Goal: Task Accomplishment & Management: Manage account settings

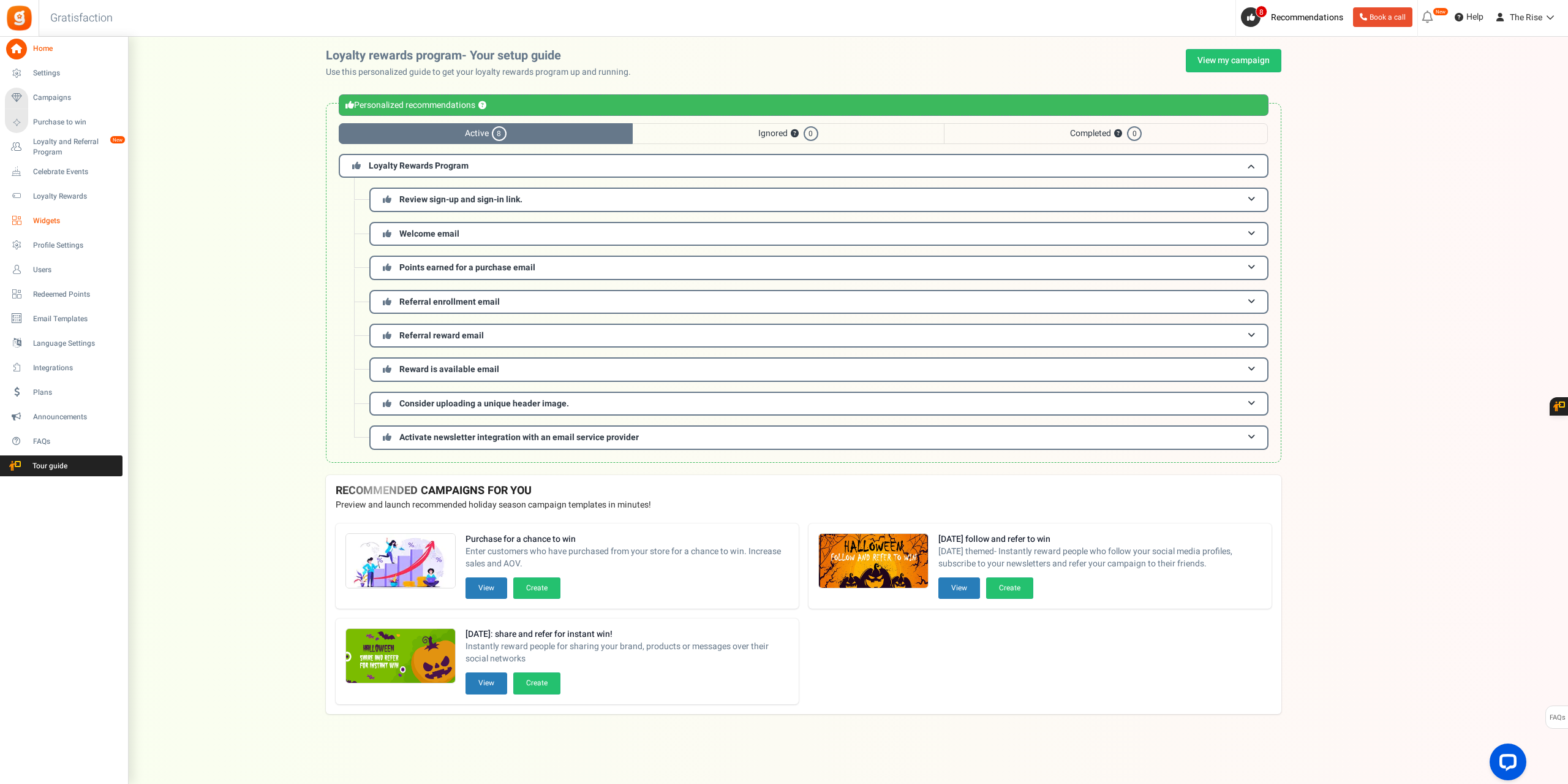
click at [49, 229] on link "Widgets" at bounding box center [64, 221] width 117 height 21
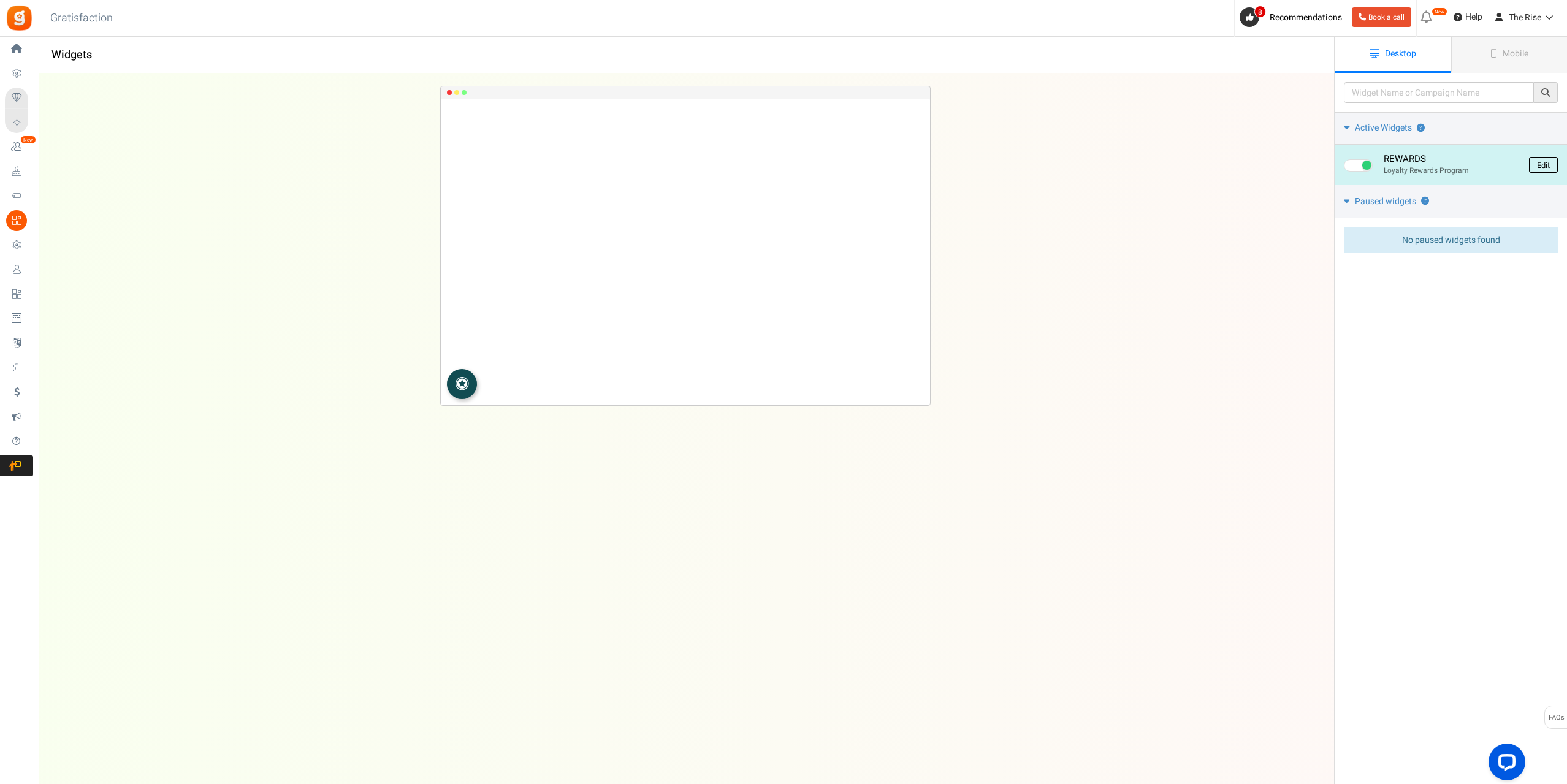
click at [1535, 161] on link "Edit" at bounding box center [1543, 165] width 29 height 16
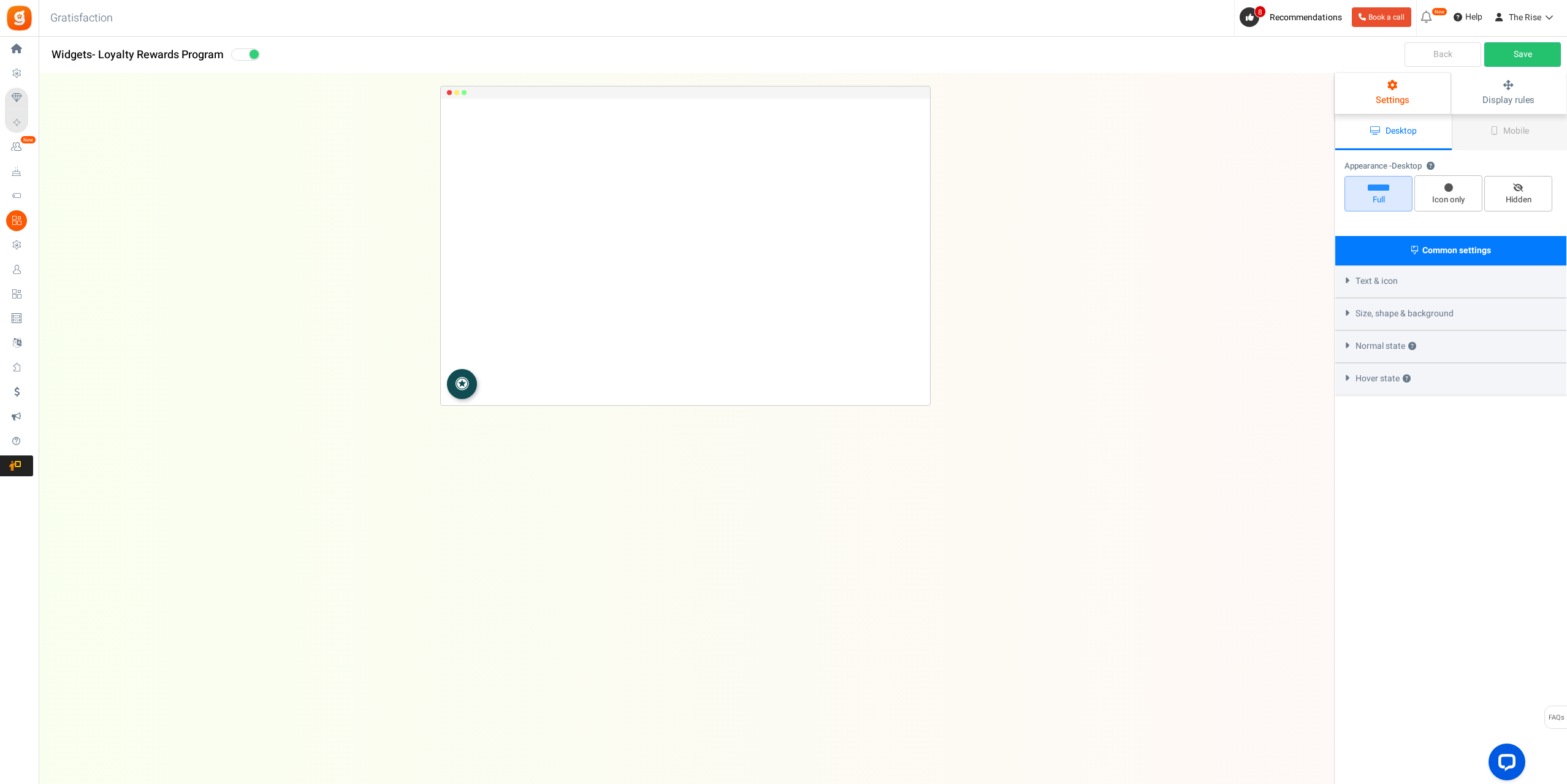
select select "left-bottom-bar"
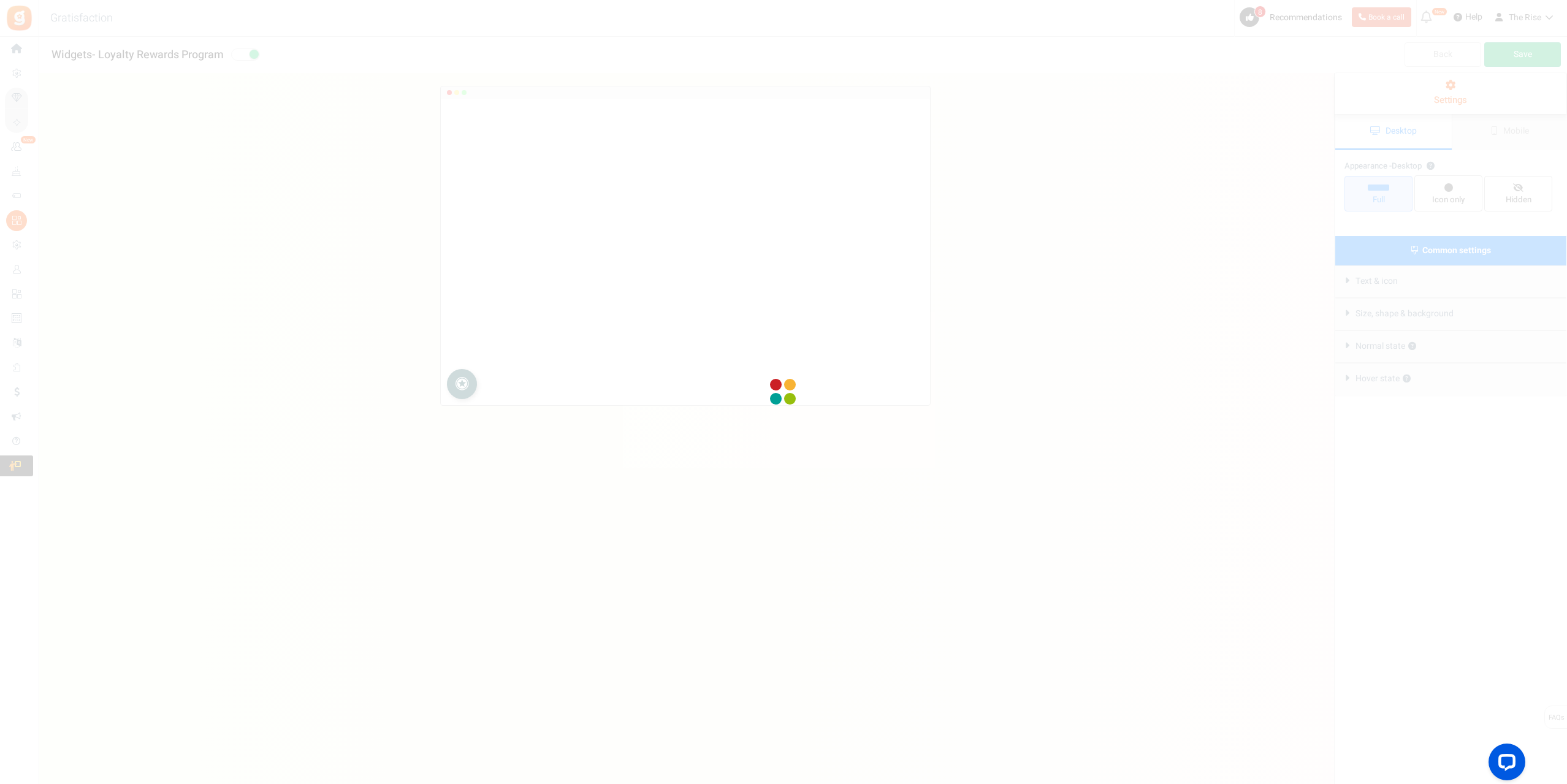
radio input "true"
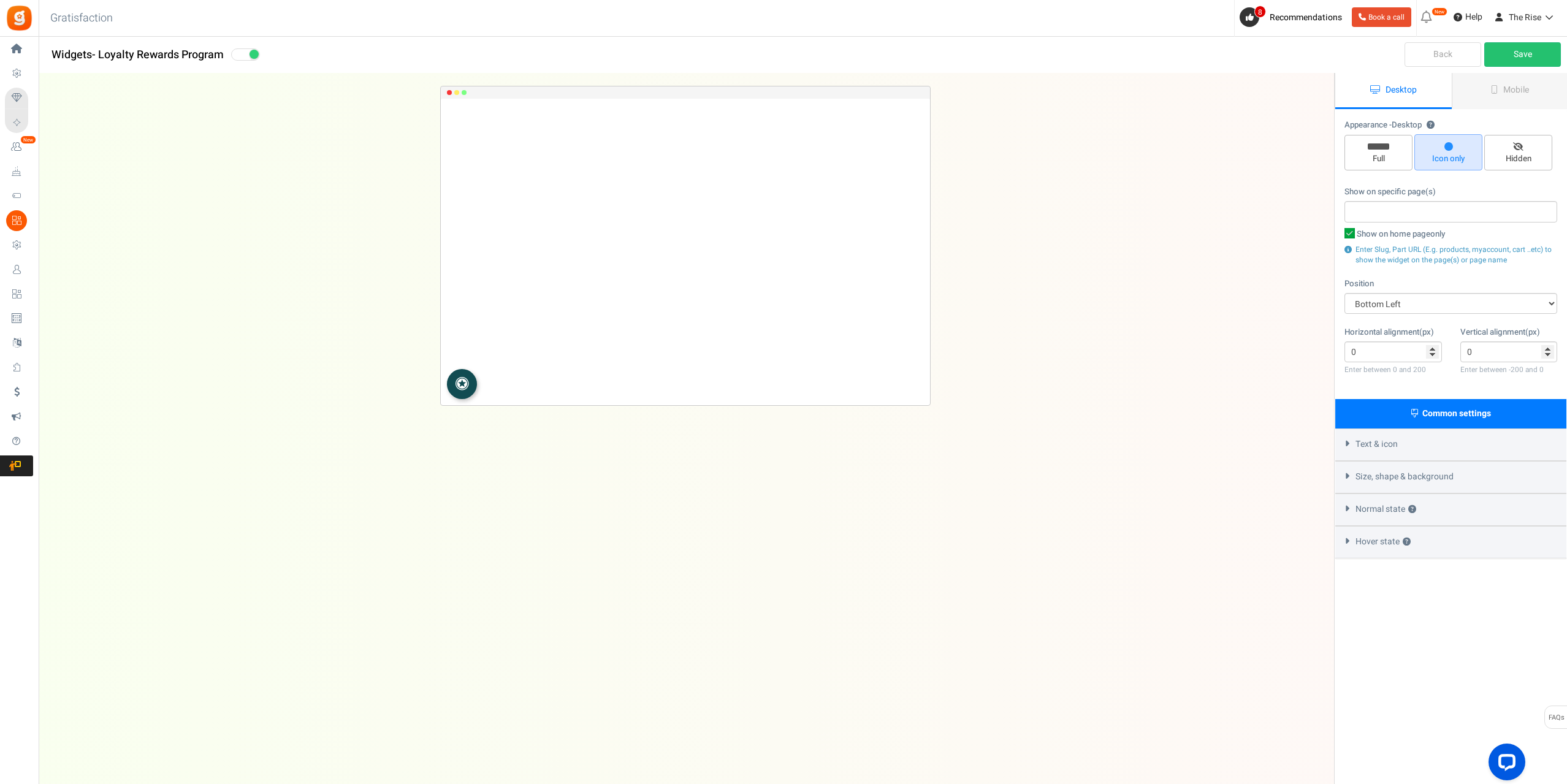
click at [1344, 449] on div "Text & icon" at bounding box center [1451, 444] width 231 height 32
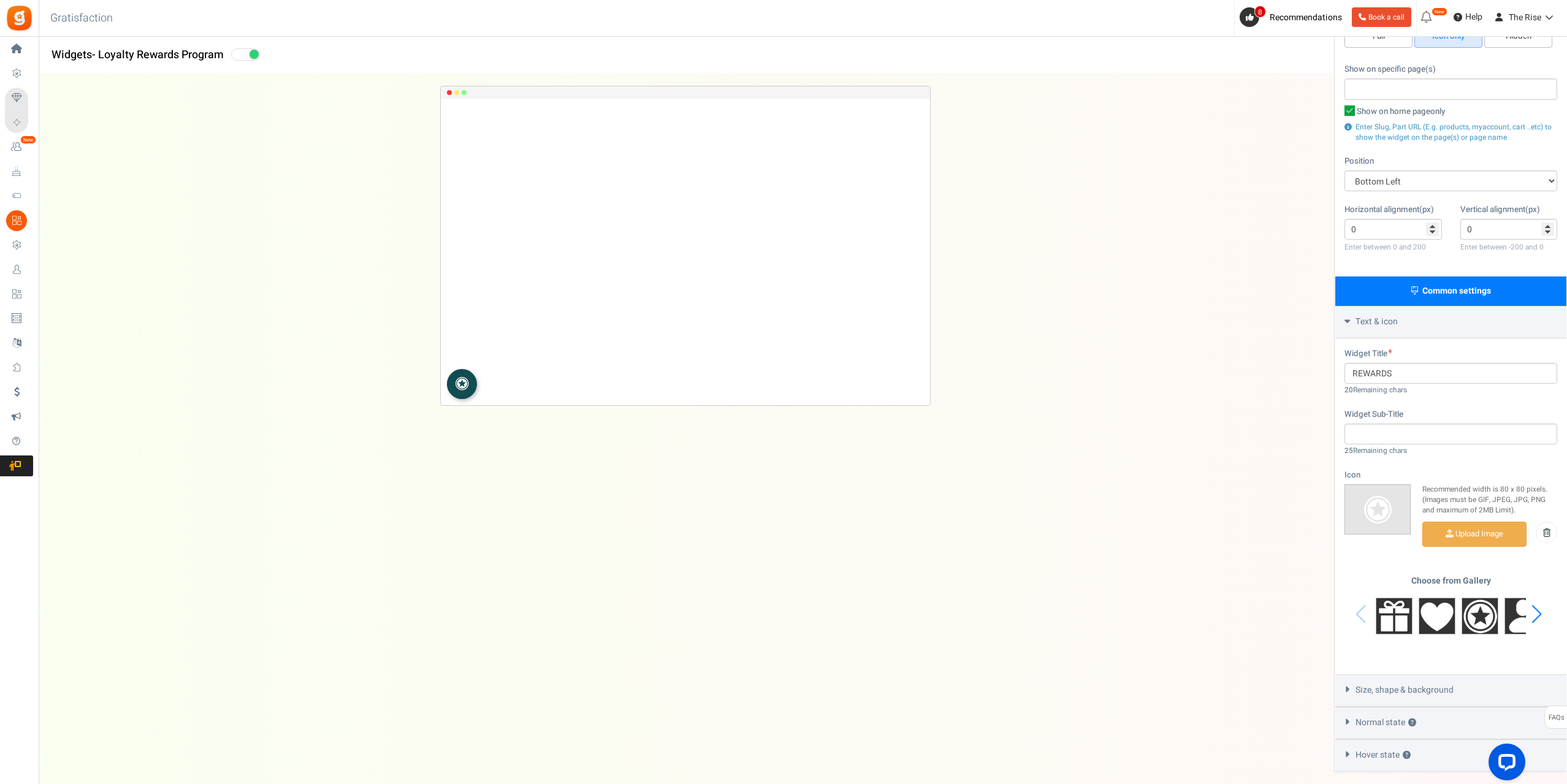
scroll to position [173, 0]
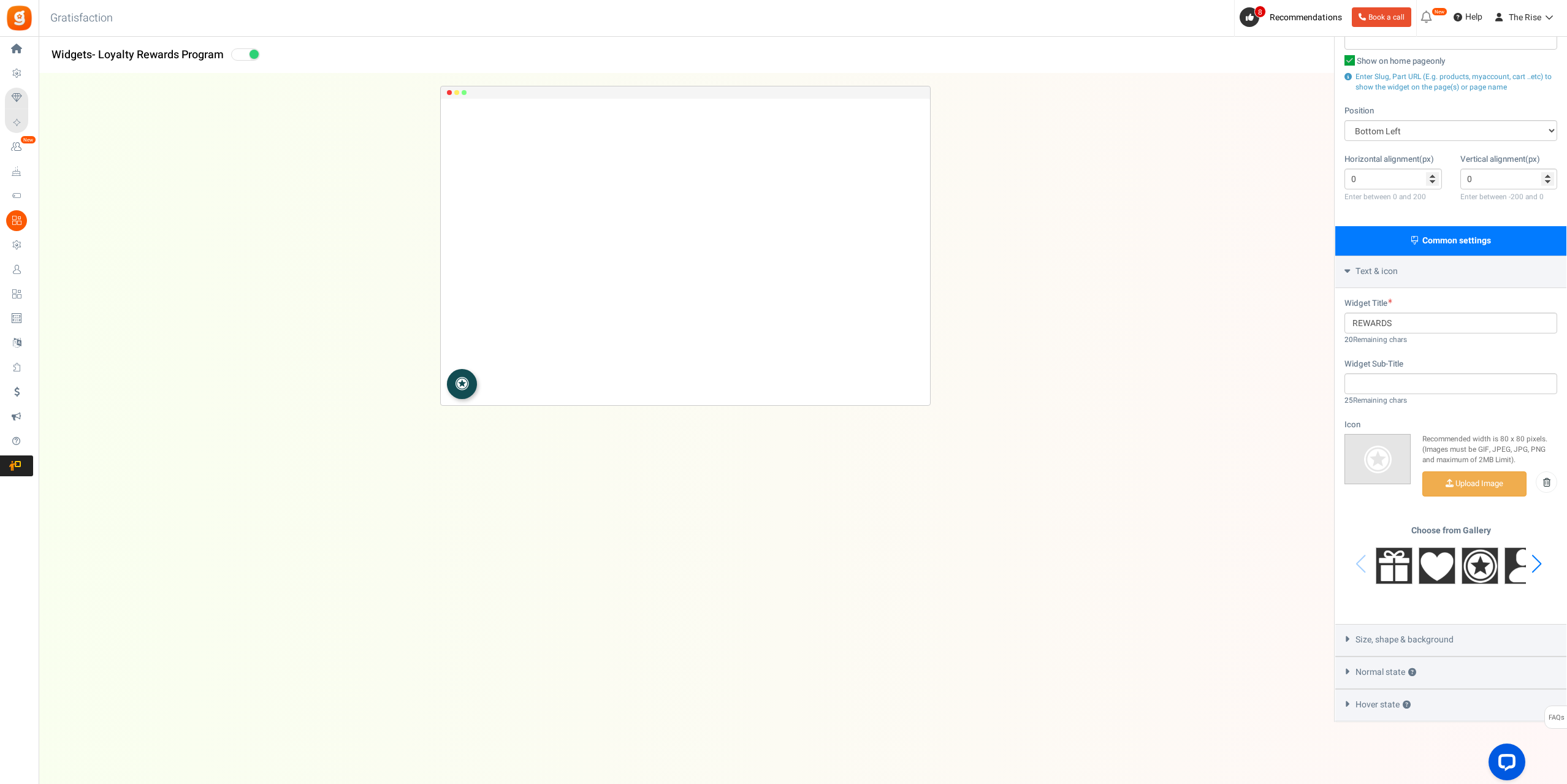
drag, startPoint x: 1336, startPoint y: 636, endPoint x: 1343, endPoint y: 636, distance: 7.0
click at [1337, 636] on div "Size, shape & background" at bounding box center [1451, 640] width 231 height 32
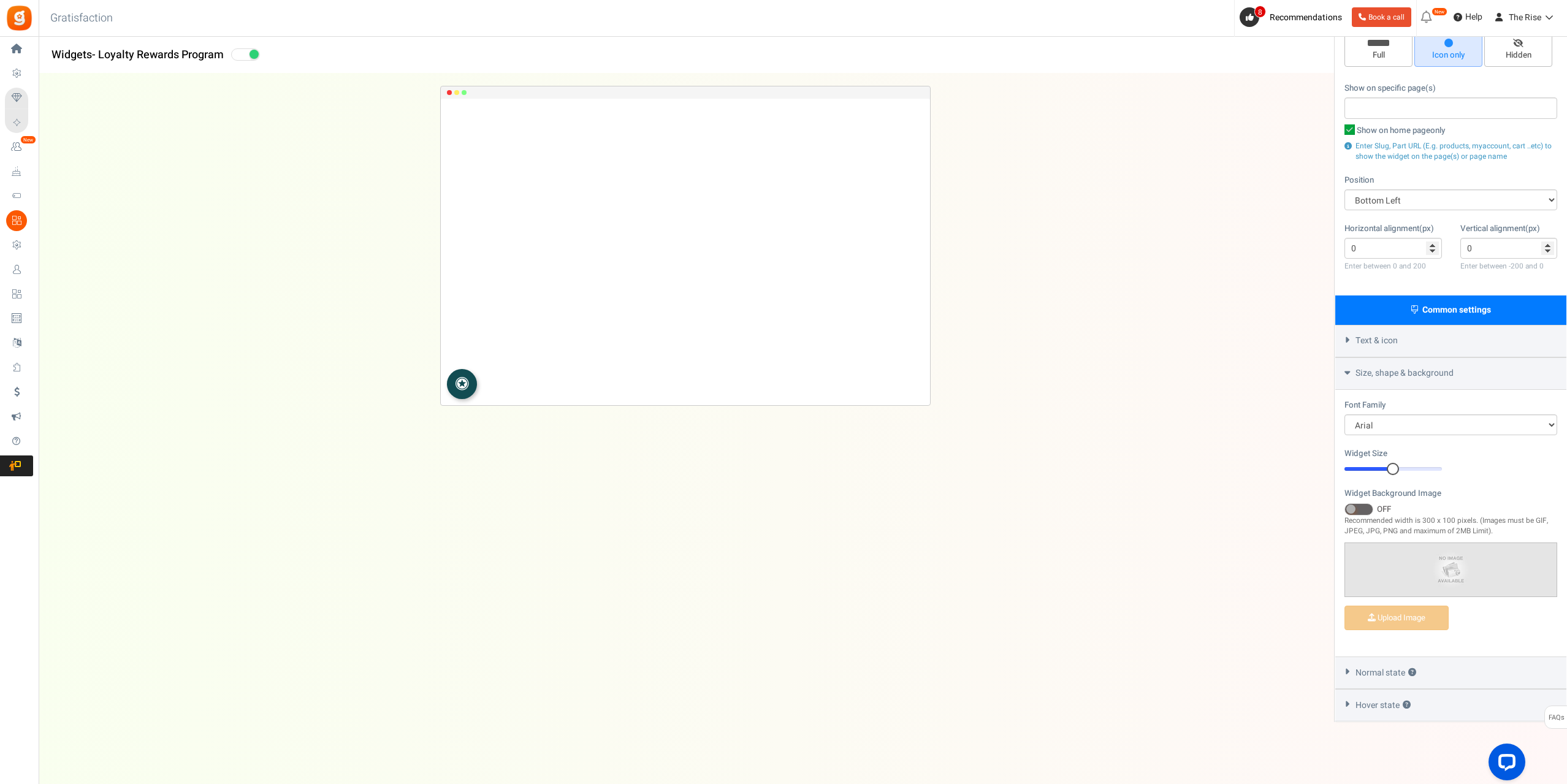
scroll to position [103, 0]
click at [1349, 666] on div "Normal state ?" at bounding box center [1451, 672] width 231 height 32
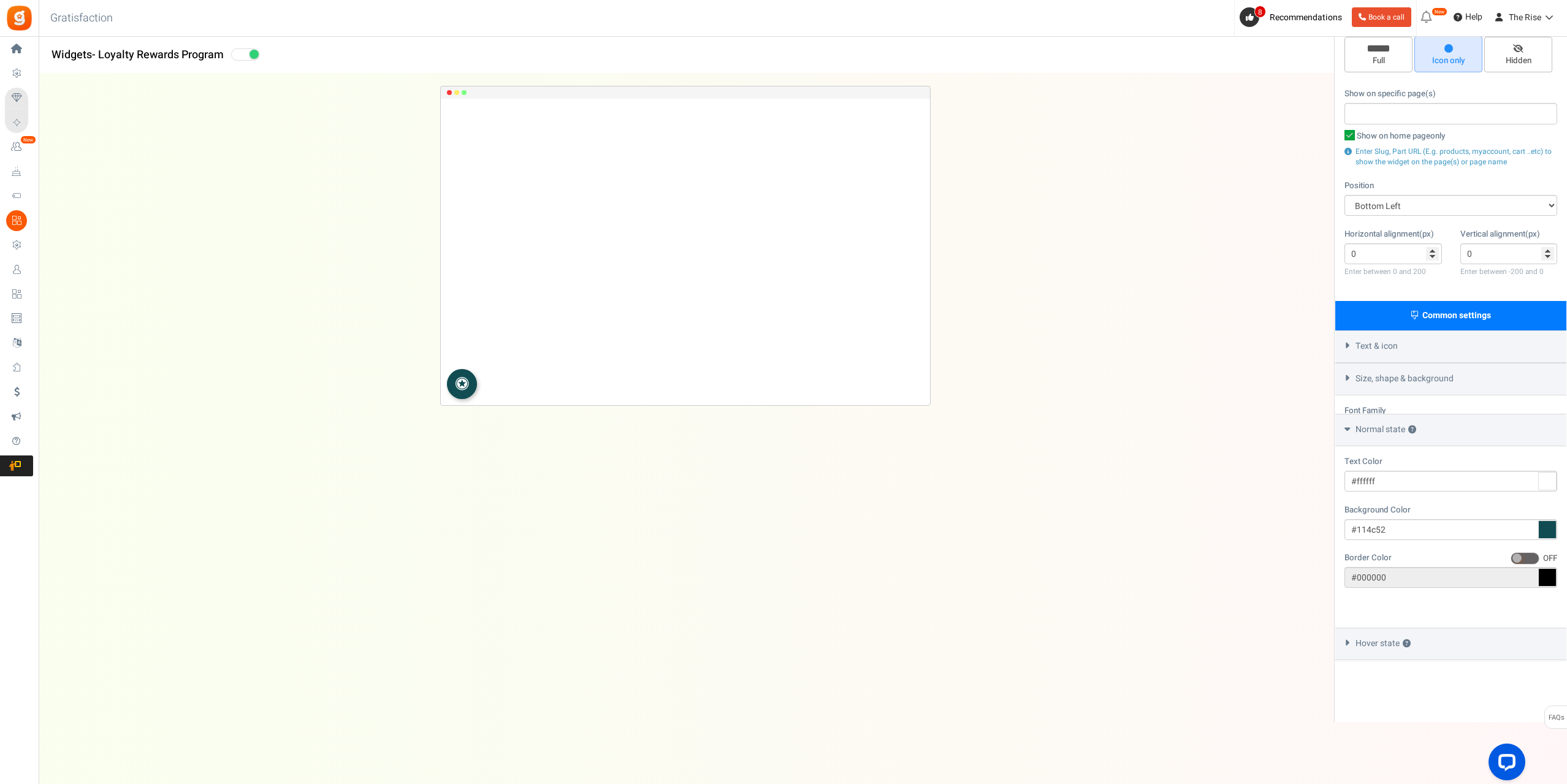
scroll to position [98, 0]
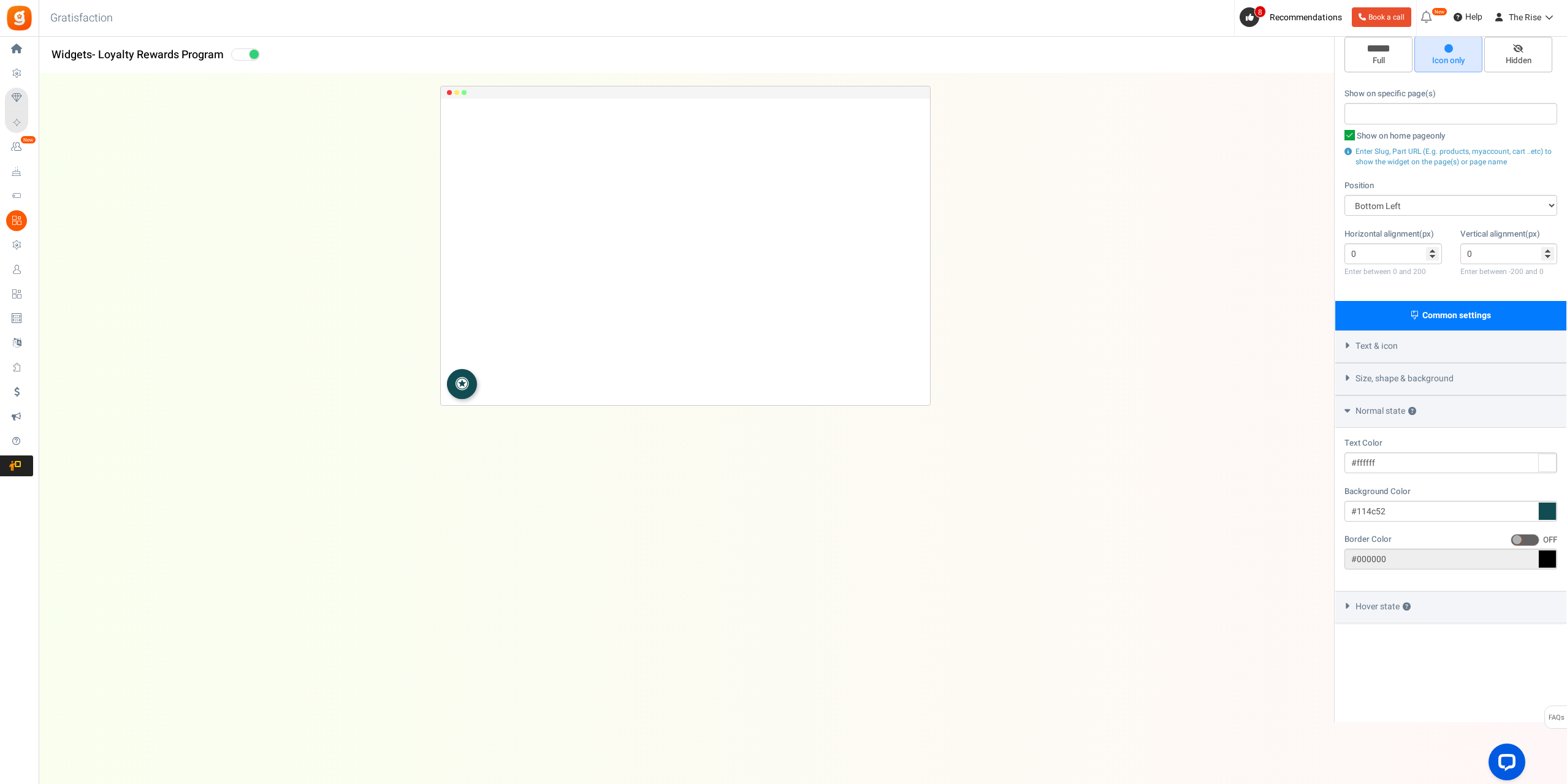
click at [1348, 610] on div "Hover state ?" at bounding box center [1451, 607] width 231 height 32
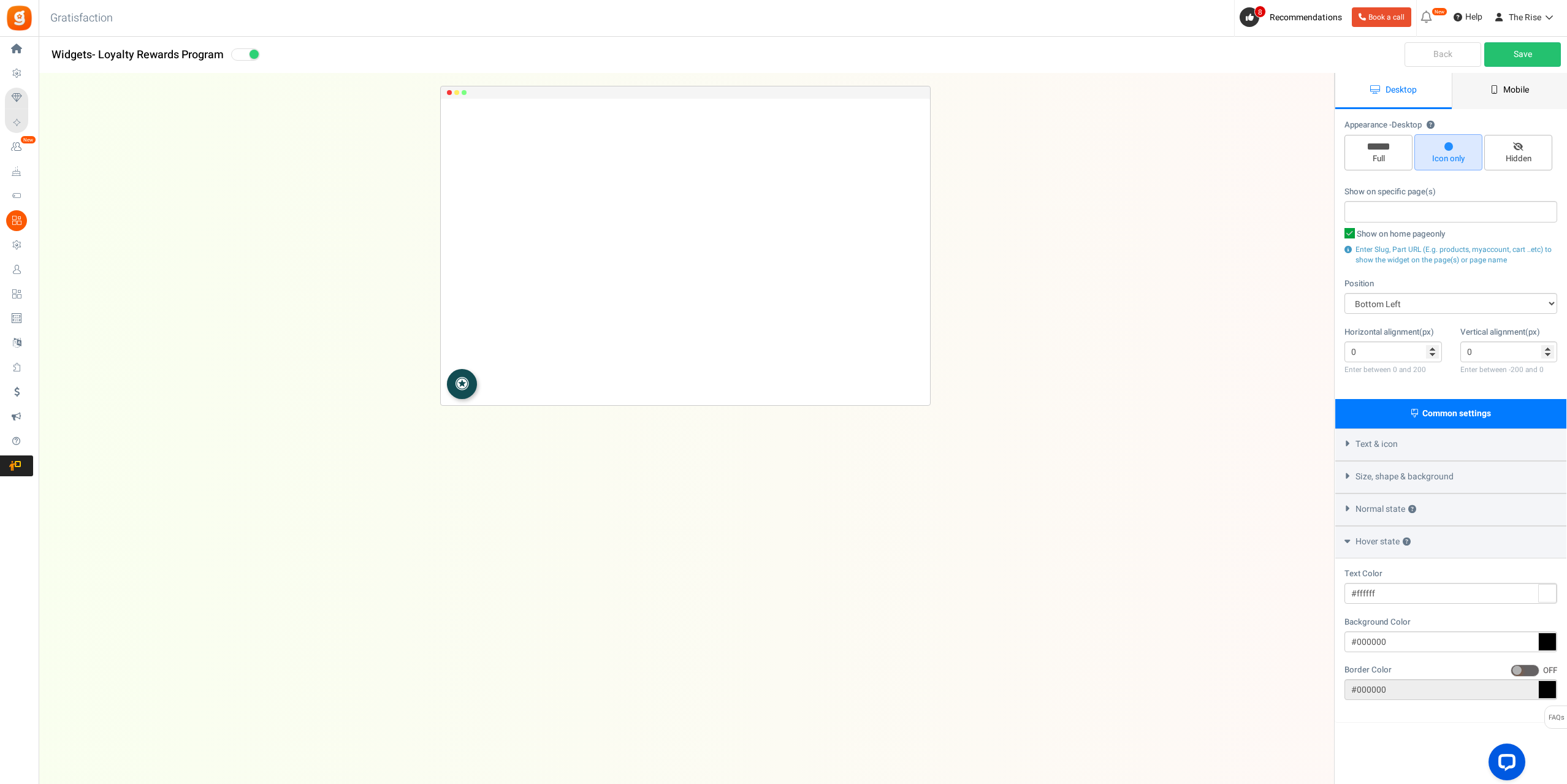
click at [1513, 90] on span "Mobile" at bounding box center [1516, 90] width 26 height 13
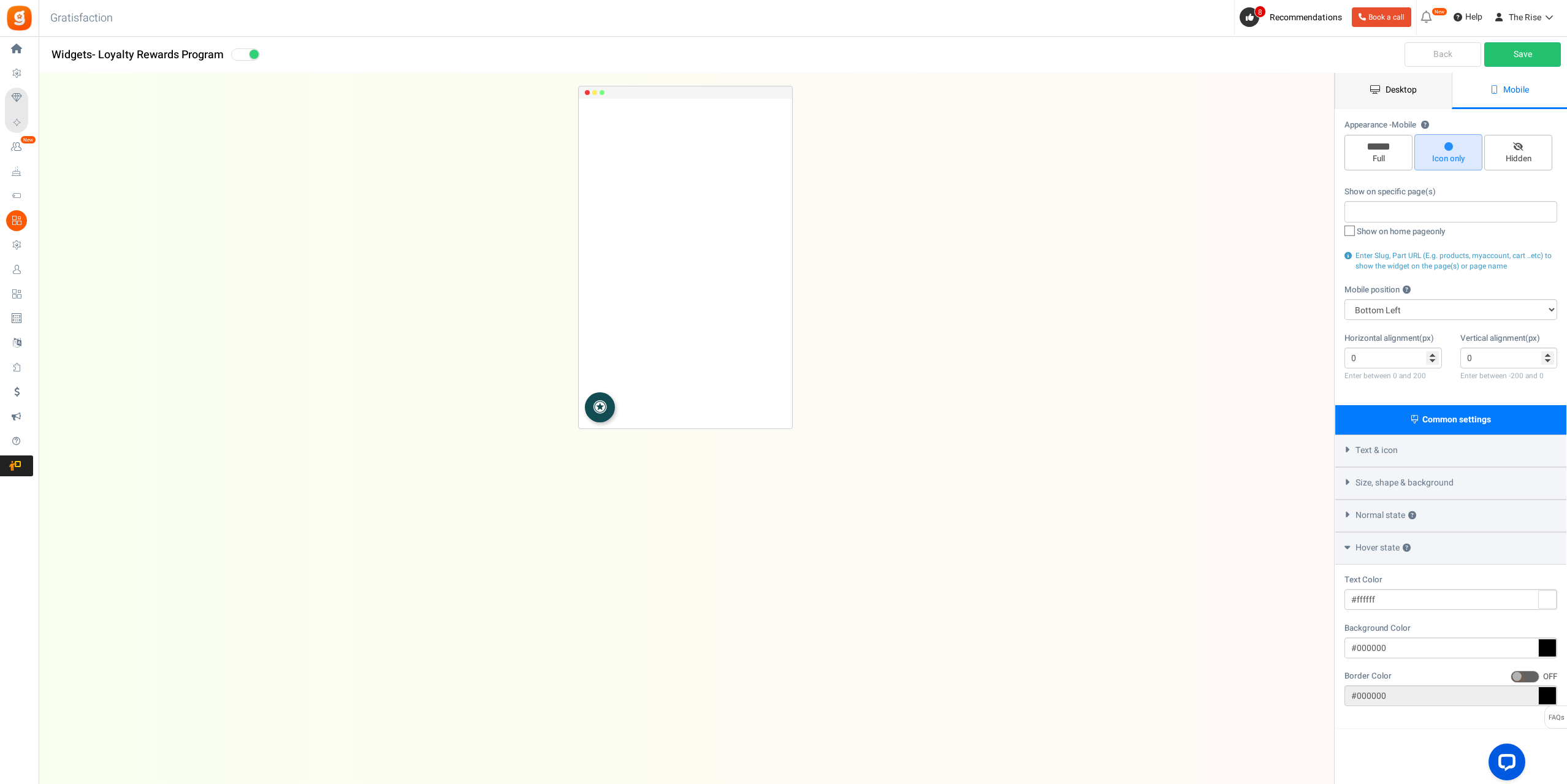
click at [1390, 87] on span "Desktop" at bounding box center [1401, 90] width 31 height 13
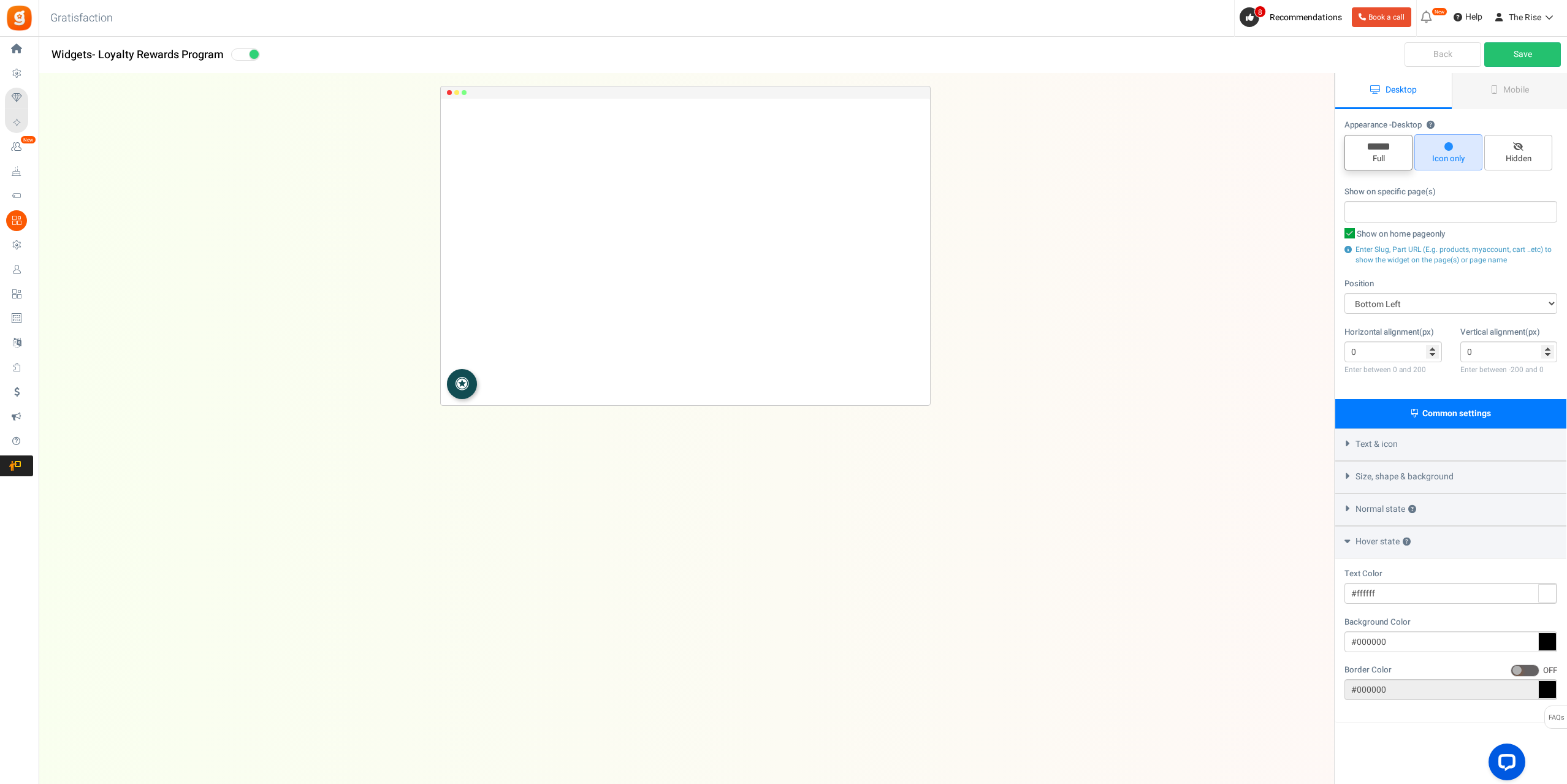
click at [1375, 158] on span "Full" at bounding box center [1378, 159] width 57 height 12
click at [1378, 145] on input "Full" at bounding box center [1382, 141] width 8 height 8
radio input "true"
click at [1448, 156] on span "Icon only" at bounding box center [1448, 159] width 57 height 12
click at [1448, 145] on input "Icon only" at bounding box center [1452, 141] width 8 height 8
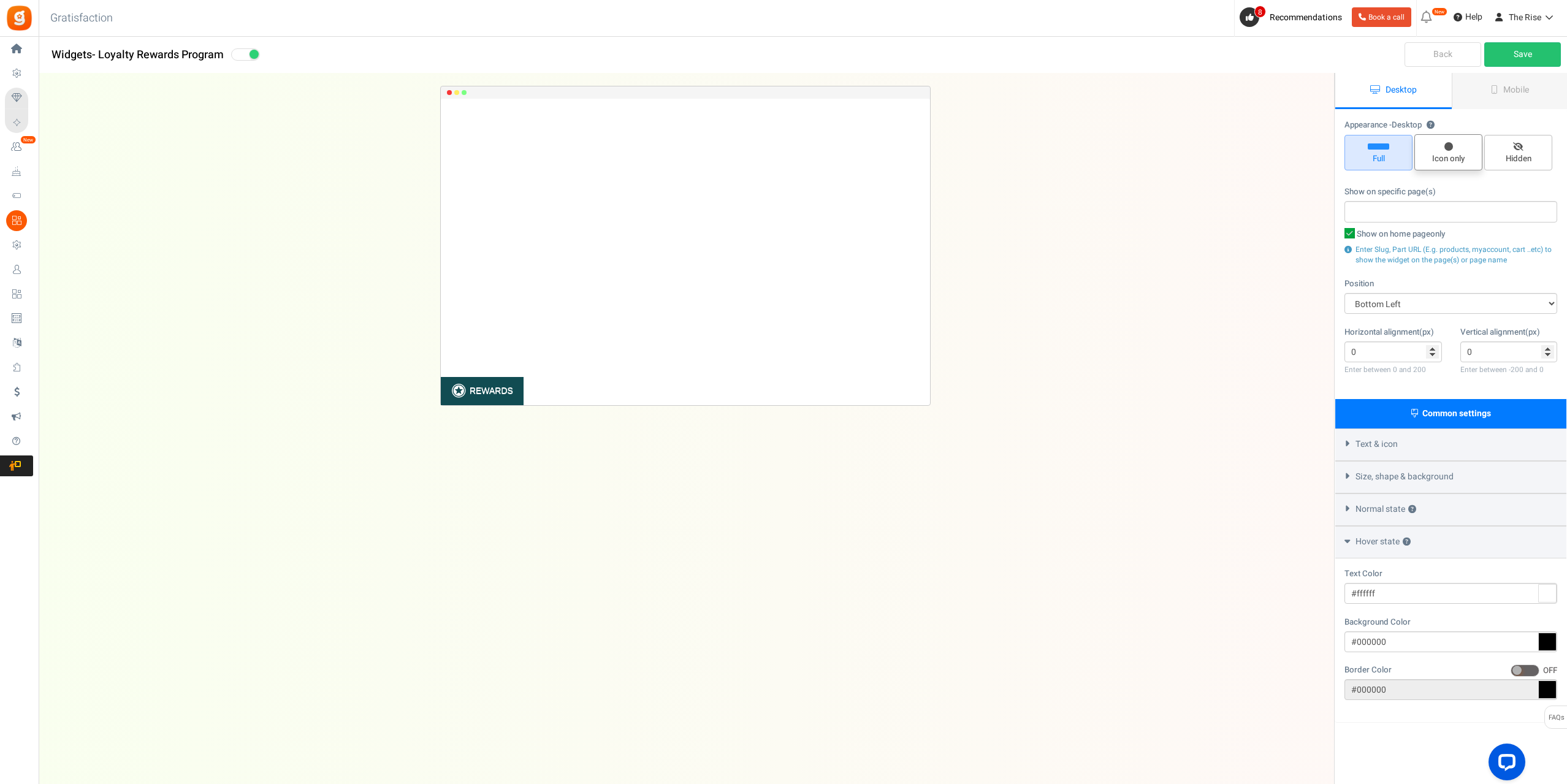
radio input "true"
click at [1442, 56] on link "Back" at bounding box center [1442, 54] width 77 height 25
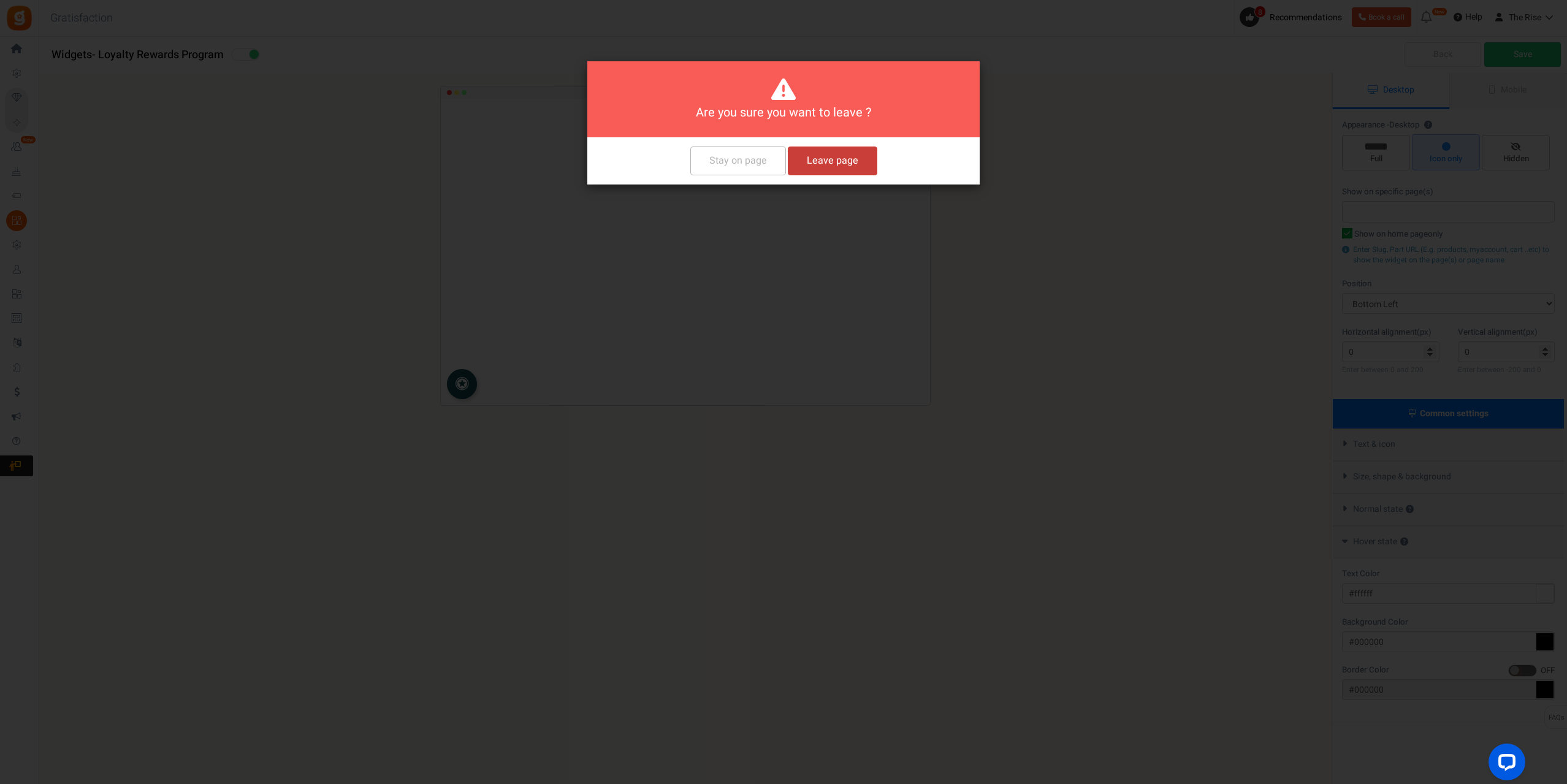
click at [824, 165] on button "Leave page" at bounding box center [832, 161] width 90 height 29
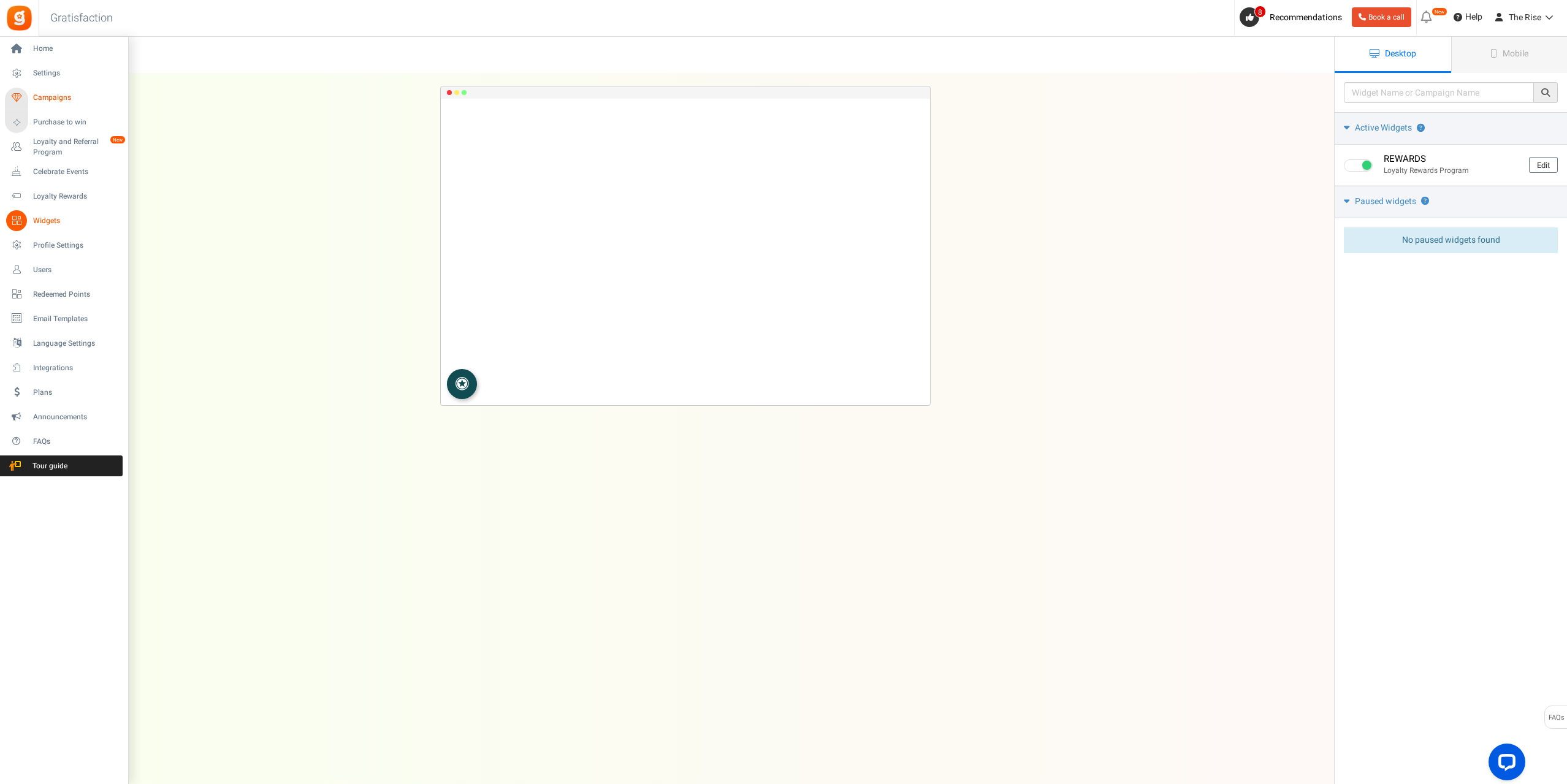
drag, startPoint x: 57, startPoint y: 85, endPoint x: 53, endPoint y: 98, distance: 13.6
click at [56, 88] on ul "Home Settings Campaigns Purchase to win Loyalty and Referral Program New Celebr…" at bounding box center [63, 256] width 127 height 439
click at [53, 98] on span "Campaigns" at bounding box center [76, 98] width 86 height 10
click at [62, 97] on span "Campaigns" at bounding box center [76, 98] width 86 height 10
click at [62, 94] on span "Campaigns" at bounding box center [76, 98] width 86 height 10
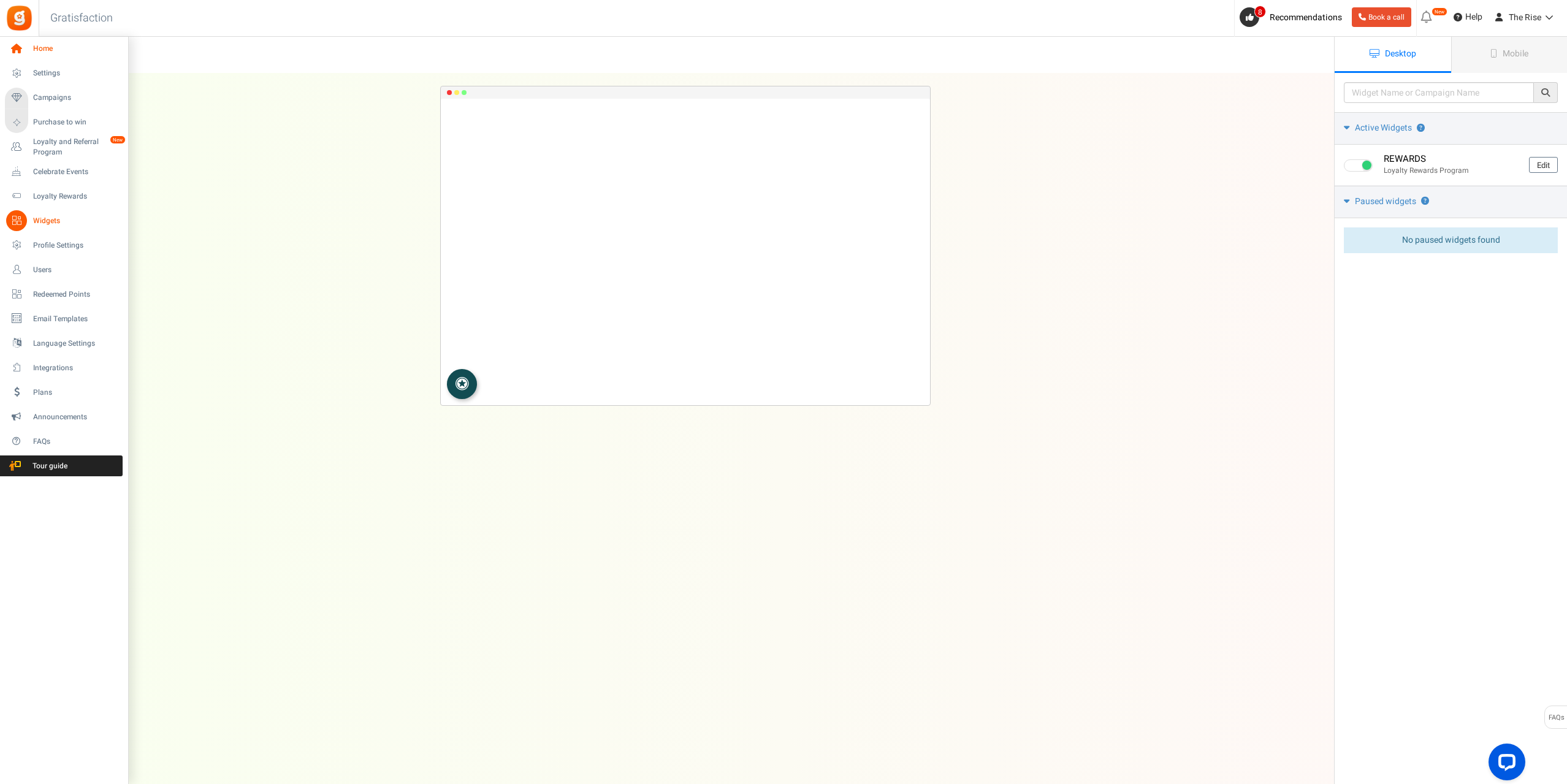
click at [48, 53] on span "Home" at bounding box center [76, 48] width 86 height 10
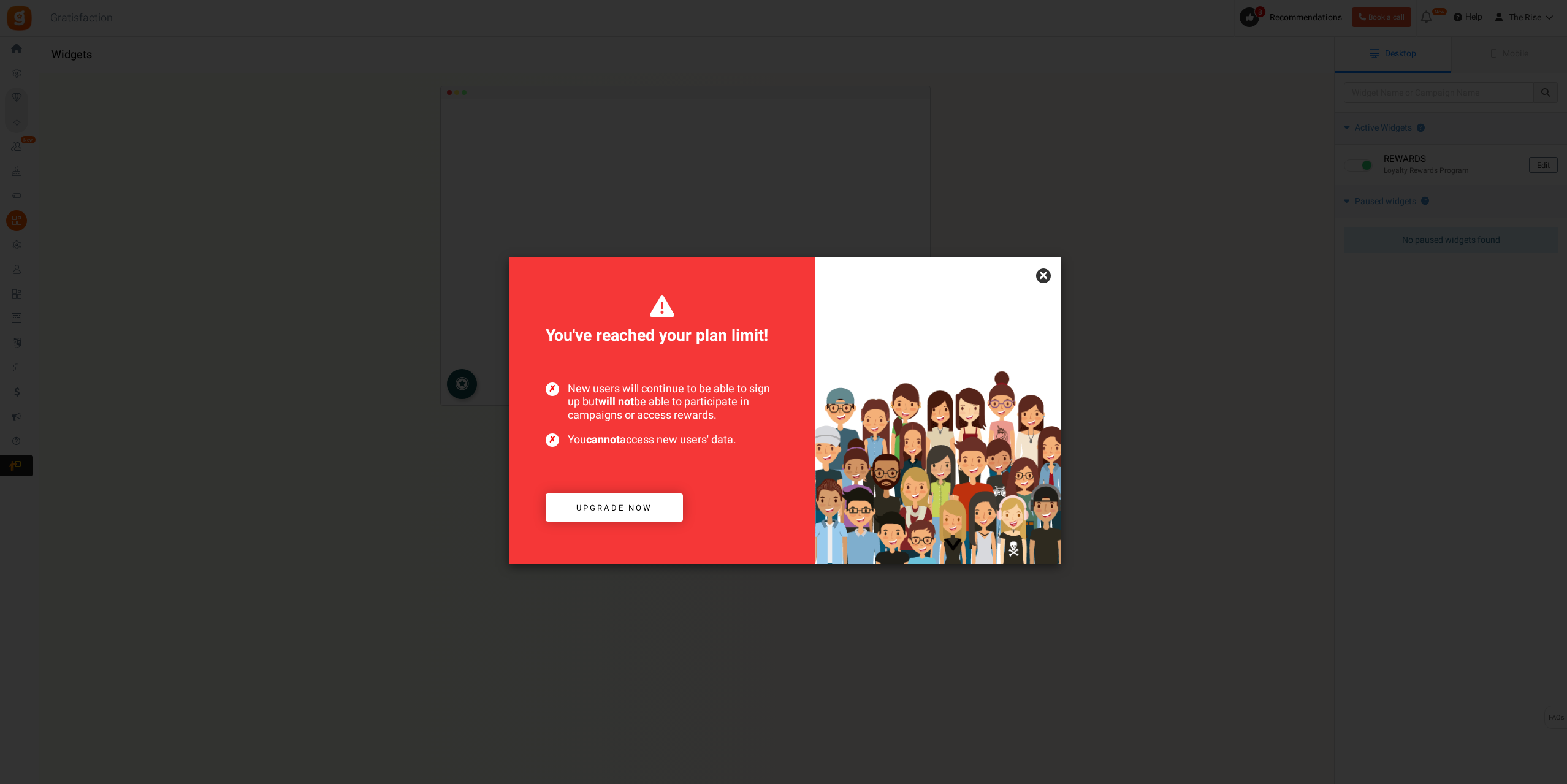
click at [1044, 278] on link "×" at bounding box center [1043, 276] width 15 height 15
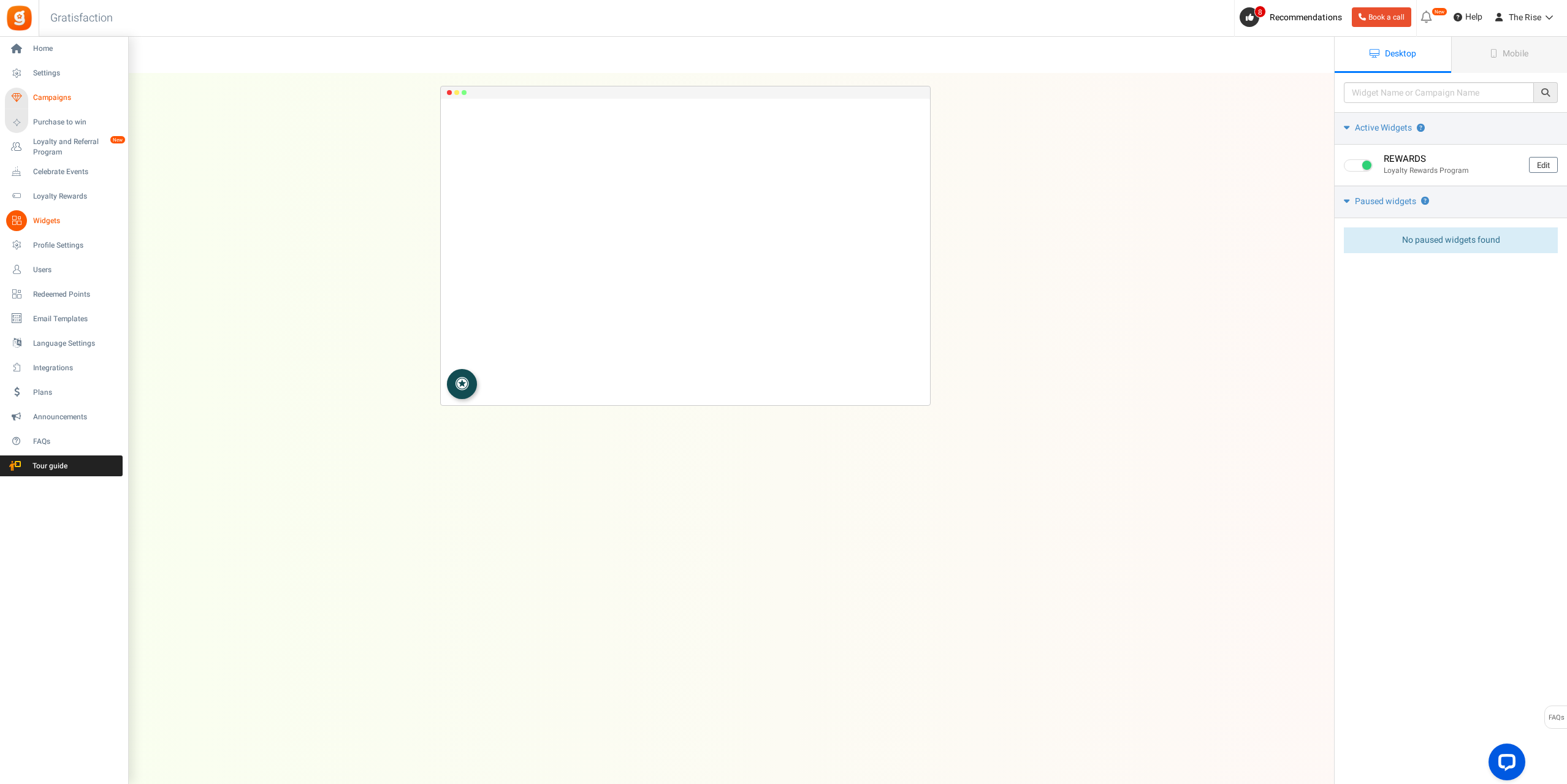
click at [54, 97] on span "Campaigns" at bounding box center [76, 98] width 86 height 10
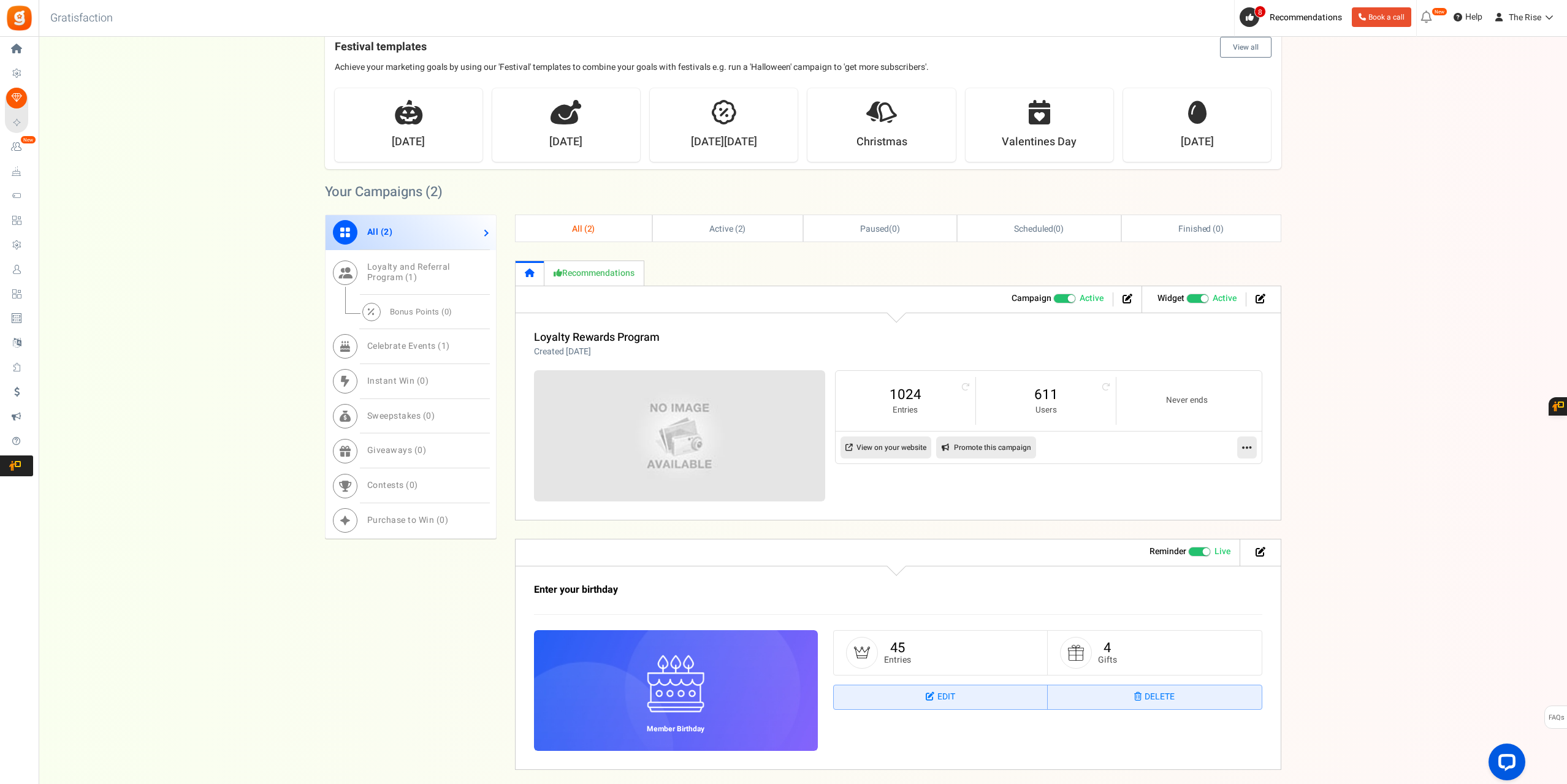
scroll to position [360, 0]
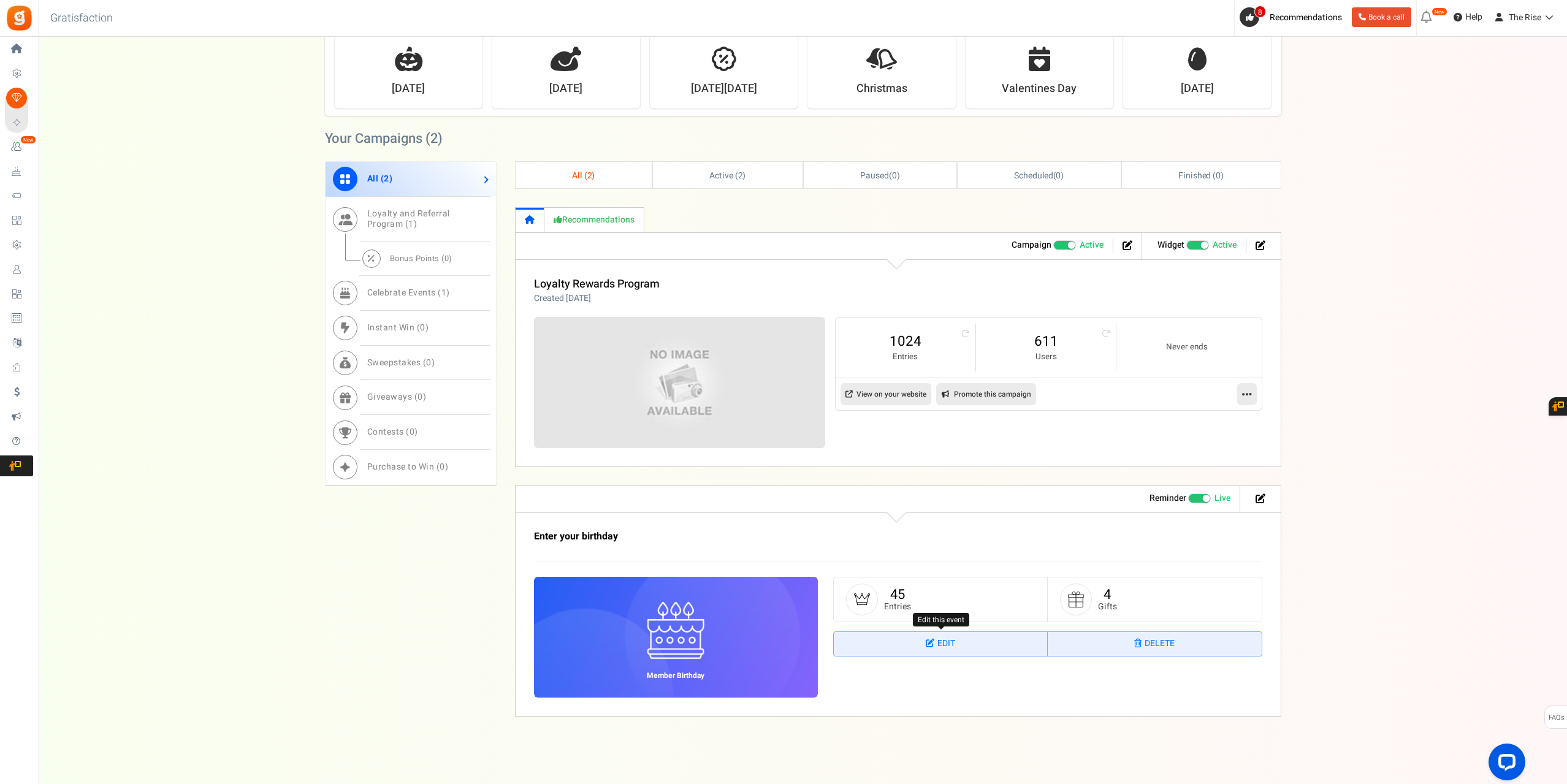
click at [935, 645] on icon at bounding box center [931, 643] width 12 height 8
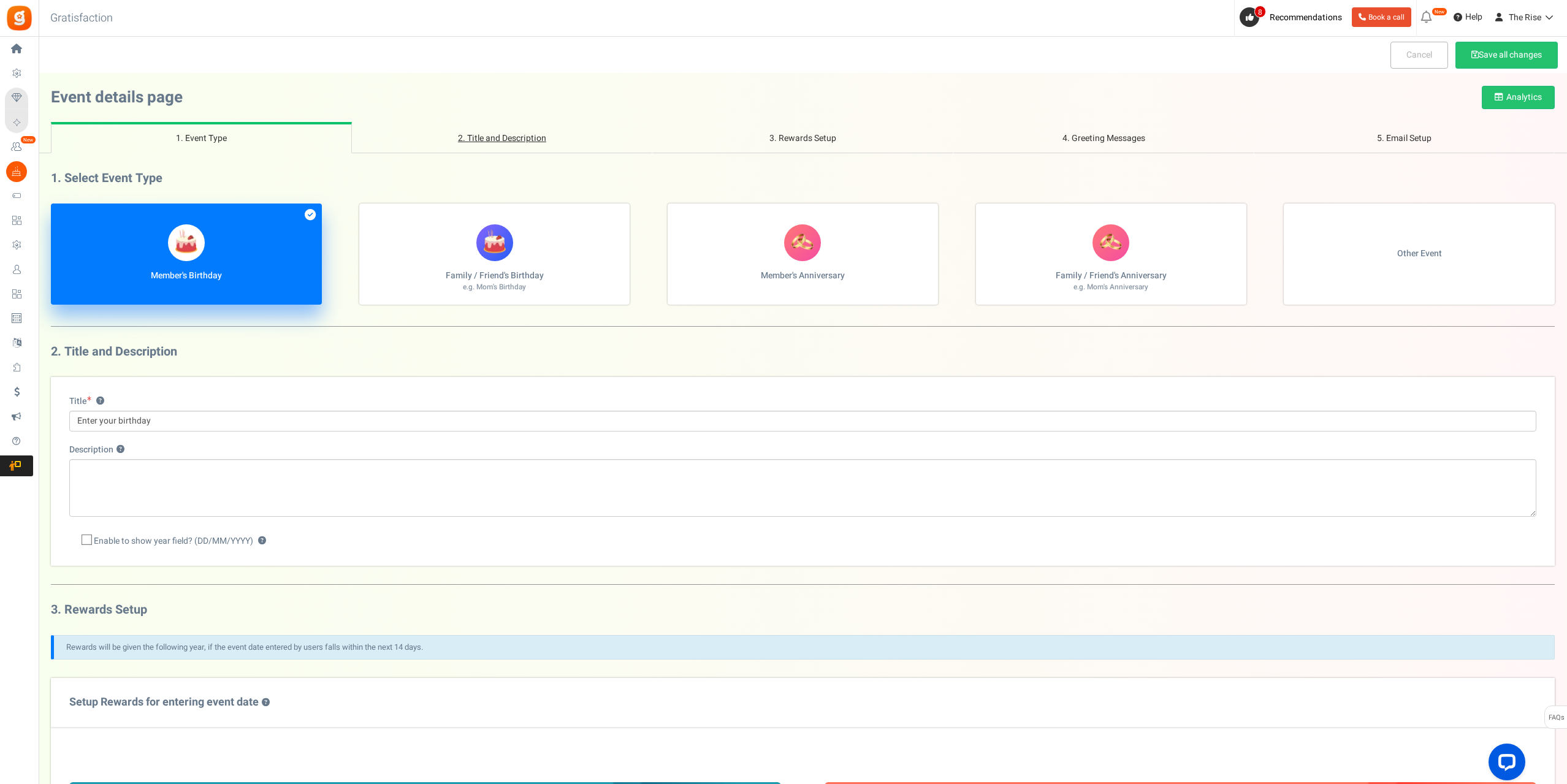
click at [501, 136] on link "2. Title and Description" at bounding box center [503, 138] width 301 height 31
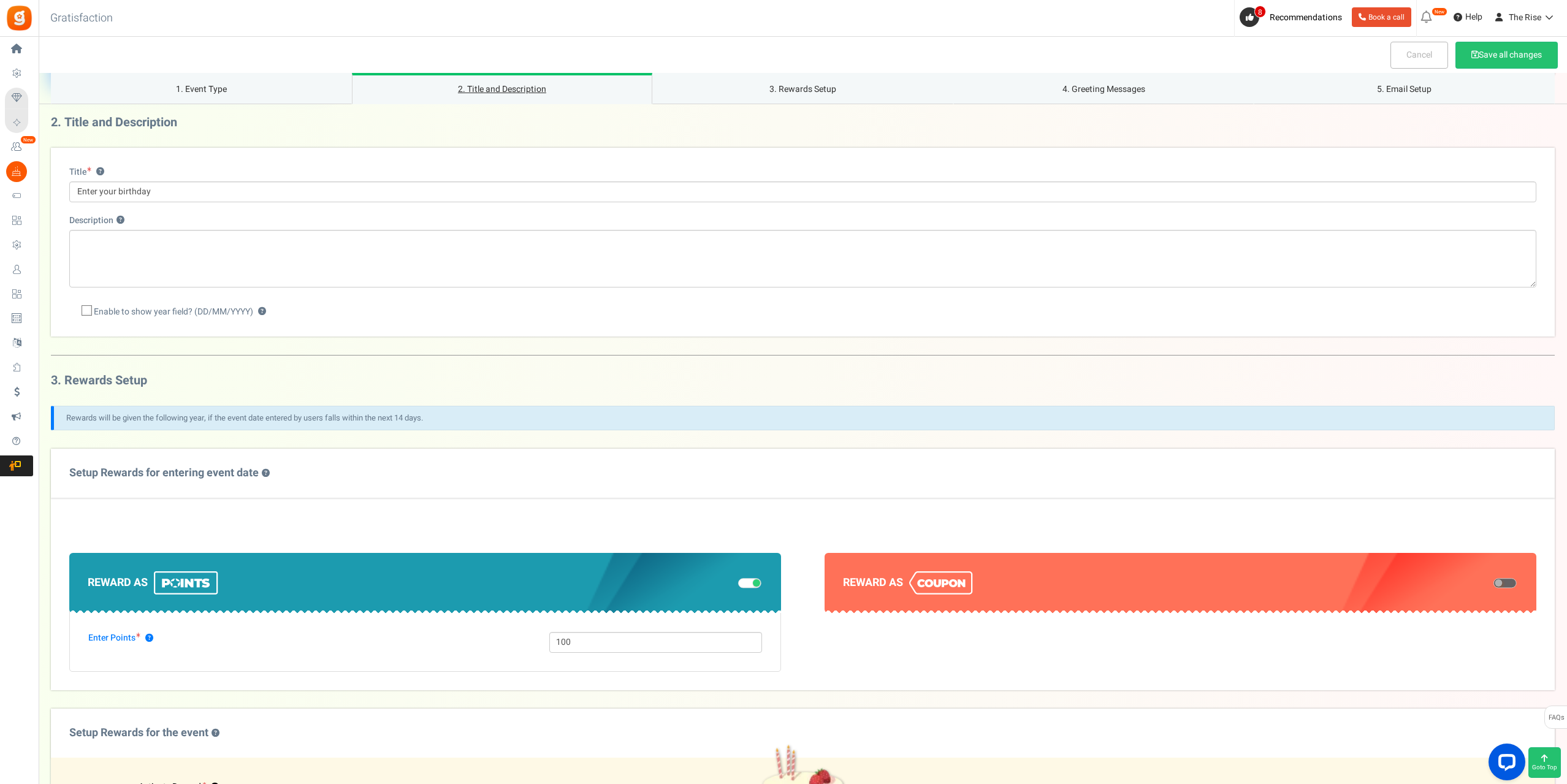
scroll to position [345, 0]
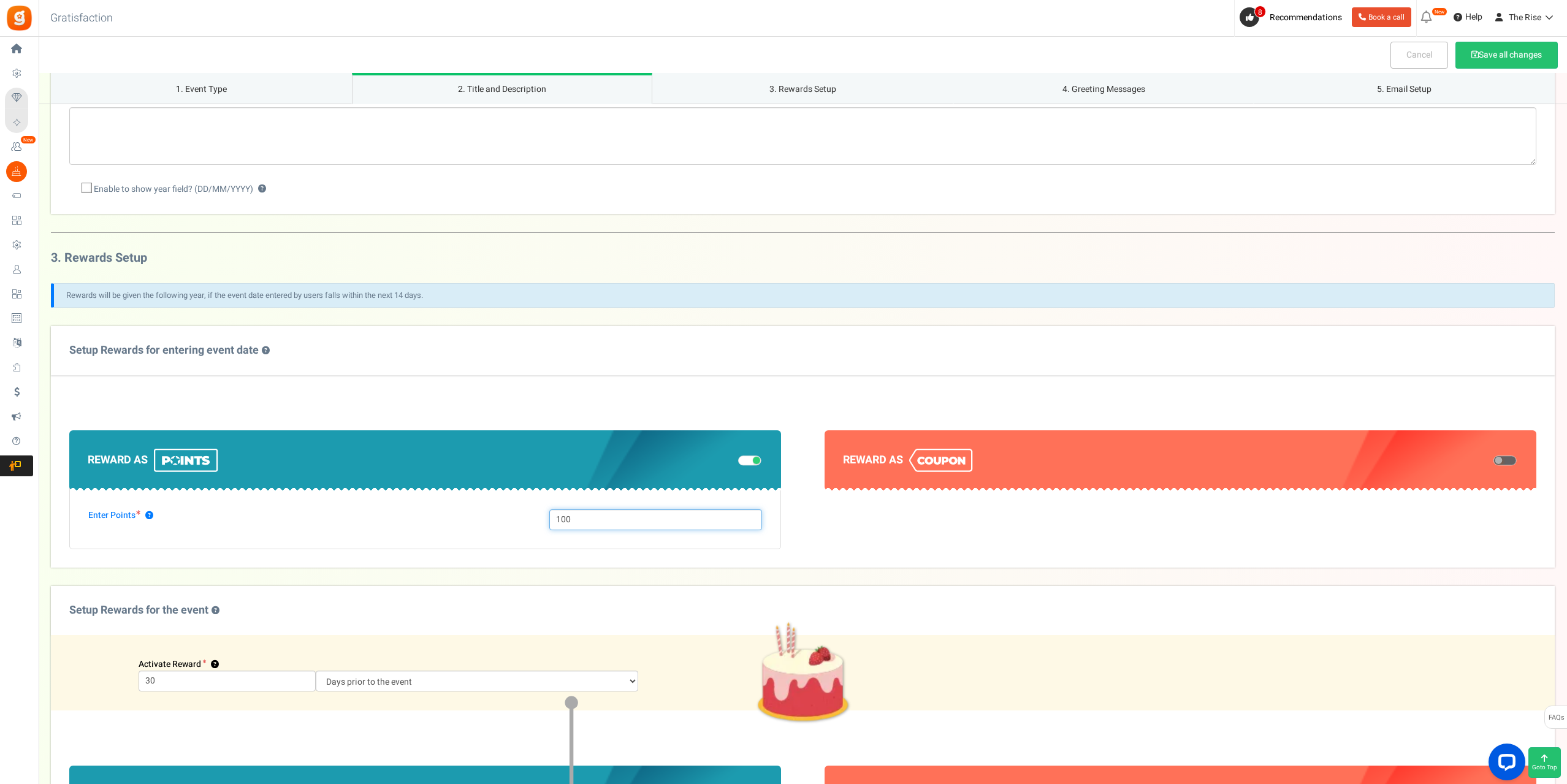
click at [613, 522] on input "100" at bounding box center [655, 520] width 212 height 21
click at [649, 523] on input "100" at bounding box center [655, 520] width 212 height 21
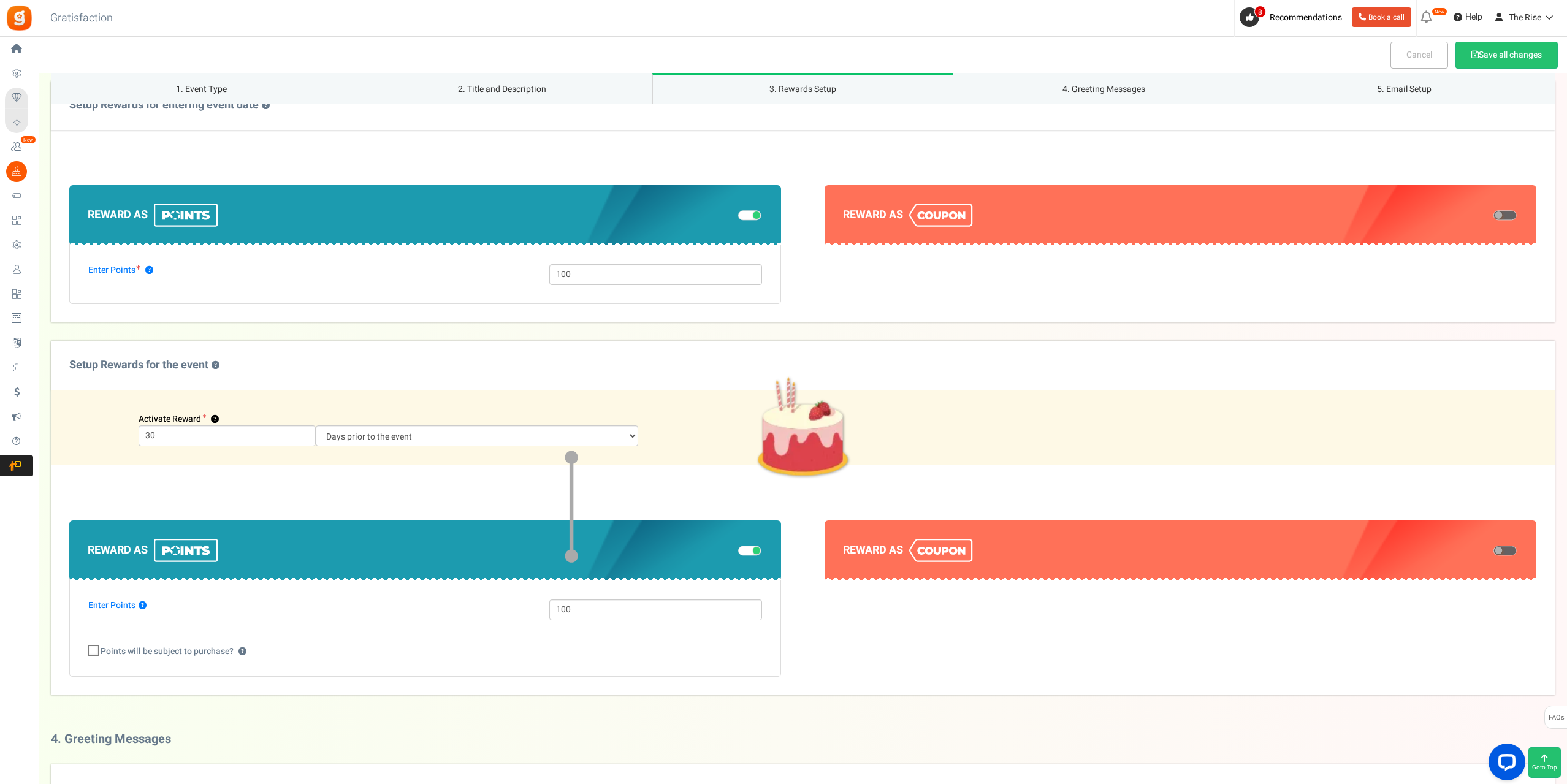
scroll to position [406, 0]
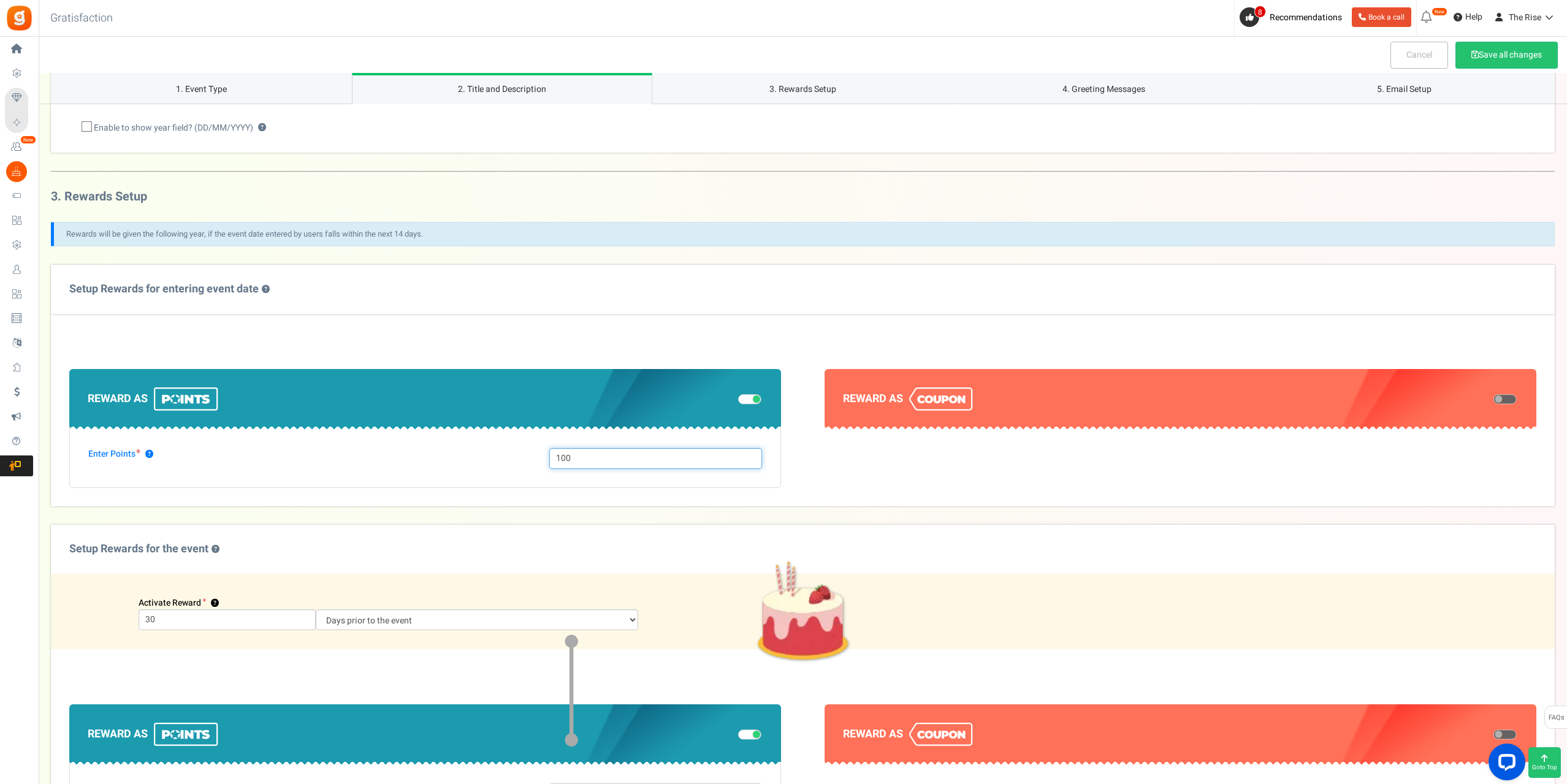
click at [581, 455] on input "100" at bounding box center [655, 459] width 212 height 21
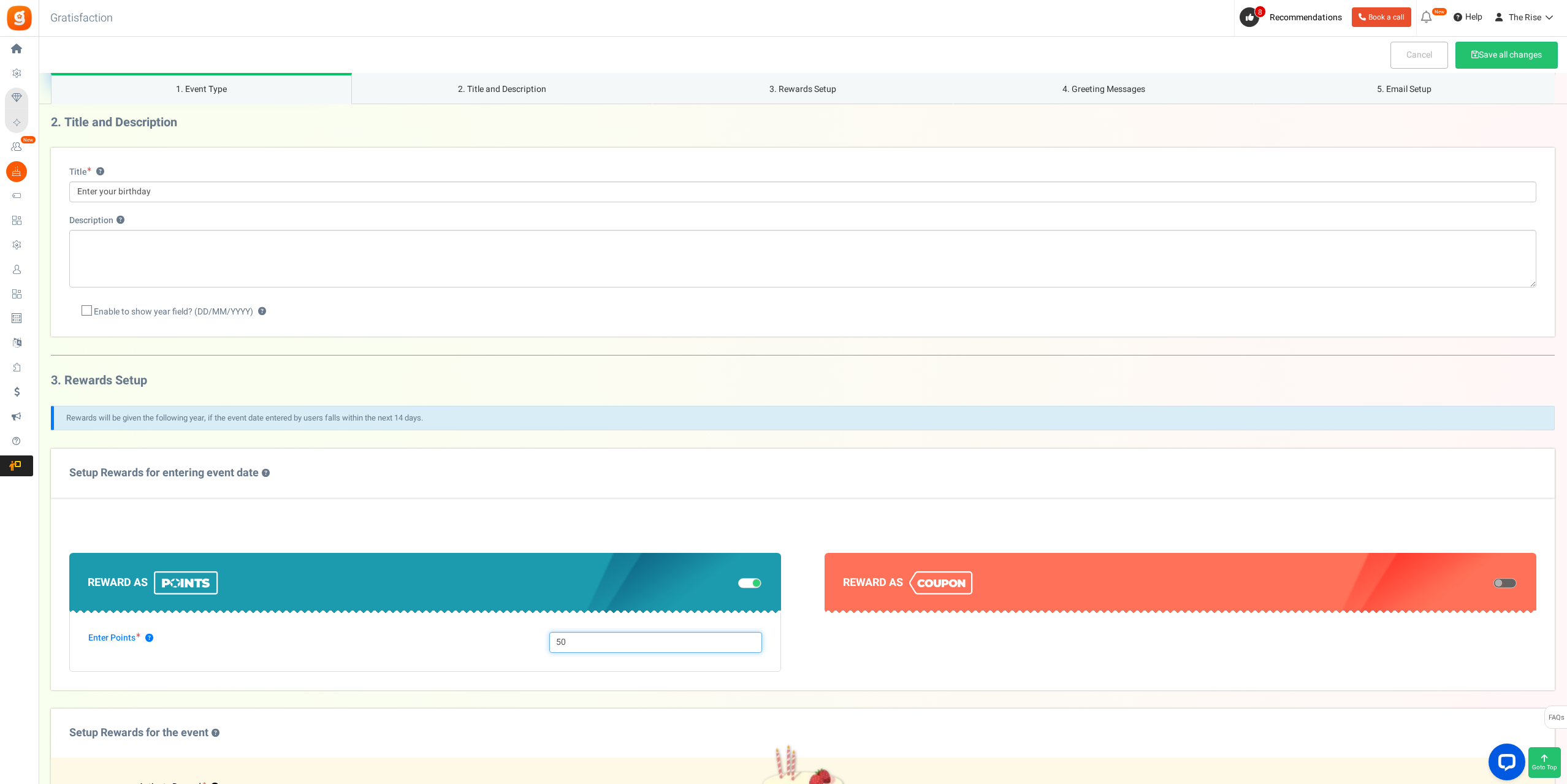
scroll to position [100, 0]
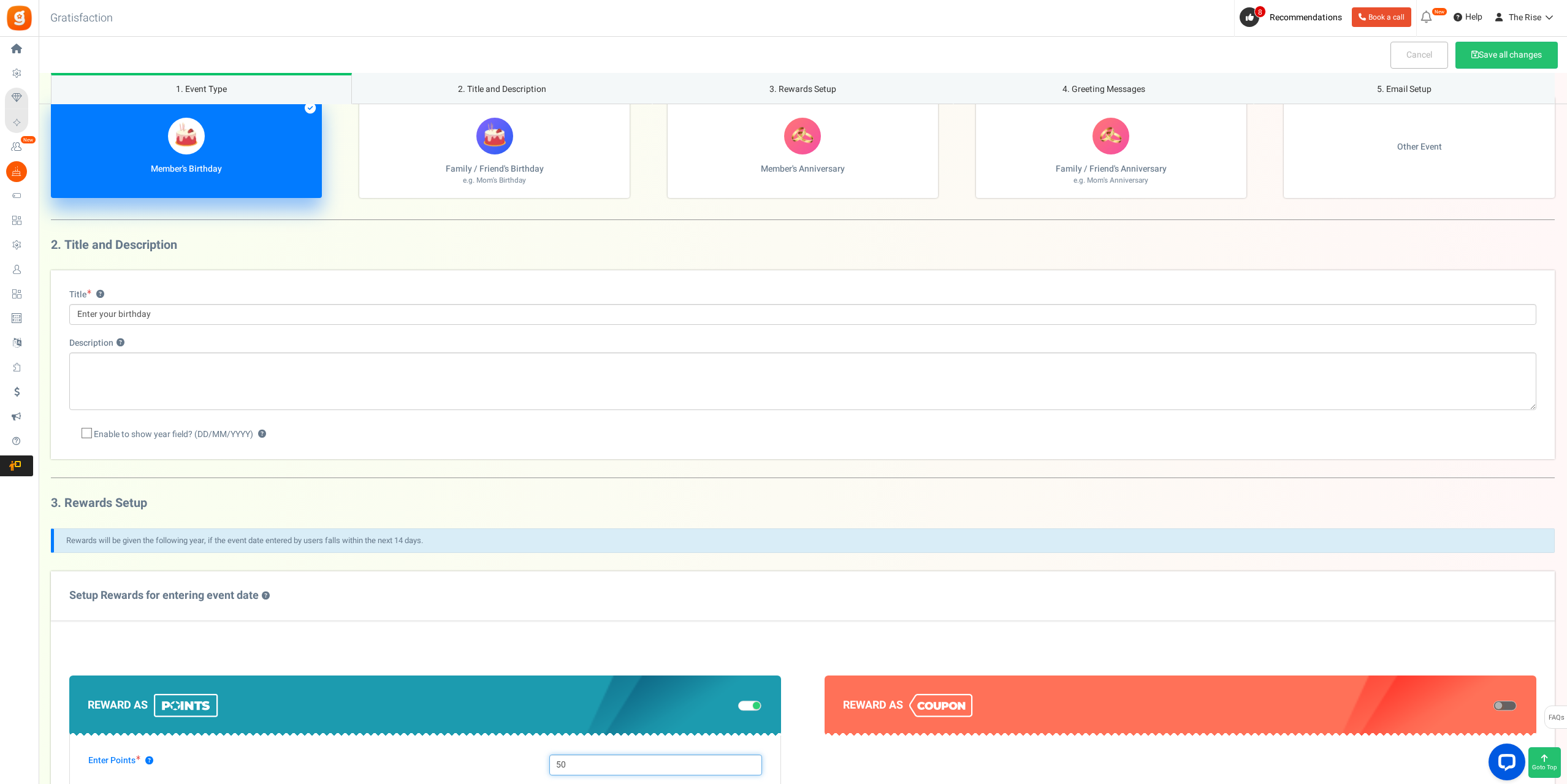
type input "50"
click at [185, 367] on textarea "Description ?" at bounding box center [802, 381] width 1467 height 57
click at [90, 432] on icon at bounding box center [87, 434] width 8 height 8
click at [78, 432] on input "Enable to show year field? (DD/MM/YYYY) ?" at bounding box center [73, 435] width 8 height 8
checkbox input "true"
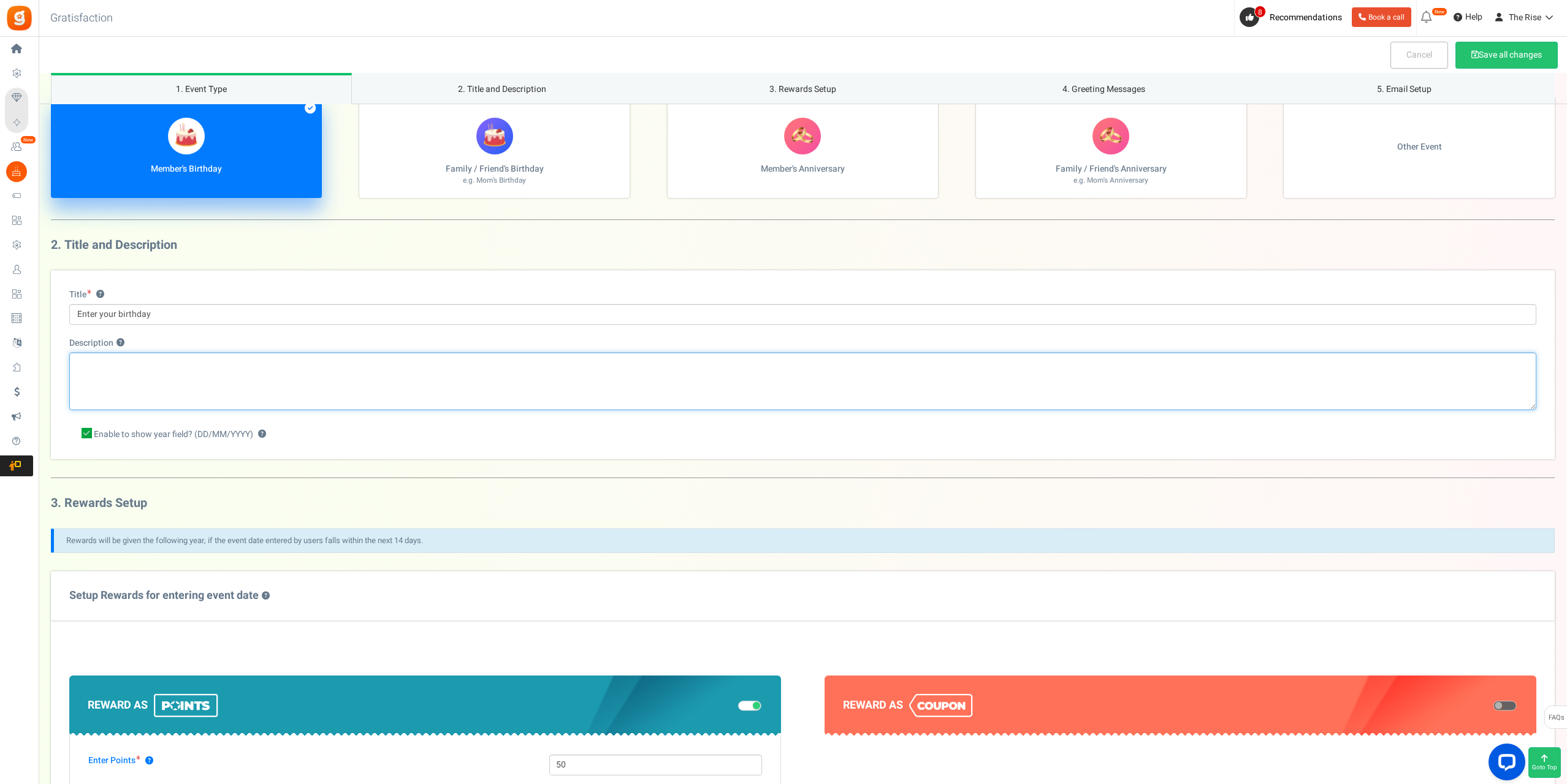
click at [159, 393] on textarea "Description ?" at bounding box center [802, 381] width 1467 height 57
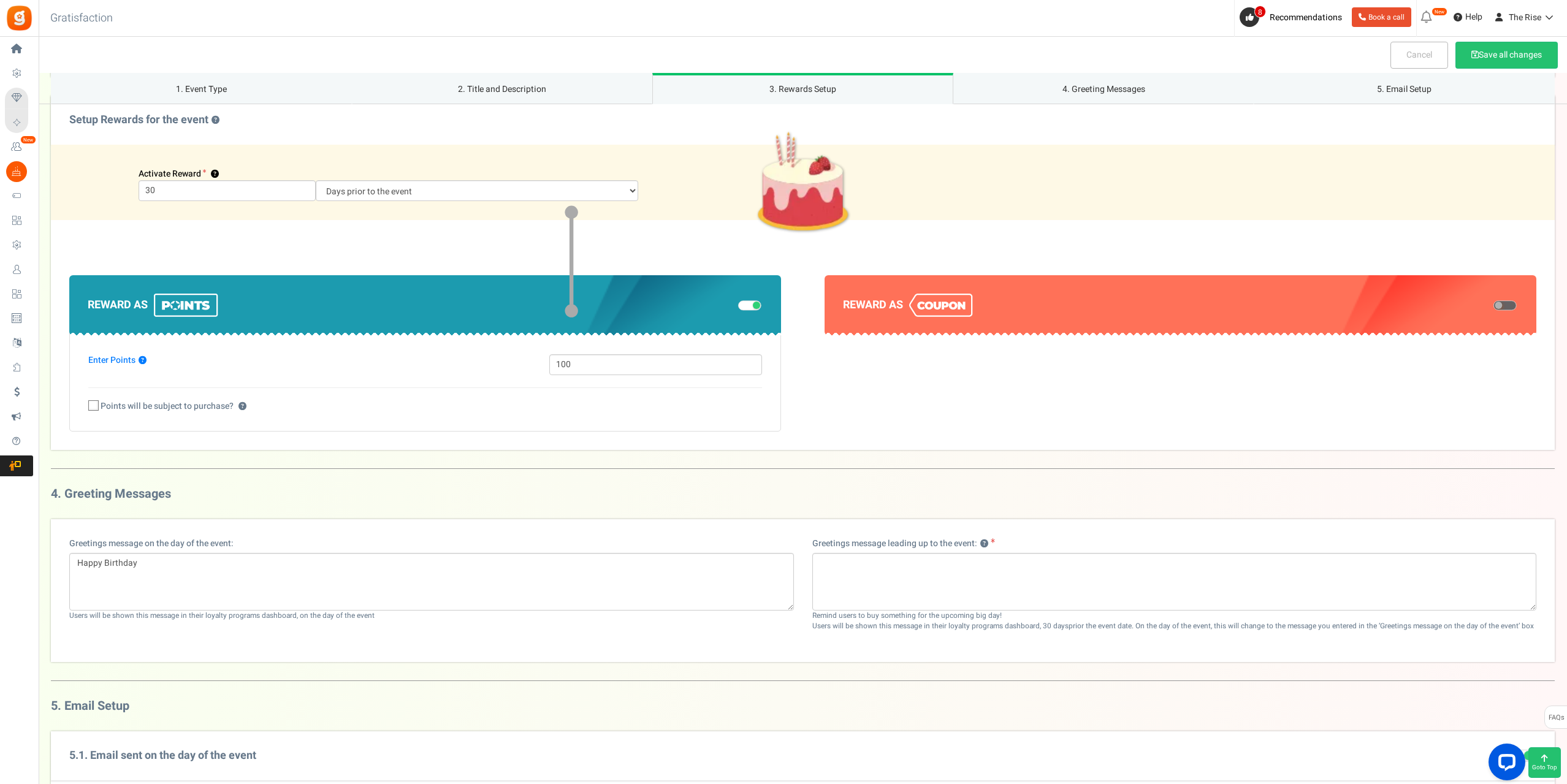
scroll to position [713, 0]
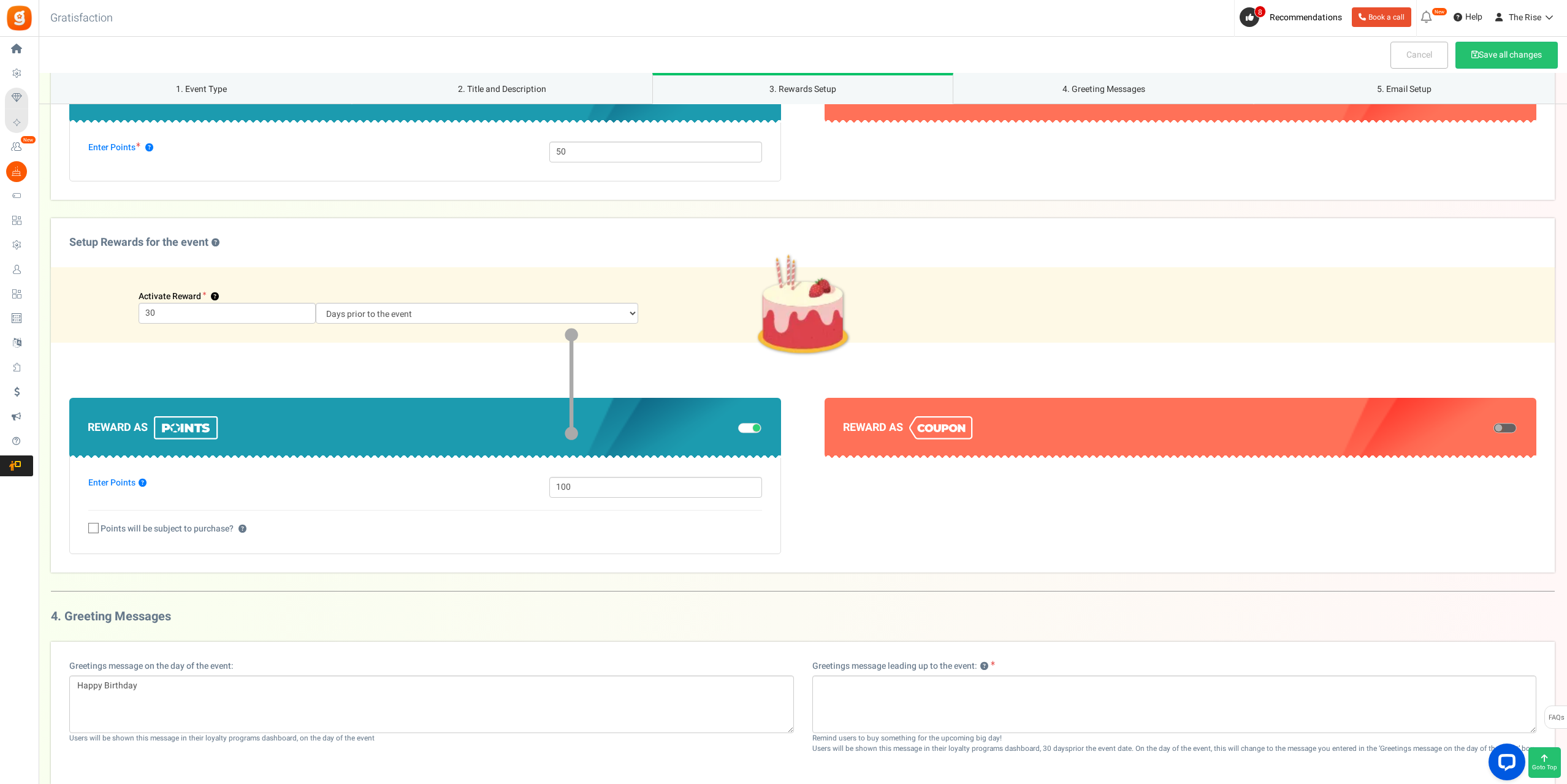
type textarea "Enter your birthday so that we can celebrate it! Get $10 for just signing up,"
click at [395, 318] on select "Days prior to the event On the event date" at bounding box center [477, 313] width 323 height 21
click at [417, 309] on select "Days prior to the event On the event date" at bounding box center [477, 313] width 323 height 21
click at [92, 525] on icon at bounding box center [94, 528] width 8 height 8
click at [84, 525] on input "Points will be subject to purchase? ?" at bounding box center [80, 529] width 8 height 8
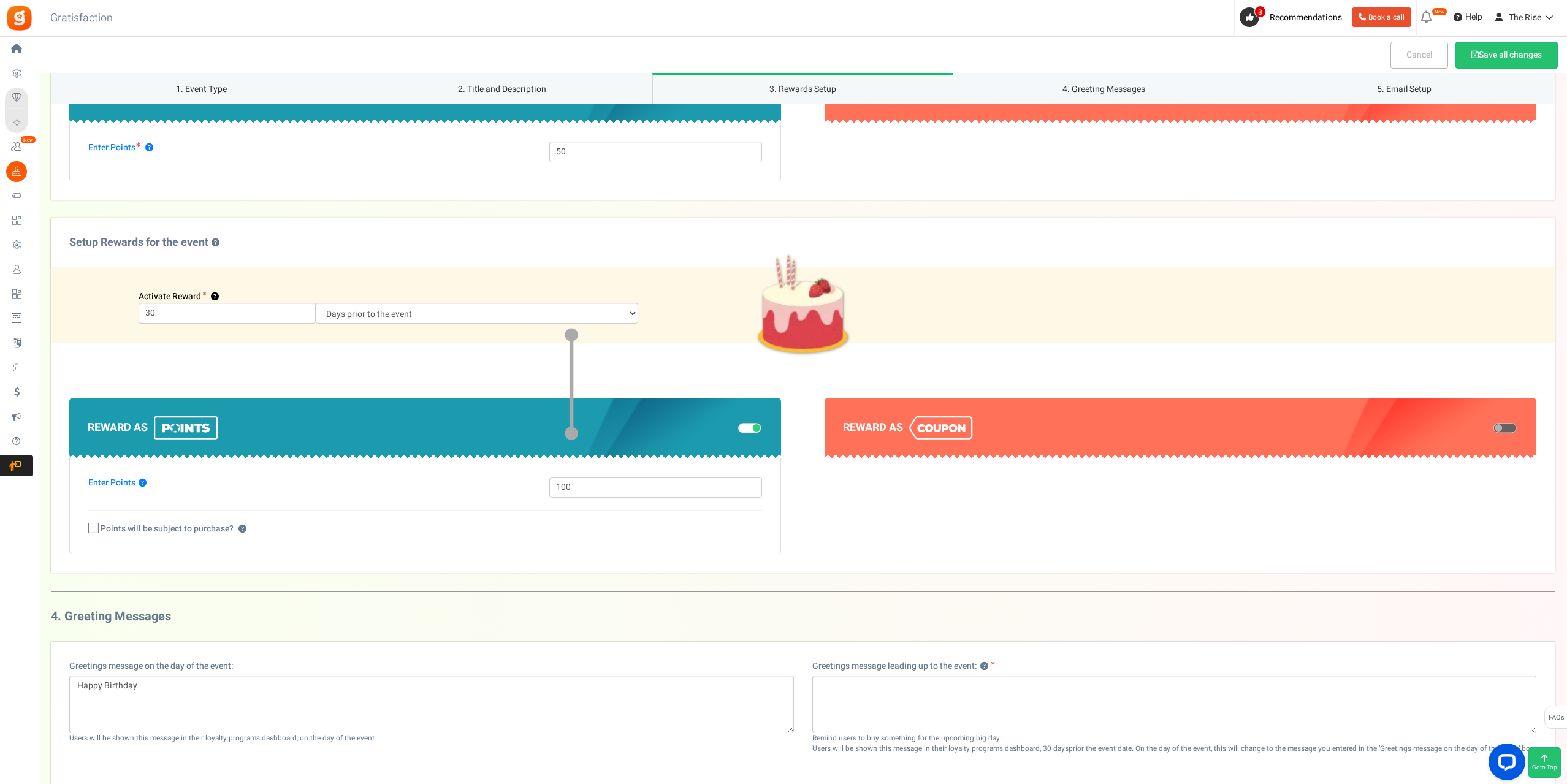
checkbox input "true"
select select "1"
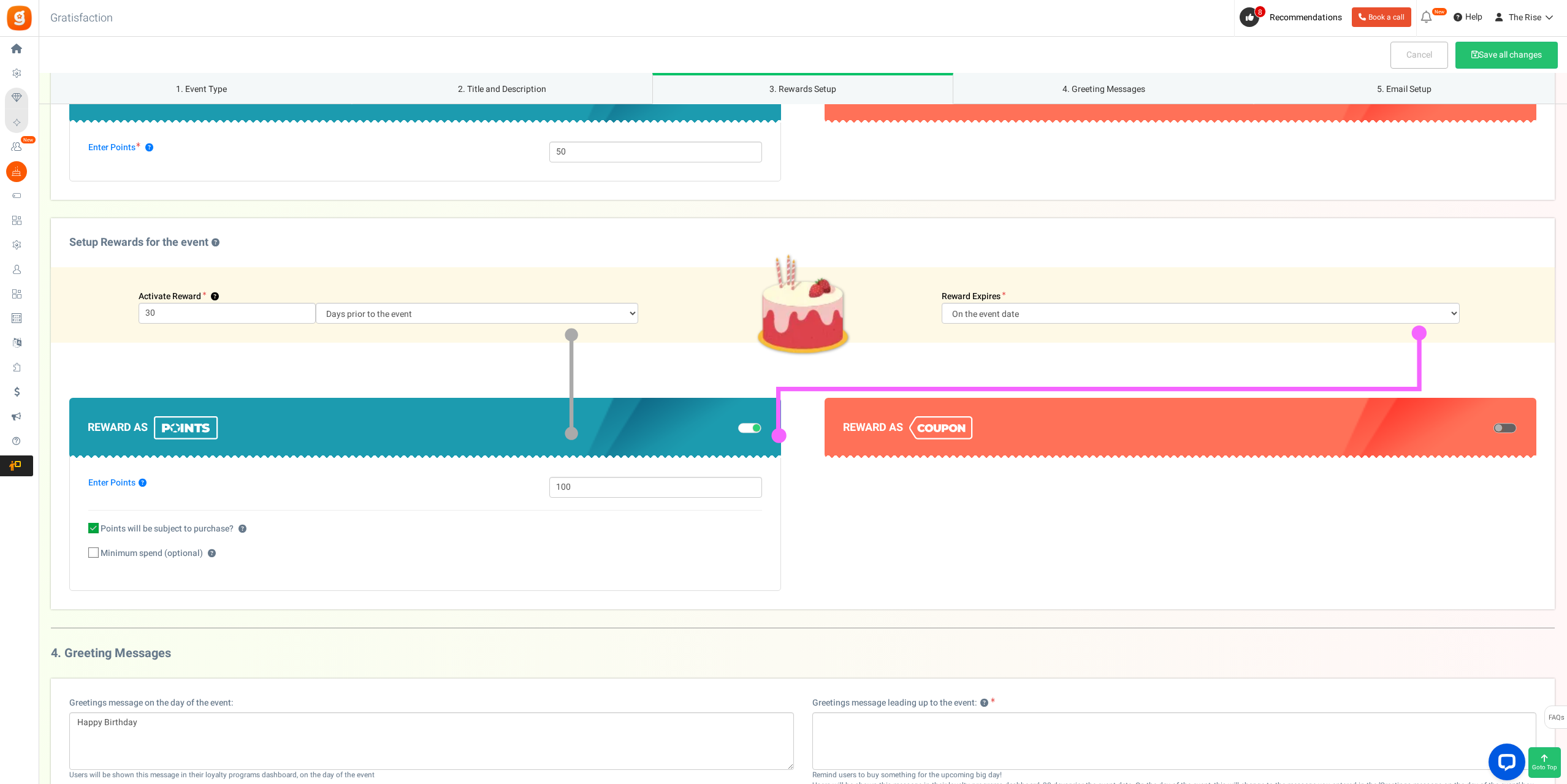
scroll to position [774, 0]
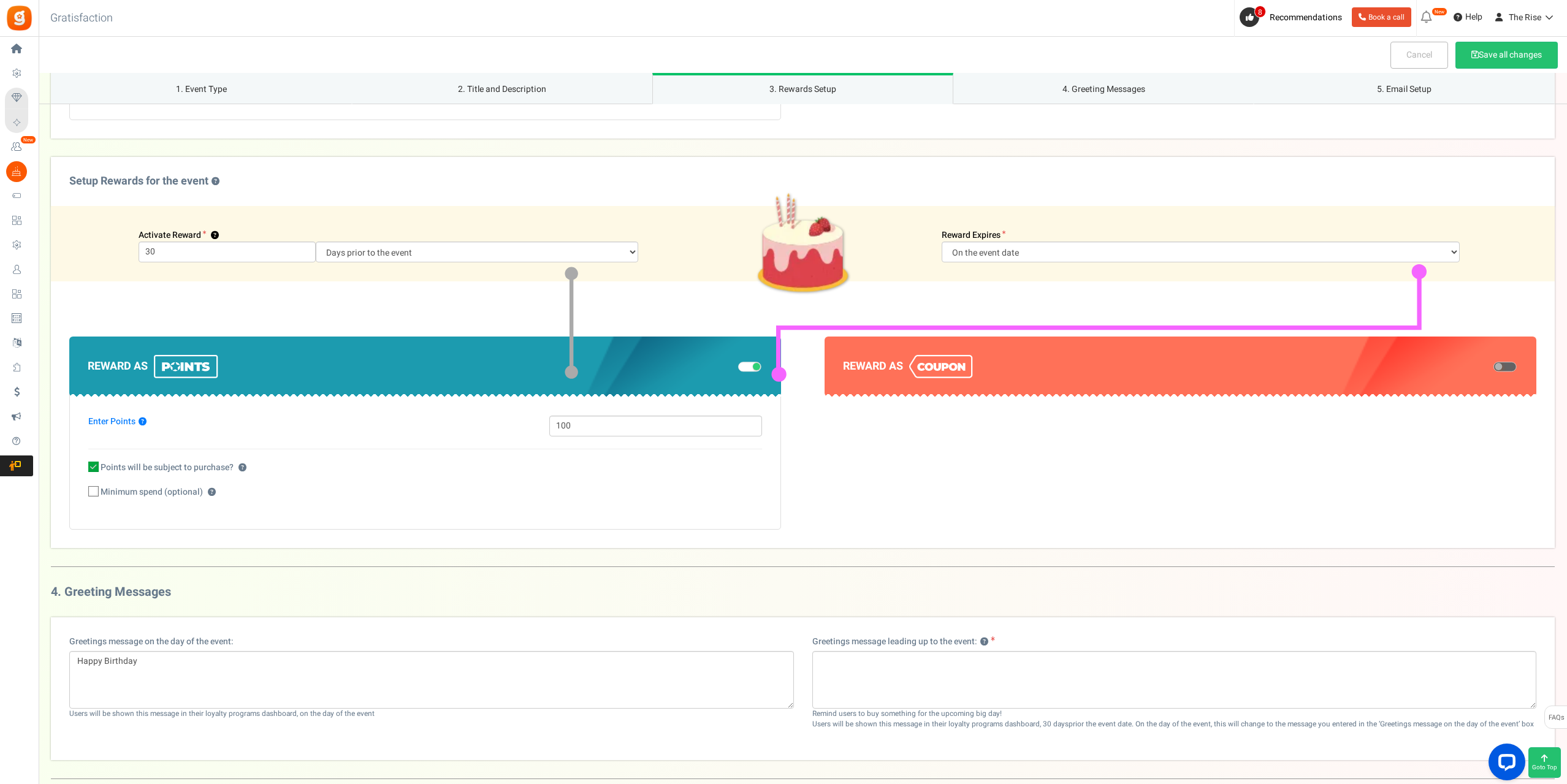
click at [96, 496] on span at bounding box center [94, 491] width 10 height 10
click at [84, 496] on input "Minimum spend (optional) ?" at bounding box center [80, 492] width 8 height 8
checkbox input "true"
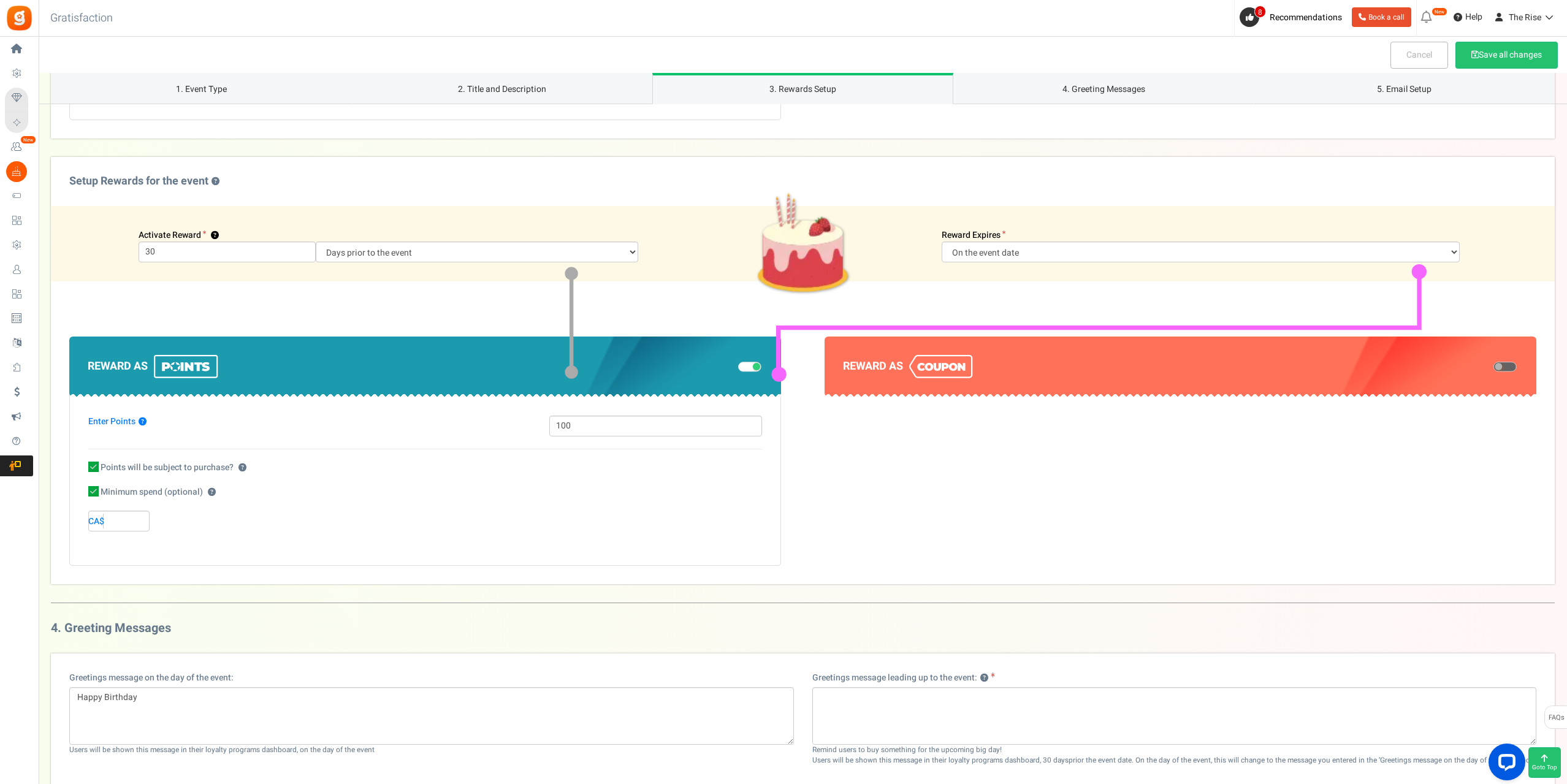
click at [114, 519] on input "CA$" at bounding box center [119, 521] width 61 height 21
click at [122, 521] on input "50" at bounding box center [119, 521] width 61 height 21
type input "100"
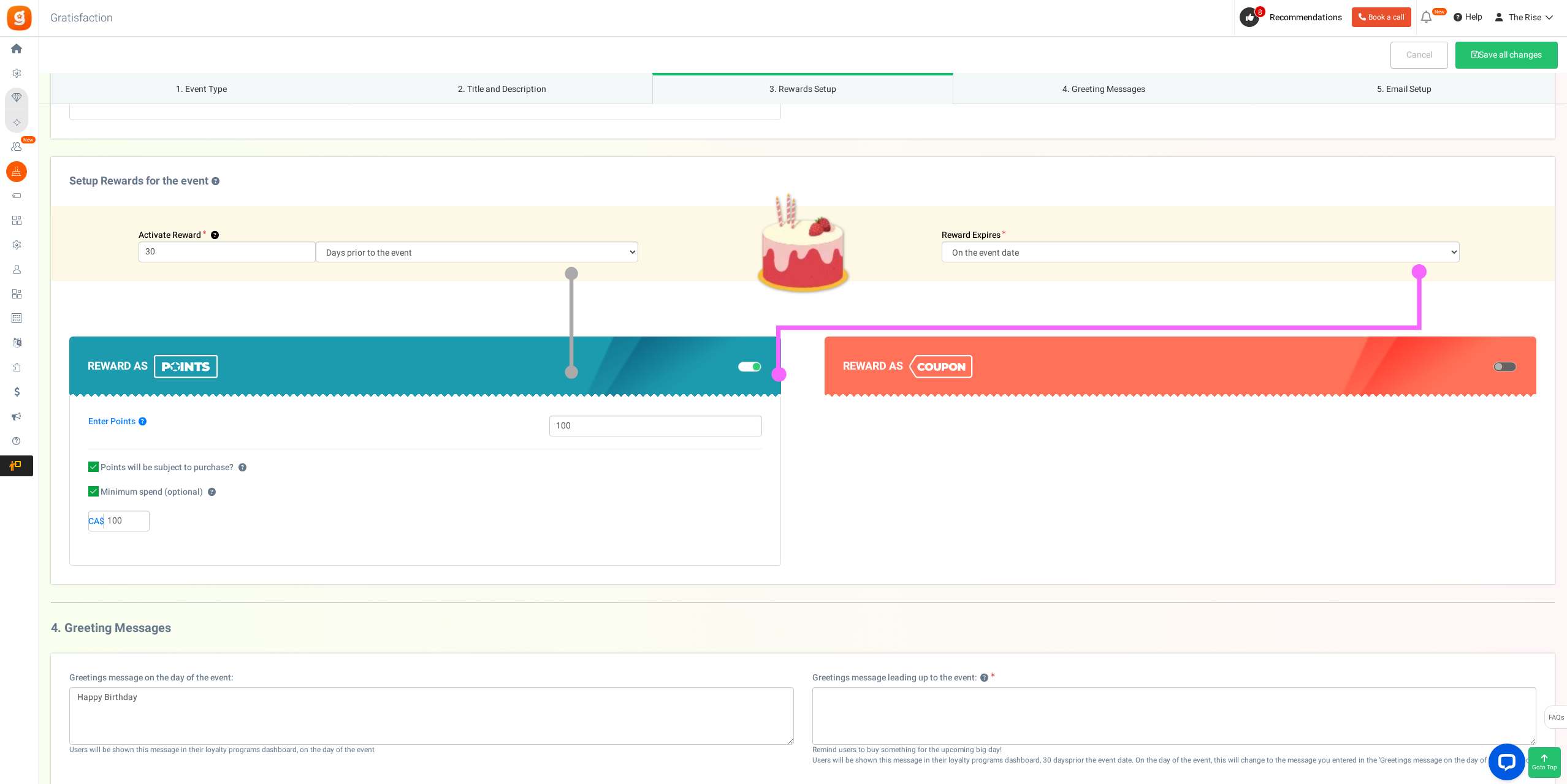
click at [271, 558] on div "Enter Points ? 100 Points will be subject to purchase? ? ? 100 CA$" at bounding box center [425, 478] width 712 height 175
click at [586, 422] on input "100" at bounding box center [655, 426] width 212 height 21
click at [590, 429] on input "1000" at bounding box center [655, 426] width 212 height 21
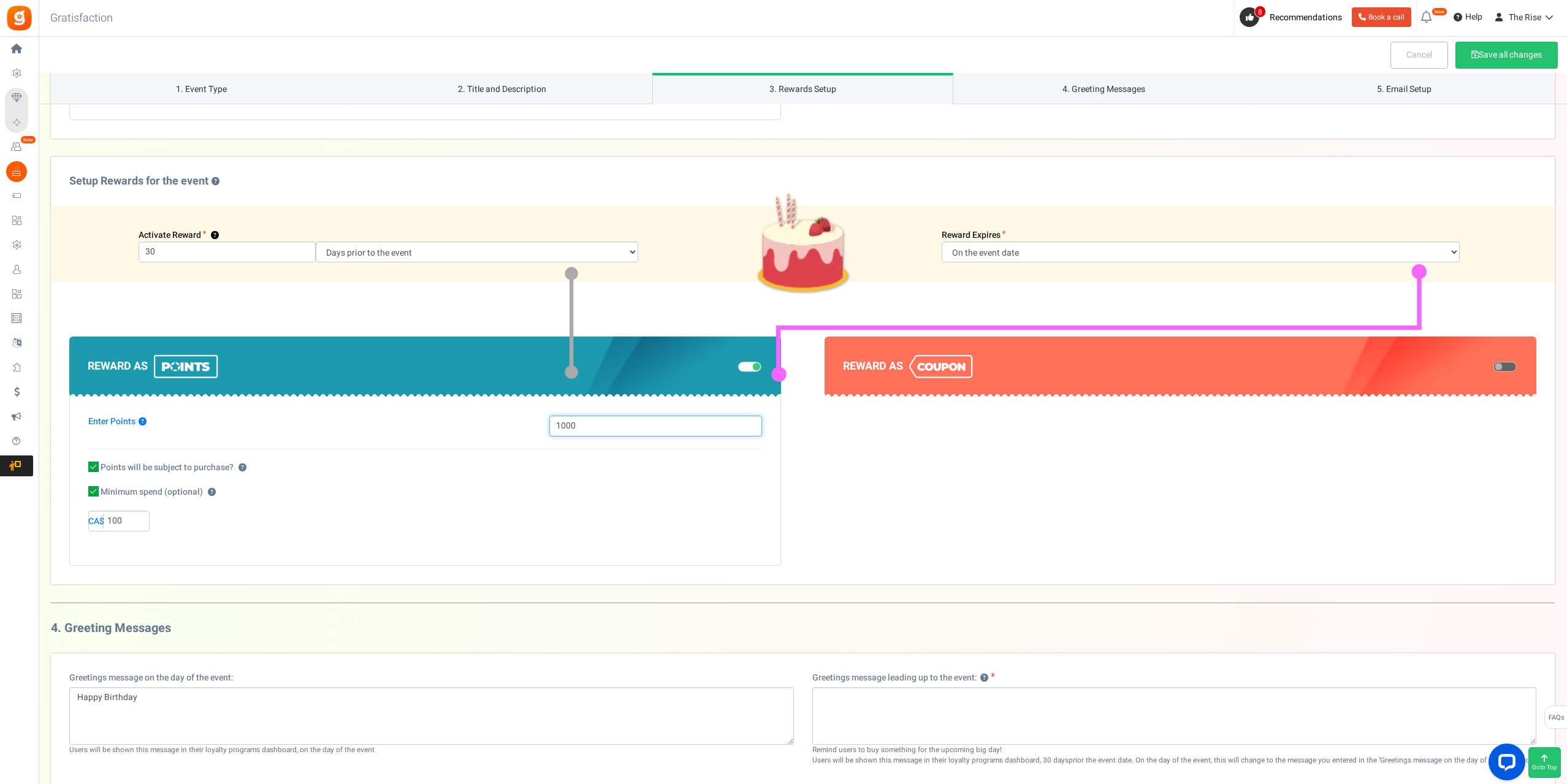
click at [590, 429] on input "1000" at bounding box center [655, 426] width 212 height 21
type input "250"
click at [278, 546] on div "Enter Points ? 250 Points will be subject to purchase? ? ? 100 CA$" at bounding box center [425, 478] width 712 height 175
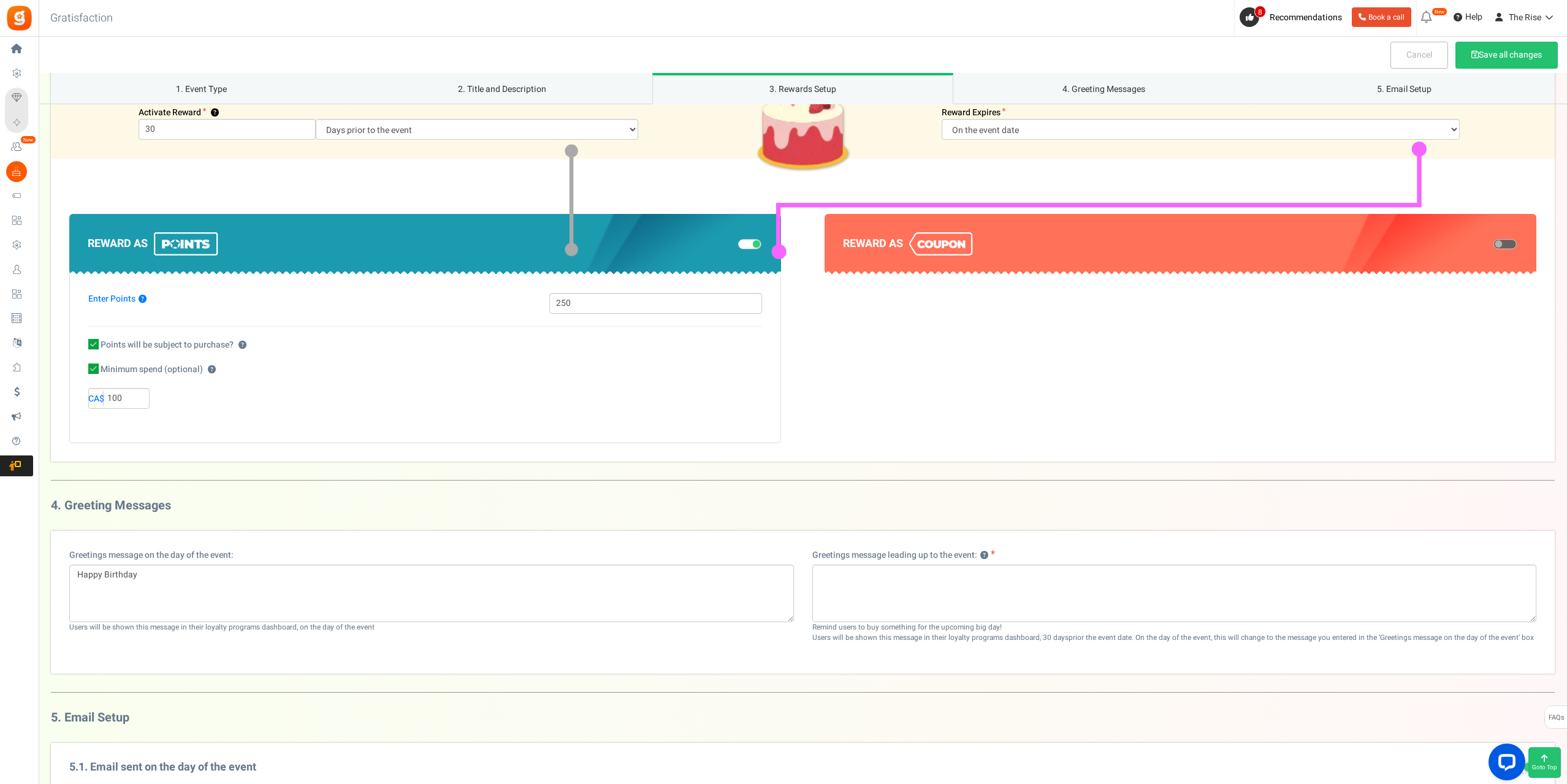
scroll to position [835, 0]
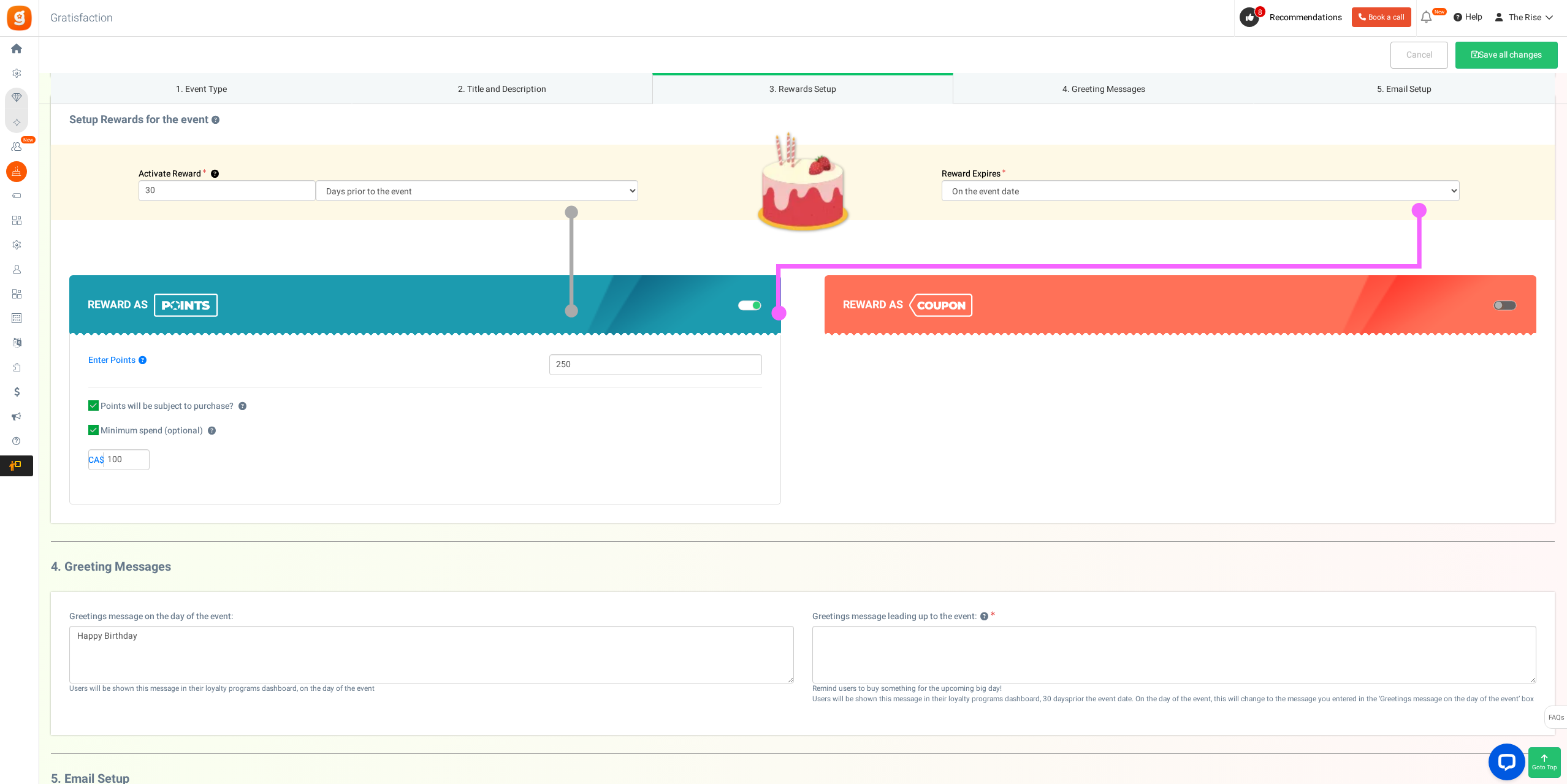
click at [94, 432] on icon at bounding box center [94, 430] width 10 height 10
click at [84, 432] on input "Minimum spend (optional) ?" at bounding box center [80, 431] width 8 height 8
checkbox input "false"
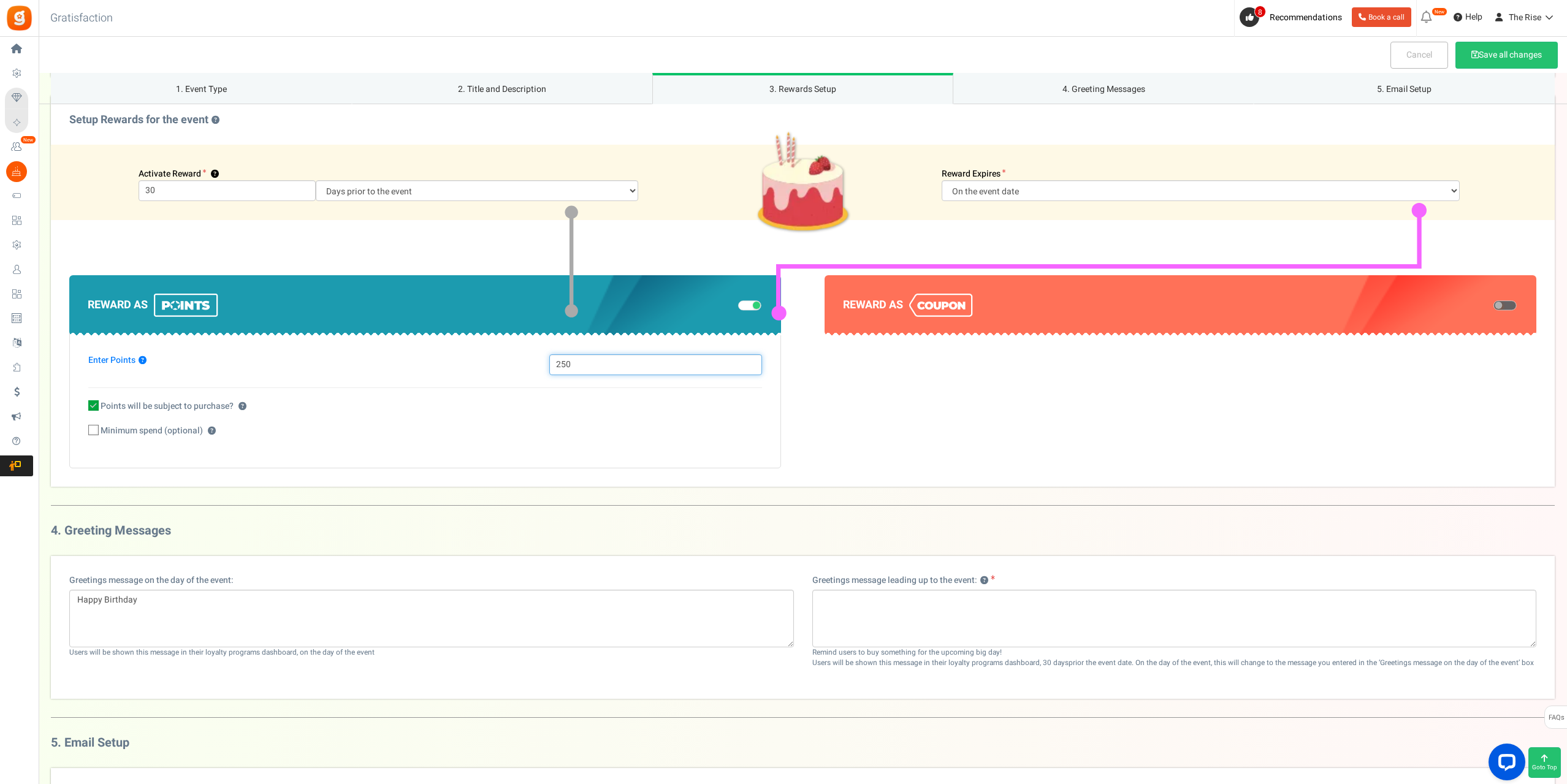
click at [603, 362] on input "250" at bounding box center [655, 365] width 212 height 21
type input "100"
click at [101, 433] on span "Minimum spend (optional)" at bounding box center [152, 431] width 102 height 12
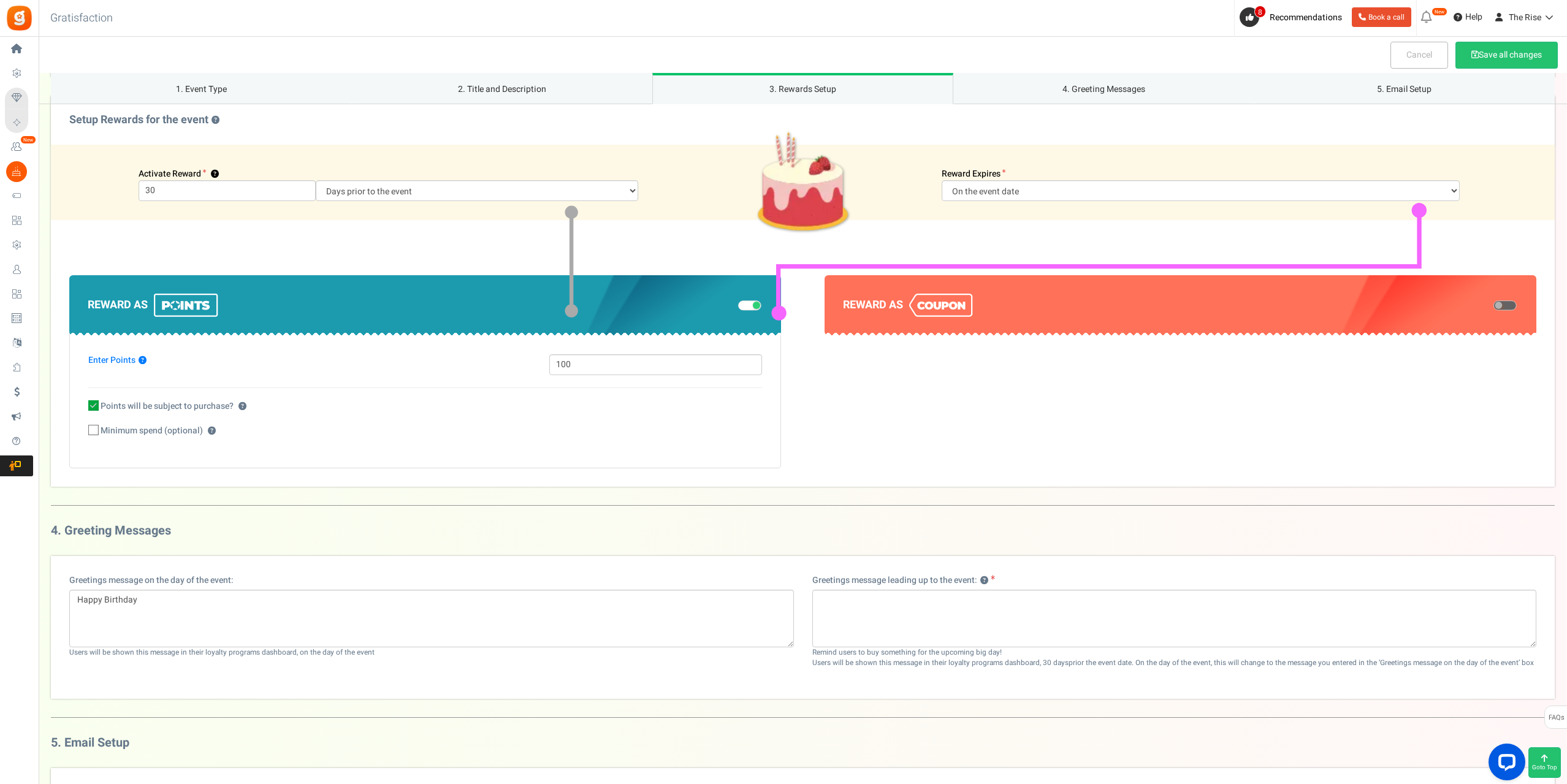
click at [84, 433] on input "Minimum spend (optional) ?" at bounding box center [80, 431] width 8 height 8
checkbox input "true"
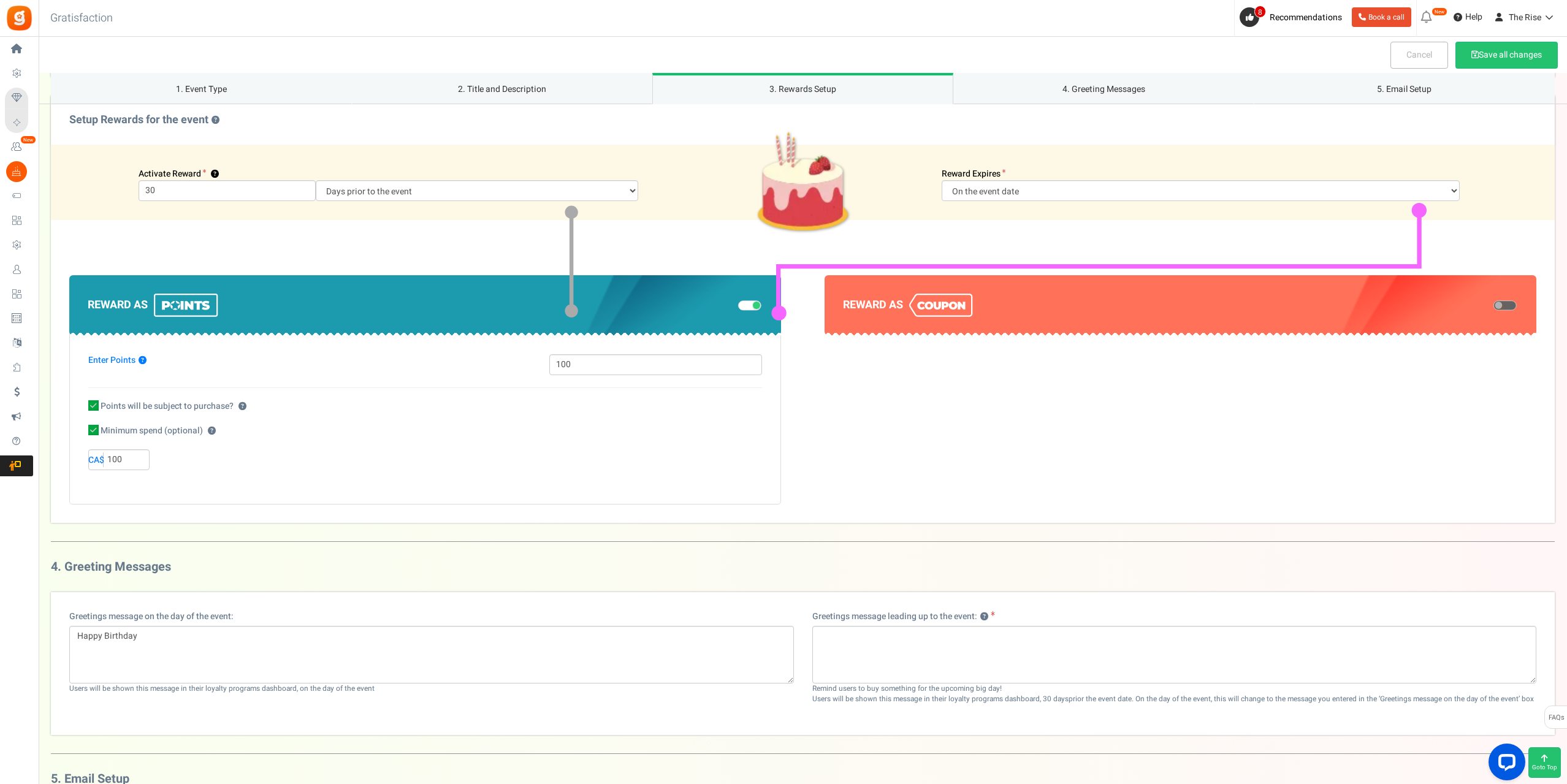
click at [174, 475] on div "Enter Points ? 100 Points will be subject to purchase? ? ? 100 CA$" at bounding box center [425, 417] width 712 height 175
click at [96, 406] on icon at bounding box center [94, 406] width 10 height 10
click at [84, 406] on input "Points will be subject to purchase? ?" at bounding box center [80, 406] width 8 height 8
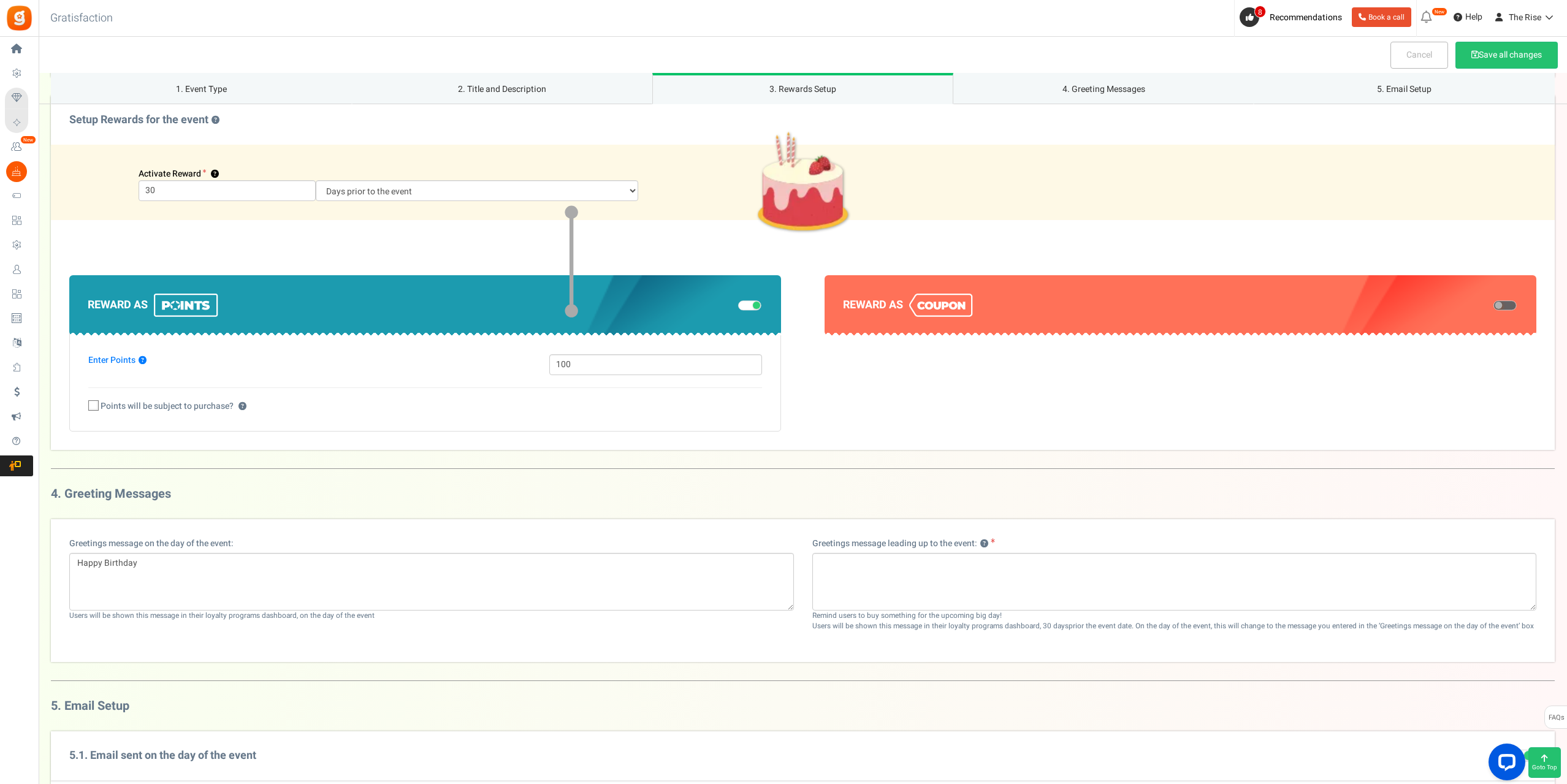
click at [95, 406] on icon at bounding box center [94, 406] width 8 height 8
click at [84, 406] on input "Points will be subject to purchase? ?" at bounding box center [80, 406] width 8 height 8
checkbox input "true"
select select "1"
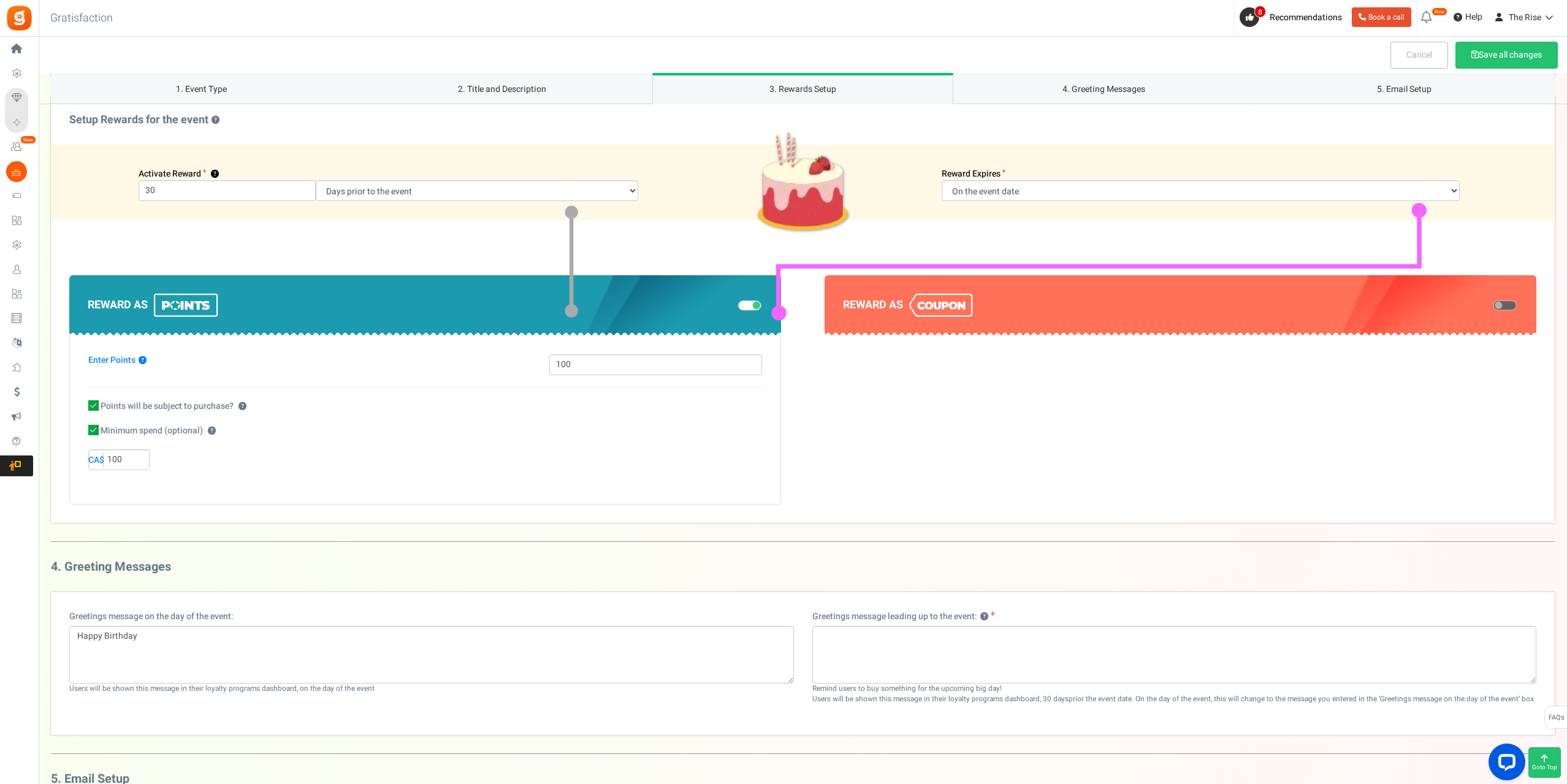
click at [93, 407] on icon at bounding box center [94, 406] width 10 height 10
click at [84, 407] on input "Points will be subject to purchase? ?" at bounding box center [80, 406] width 8 height 8
checkbox input "false"
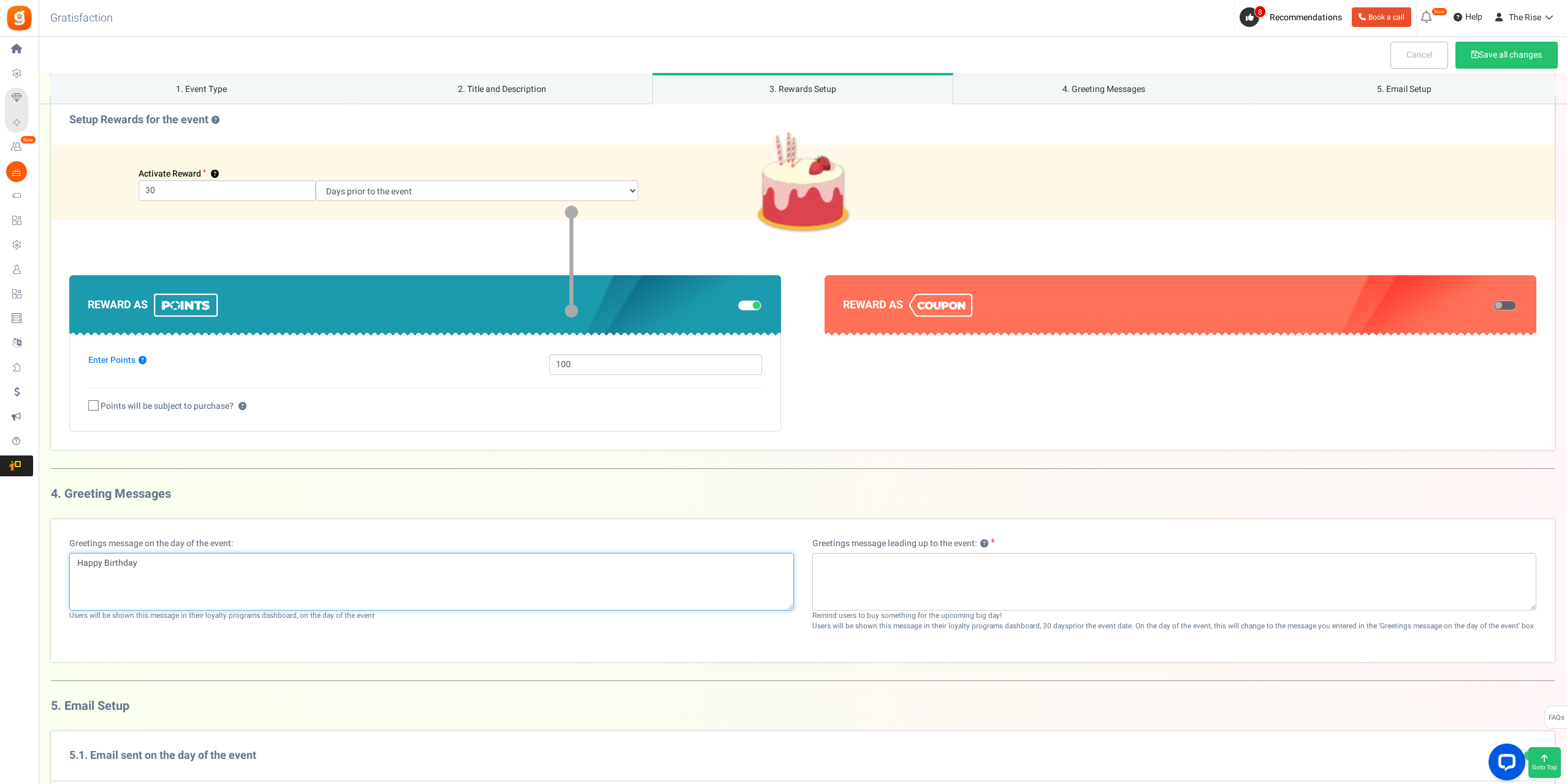
click at [254, 578] on textarea "Happy Birthday" at bounding box center [431, 581] width 725 height 57
click at [169, 564] on textarea "Happy Birthday" at bounding box center [431, 581] width 725 height 57
click at [217, 579] on textarea "Happy Birthday" at bounding box center [431, 581] width 725 height 57
paste textarea "Wishing you a very Happy Birthday! May your day be filled with joy and your yea…"
click at [78, 561] on textarea "Wishing you a very Happy Birthday! May your day be filled with joy and your yea…" at bounding box center [431, 581] width 725 height 57
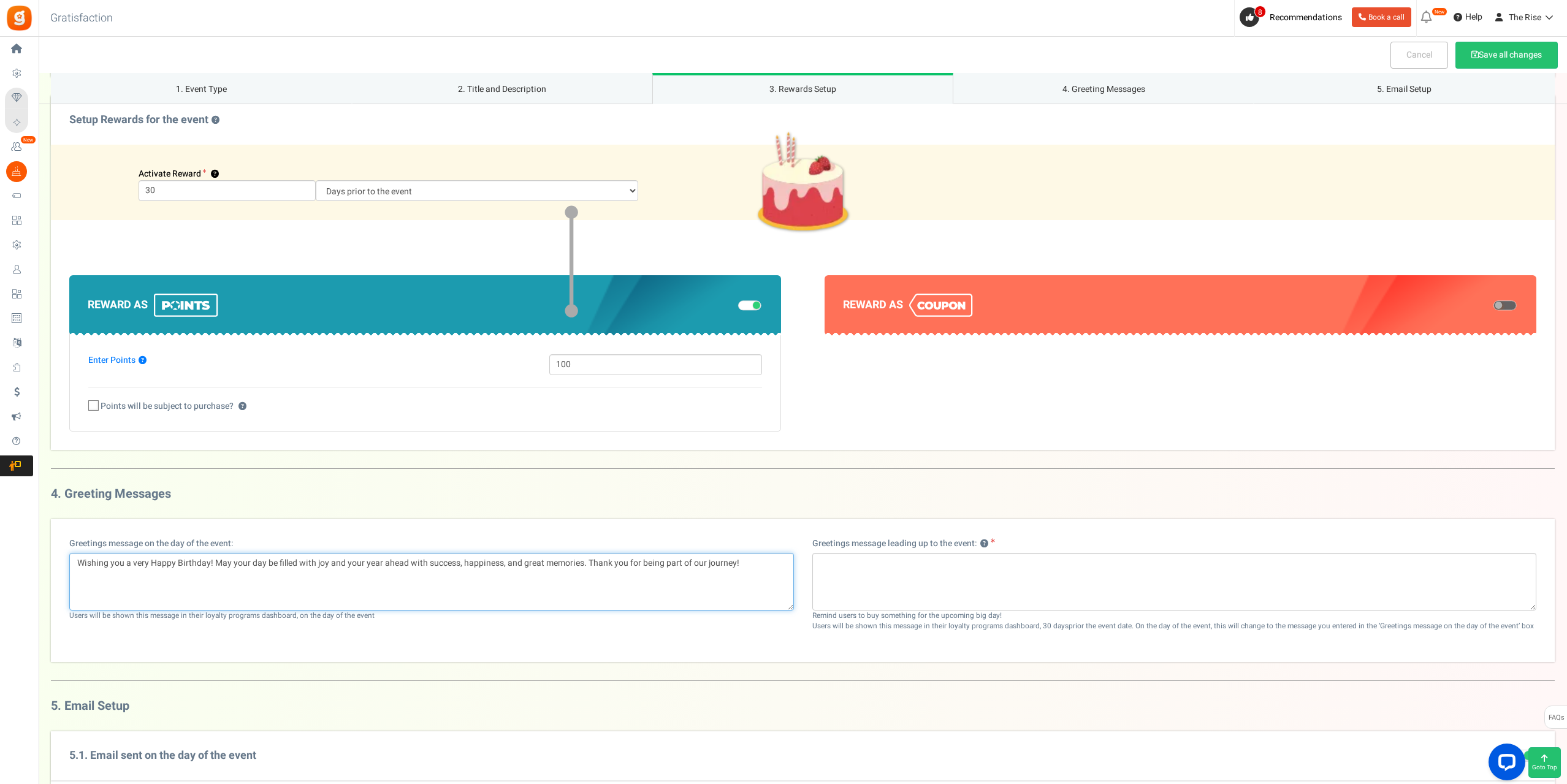
type textarea "Wishing you a very Happy Birthday! May your day be filled with joy and your yea…"
click at [907, 582] on textarea at bounding box center [1174, 581] width 725 height 57
click at [897, 578] on textarea at bounding box center [1174, 581] width 725 height 57
paste textarea "Your birthday’s coming up! We’ve added a $20 credit to your account to help you…"
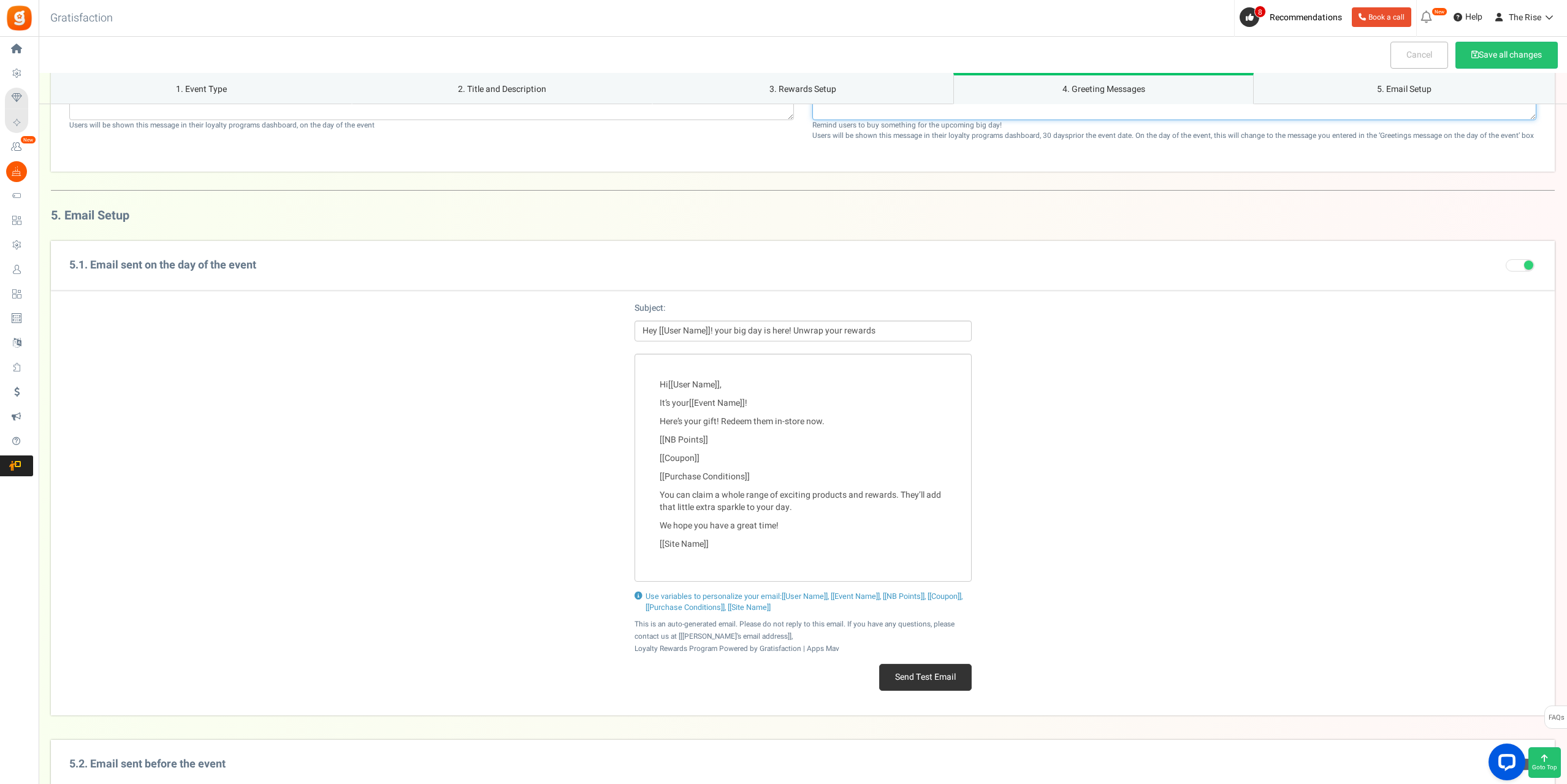
scroll to position [1423, 0]
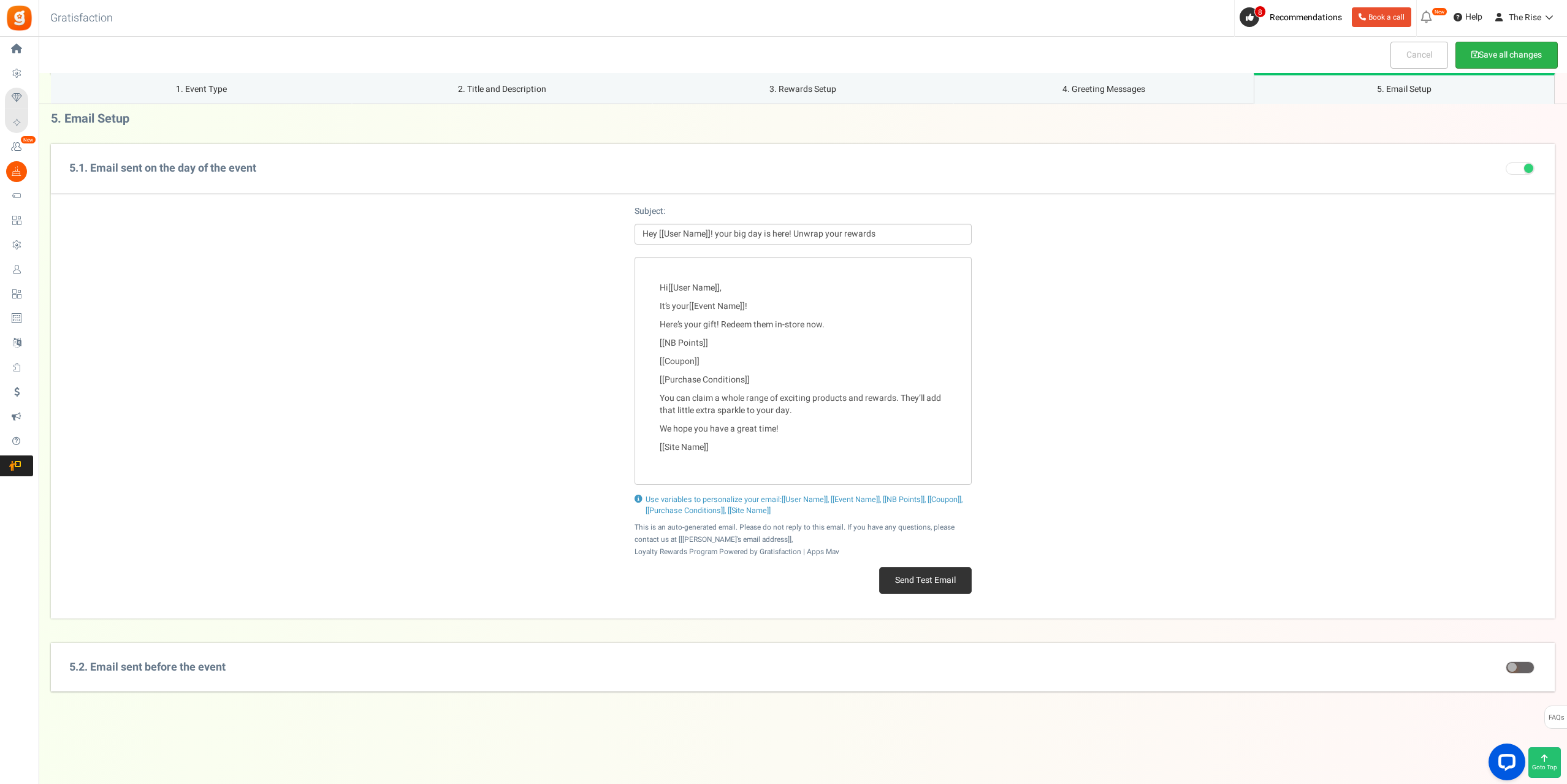
type textarea "Your birthday’s coming up! We’ve added a $20 credit to your account to help you…"
click at [1491, 54] on button "Save all changes" at bounding box center [1506, 56] width 102 height 27
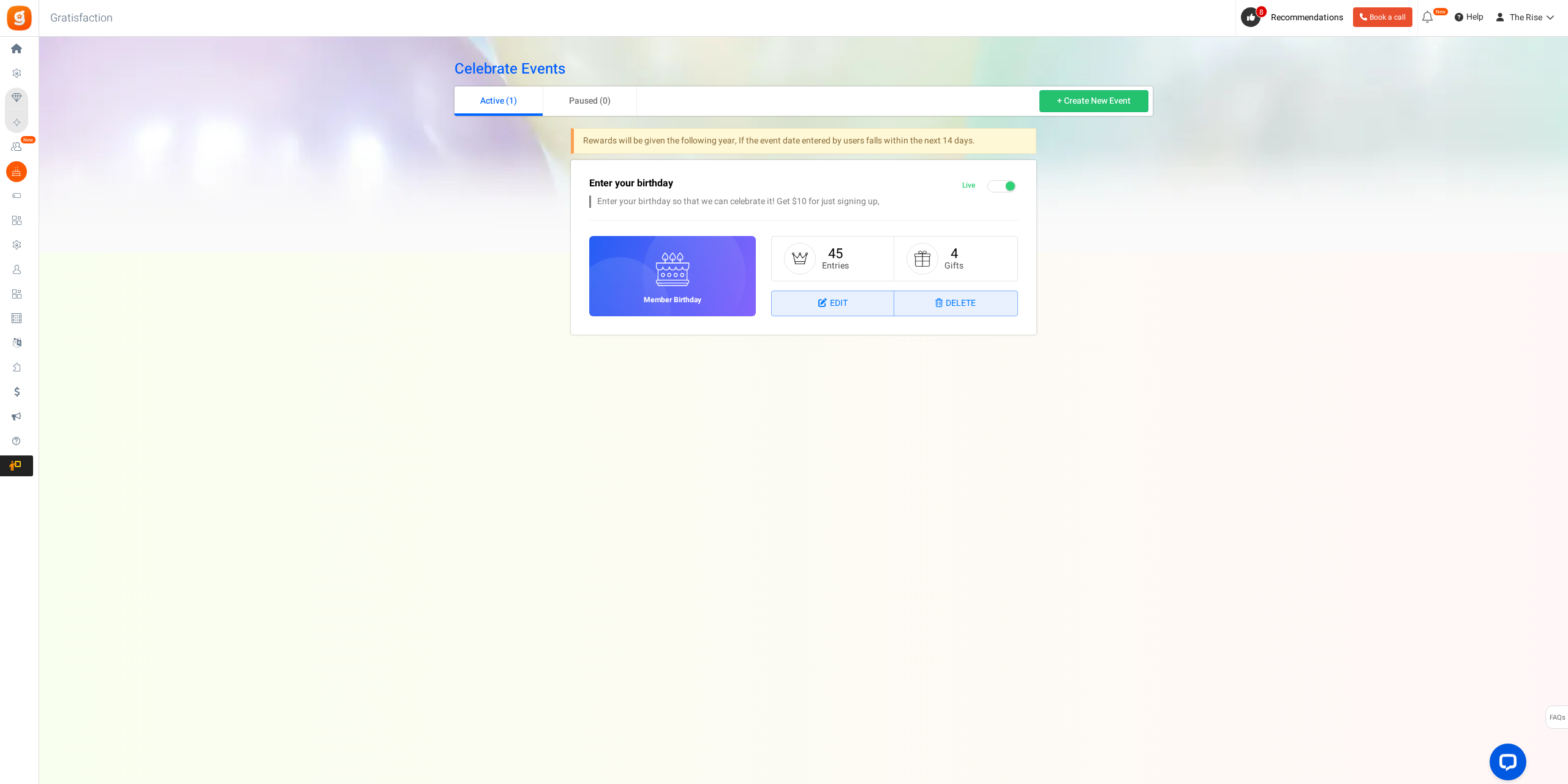
click at [675, 282] on img at bounding box center [673, 269] width 42 height 42
click at [830, 262] on small "Entries" at bounding box center [836, 265] width 27 height 9
click at [831, 301] on link "Edit" at bounding box center [833, 304] width 123 height 25
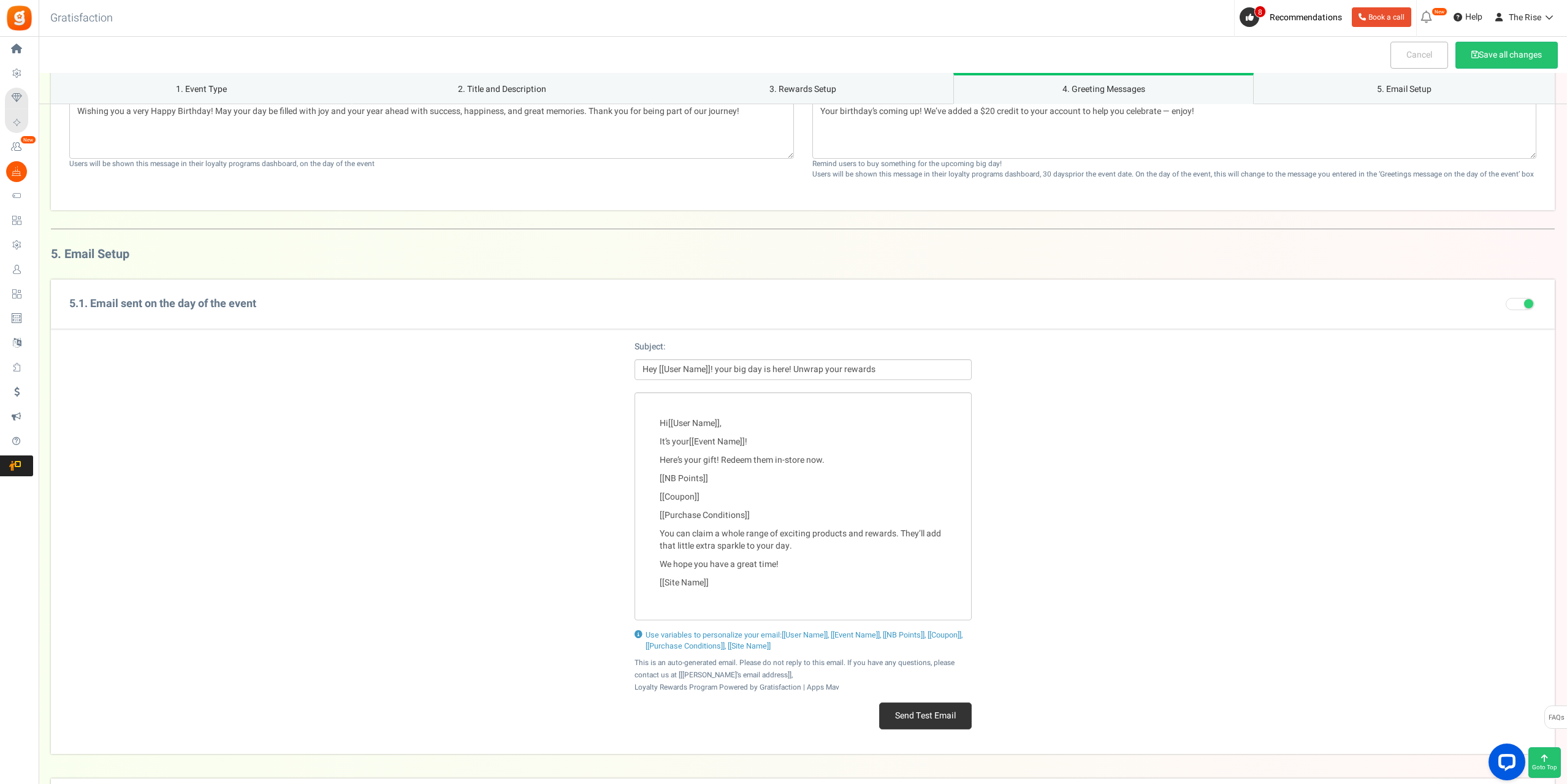
scroll to position [1423, 0]
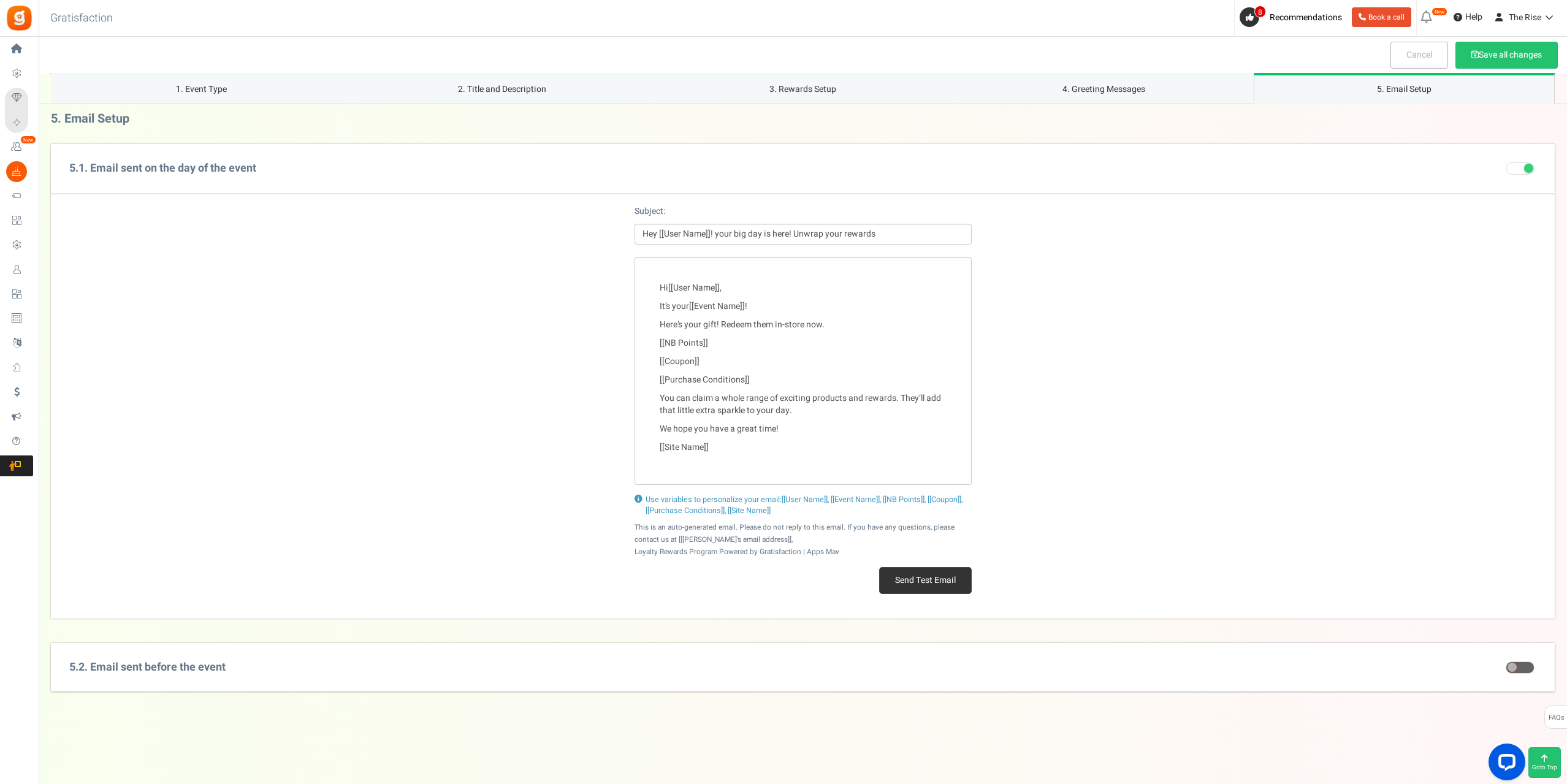
click at [382, 665] on div "5.2. Email sent before the event Subject: Hey [[User Name]]! your big day is ne…" at bounding box center [803, 667] width 1504 height 49
drag, startPoint x: 1515, startPoint y: 664, endPoint x: 882, endPoint y: 67, distance: 870.1
click at [1514, 664] on span at bounding box center [1512, 667] width 9 height 9
click at [1506, 664] on input "checkbox" at bounding box center [1506, 668] width 0 height 8
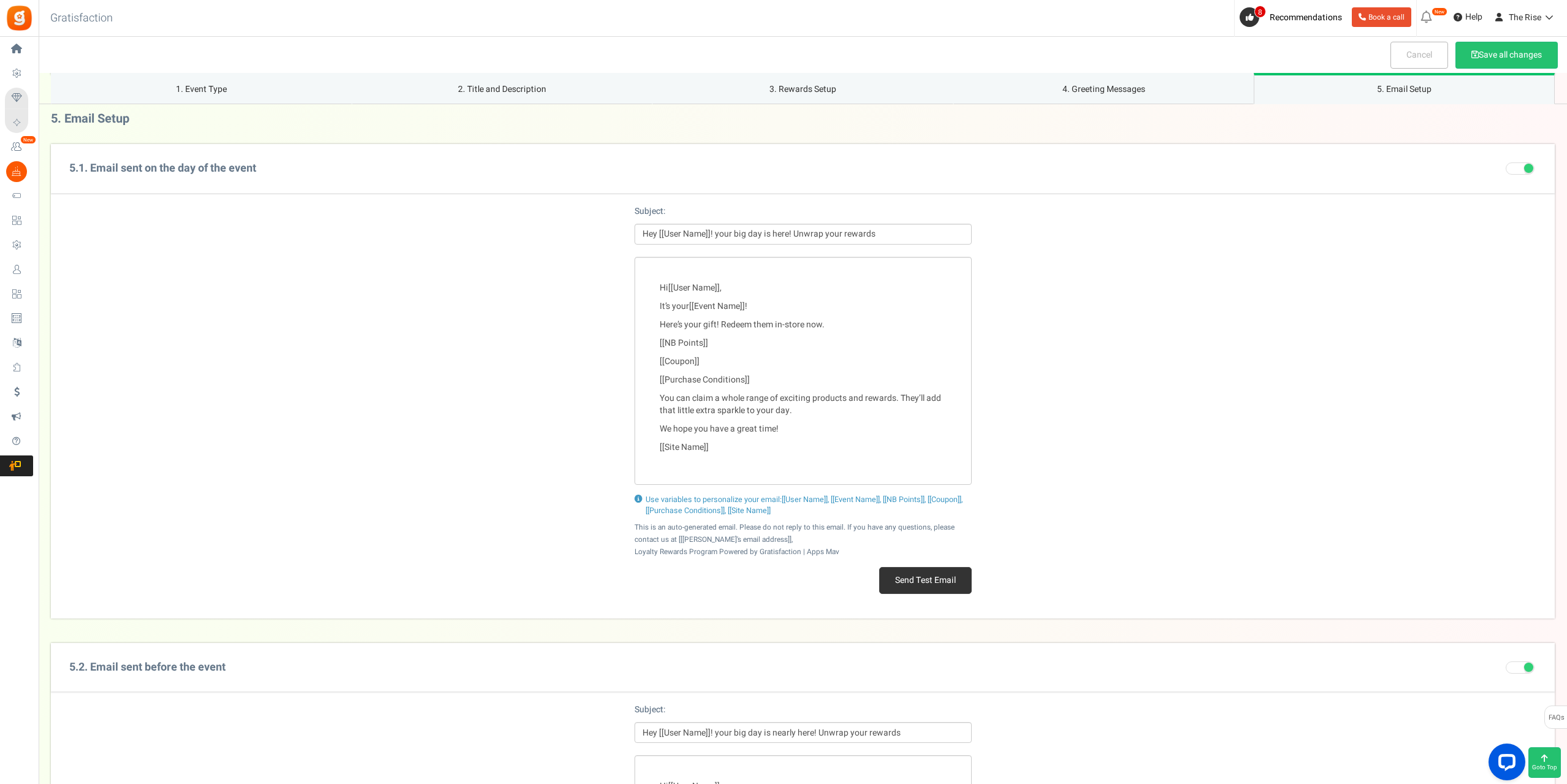
click at [1525, 167] on span at bounding box center [1528, 168] width 9 height 9
click at [1506, 167] on input "checkbox" at bounding box center [1506, 169] width 0 height 8
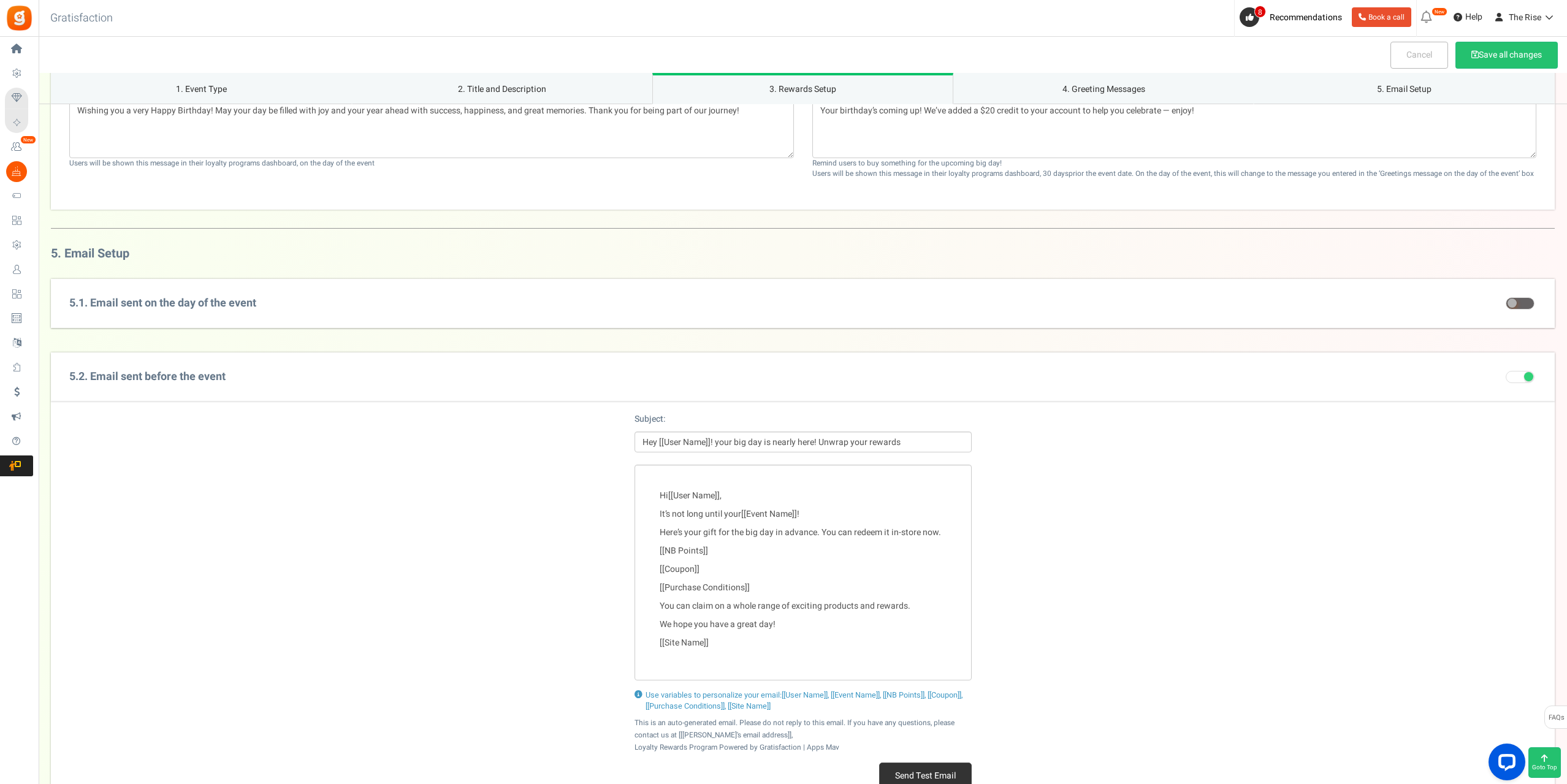
scroll to position [1410, 0]
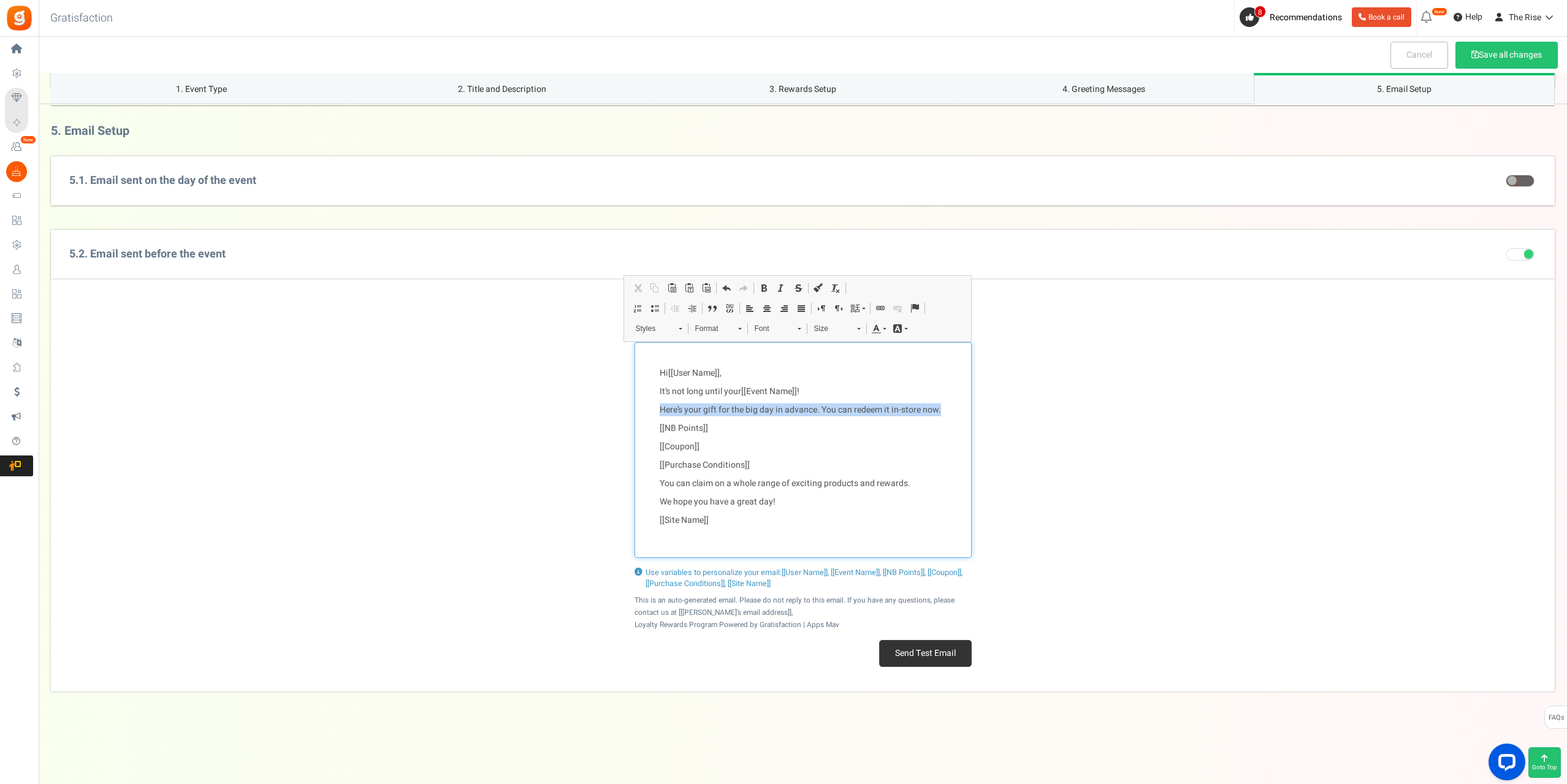
drag, startPoint x: 657, startPoint y: 408, endPoint x: 947, endPoint y: 403, distance: 290.0
click at [947, 403] on div "Hi [[User Name]] , It’s not long until your [[Event Name]] ! Here’s your gift f…" at bounding box center [803, 450] width 337 height 216
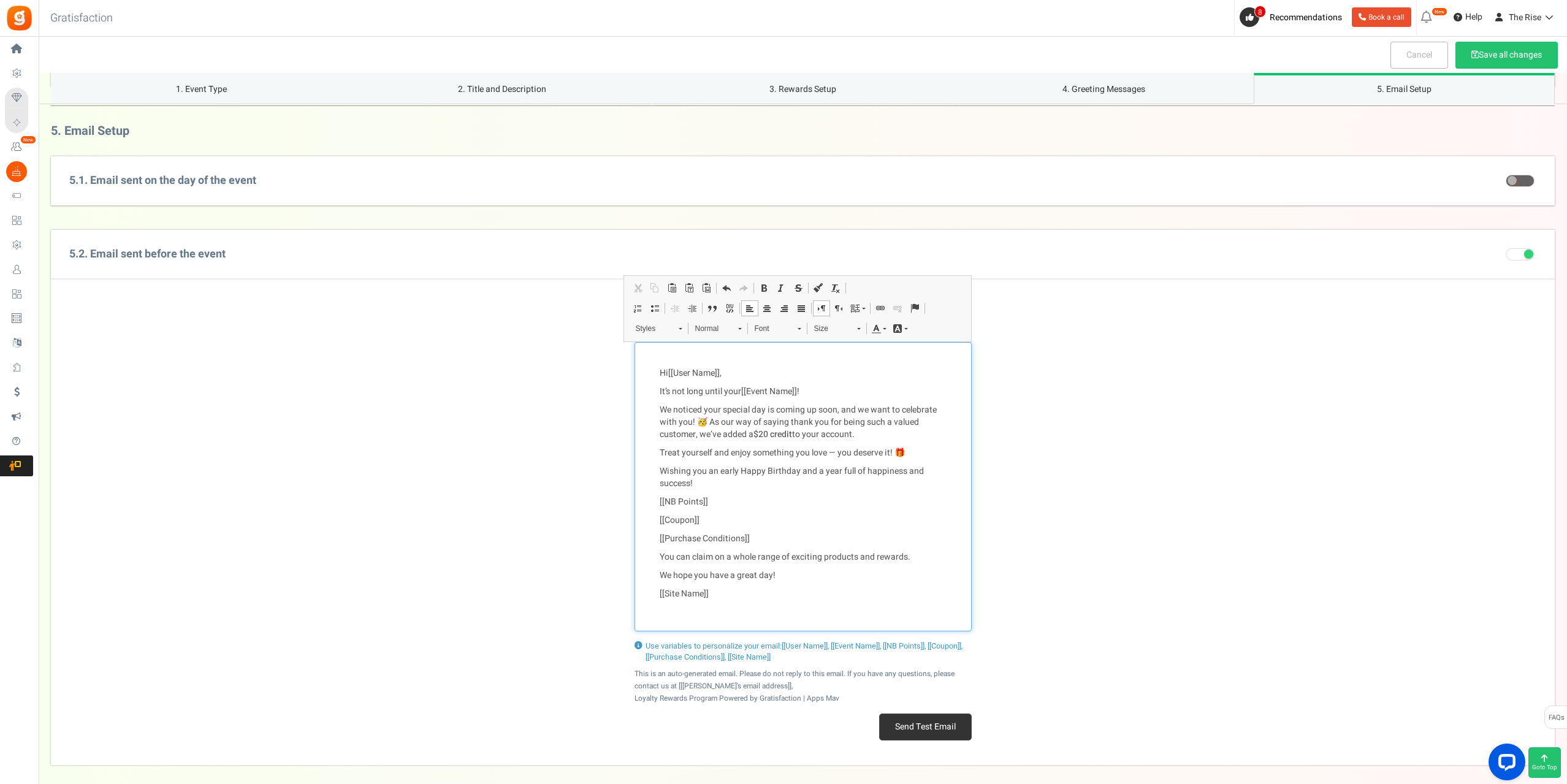
click at [732, 388] on p "It’s not long until your [[Event Name]] !" at bounding box center [803, 391] width 287 height 12
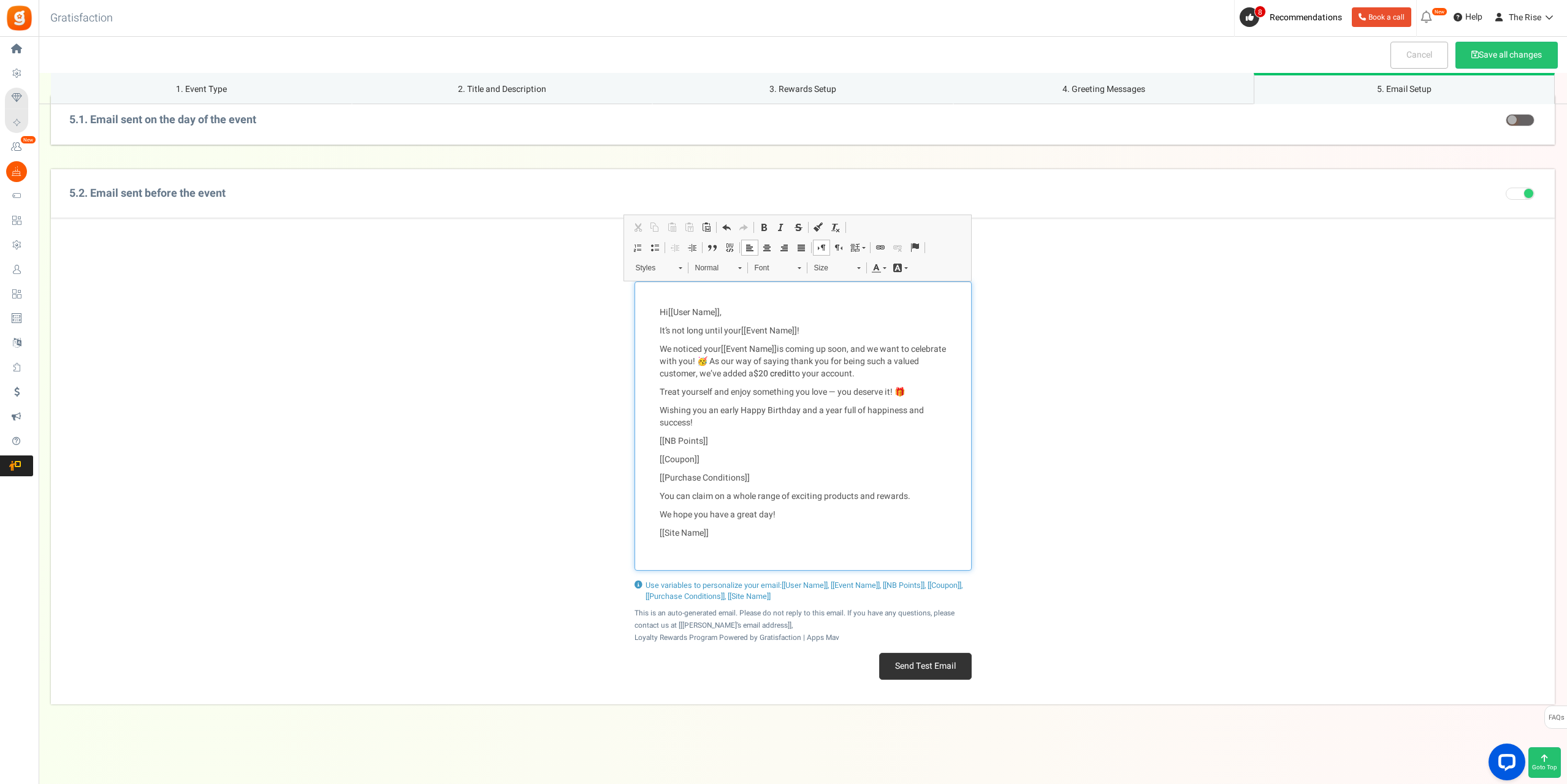
scroll to position [1447, 0]
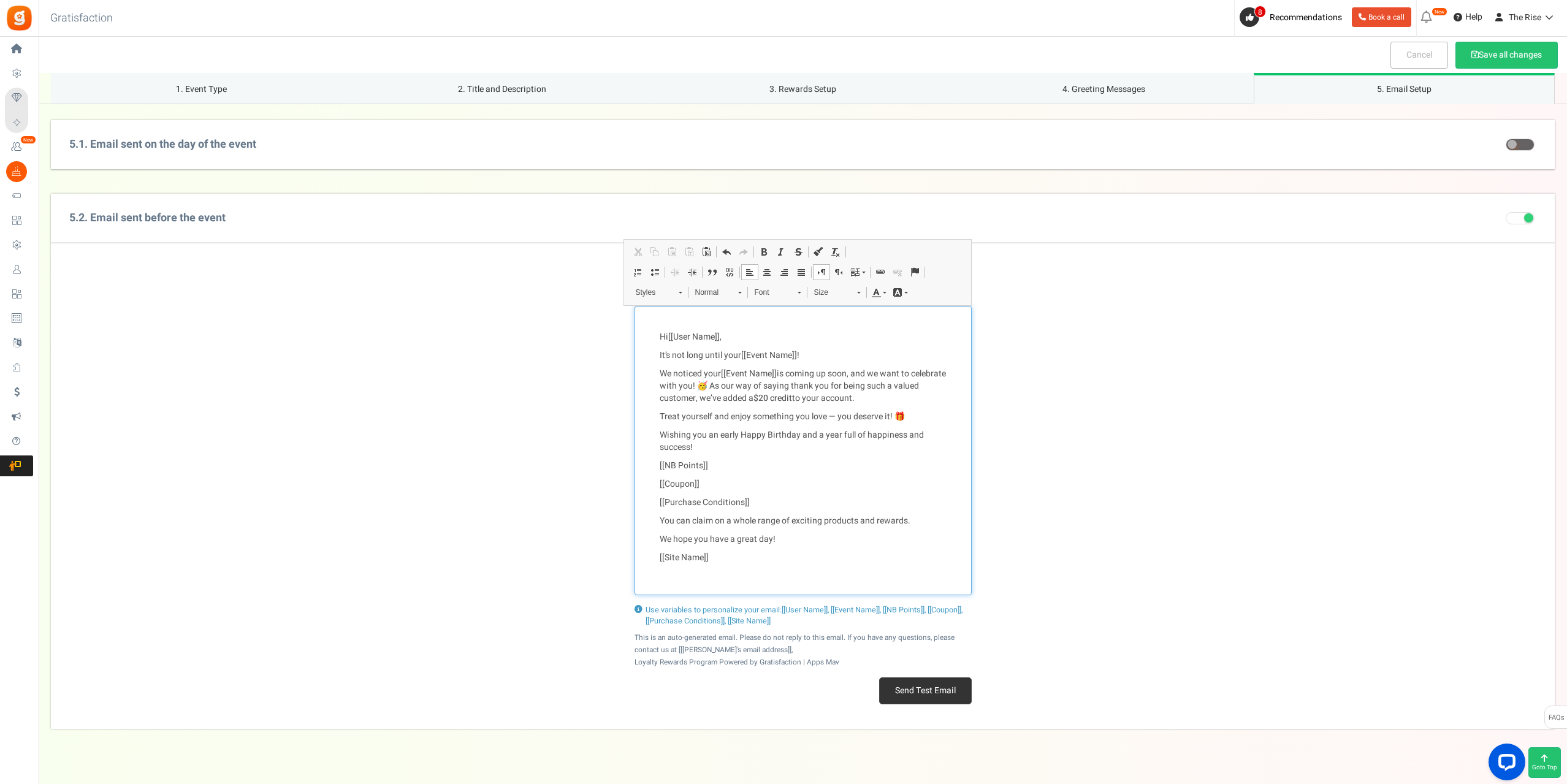
click at [809, 355] on p "It’s not long until your [[Event Name]] !" at bounding box center [803, 355] width 287 height 12
drag, startPoint x: 815, startPoint y: 351, endPoint x: 659, endPoint y: 352, distance: 156.0
click at [659, 352] on p "It’s not long until your [[Event Name]] !" at bounding box center [803, 355] width 287 height 12
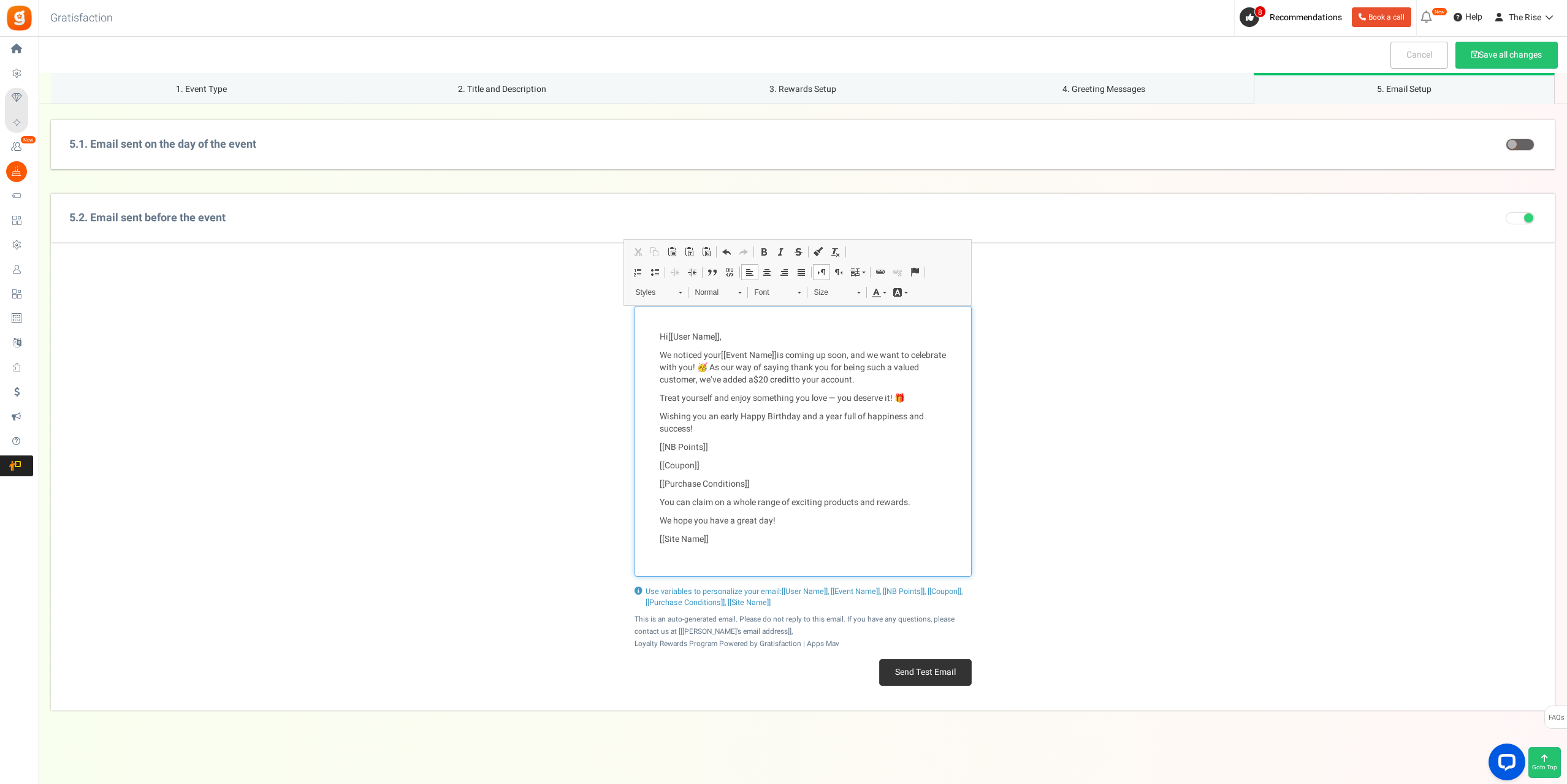
click at [875, 356] on p "We noticed your [[Event Name]] is coming up soon, and we want to celebrate with…" at bounding box center [803, 367] width 287 height 37
click at [661, 336] on p "Hi [[User Name]] ," at bounding box center [803, 336] width 287 height 12
click at [729, 539] on p "[[Site Name]]" at bounding box center [803, 539] width 287 height 12
click at [908, 676] on button "Send Test Email" at bounding box center [925, 672] width 92 height 27
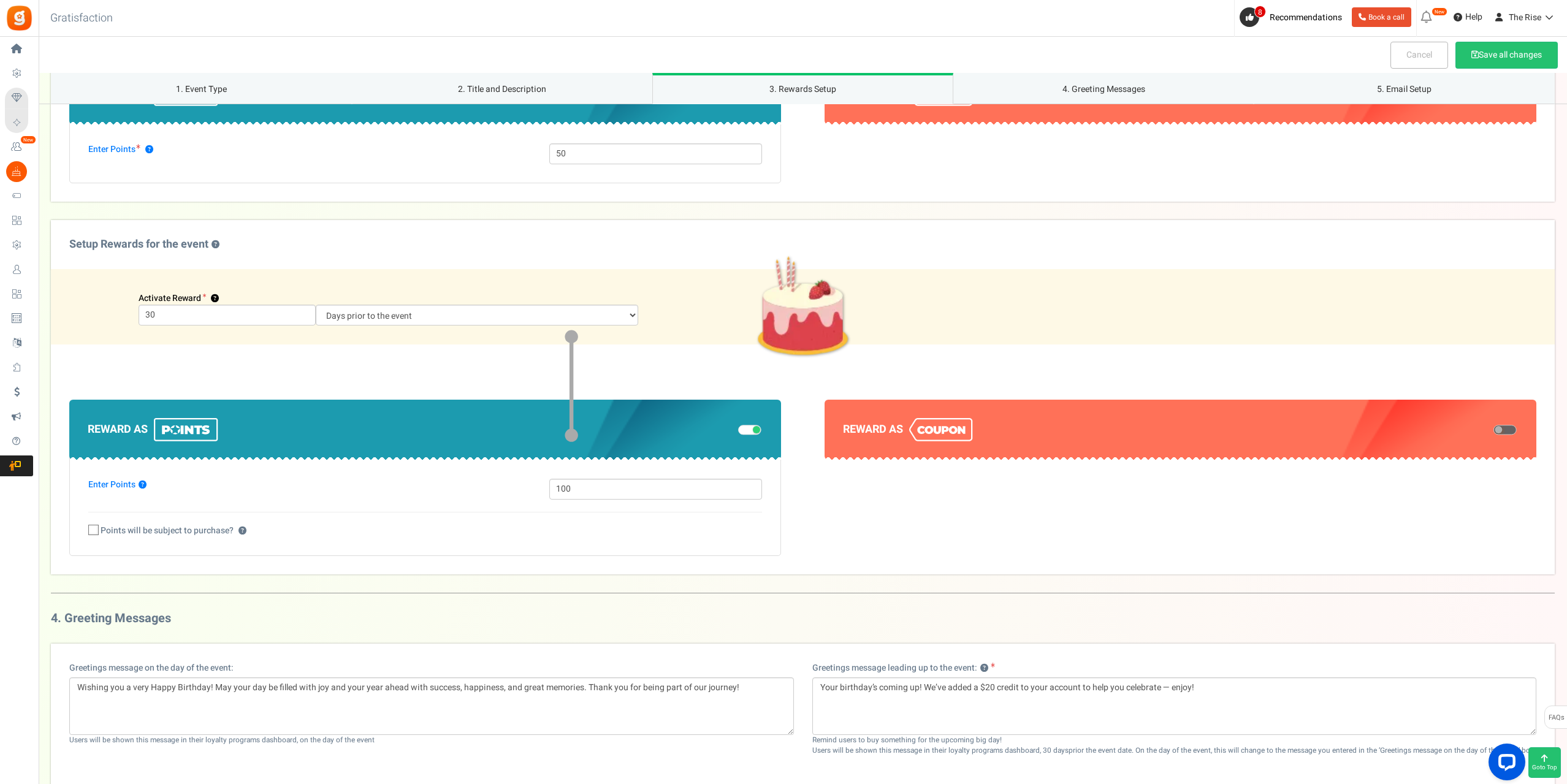
scroll to position [466, 0]
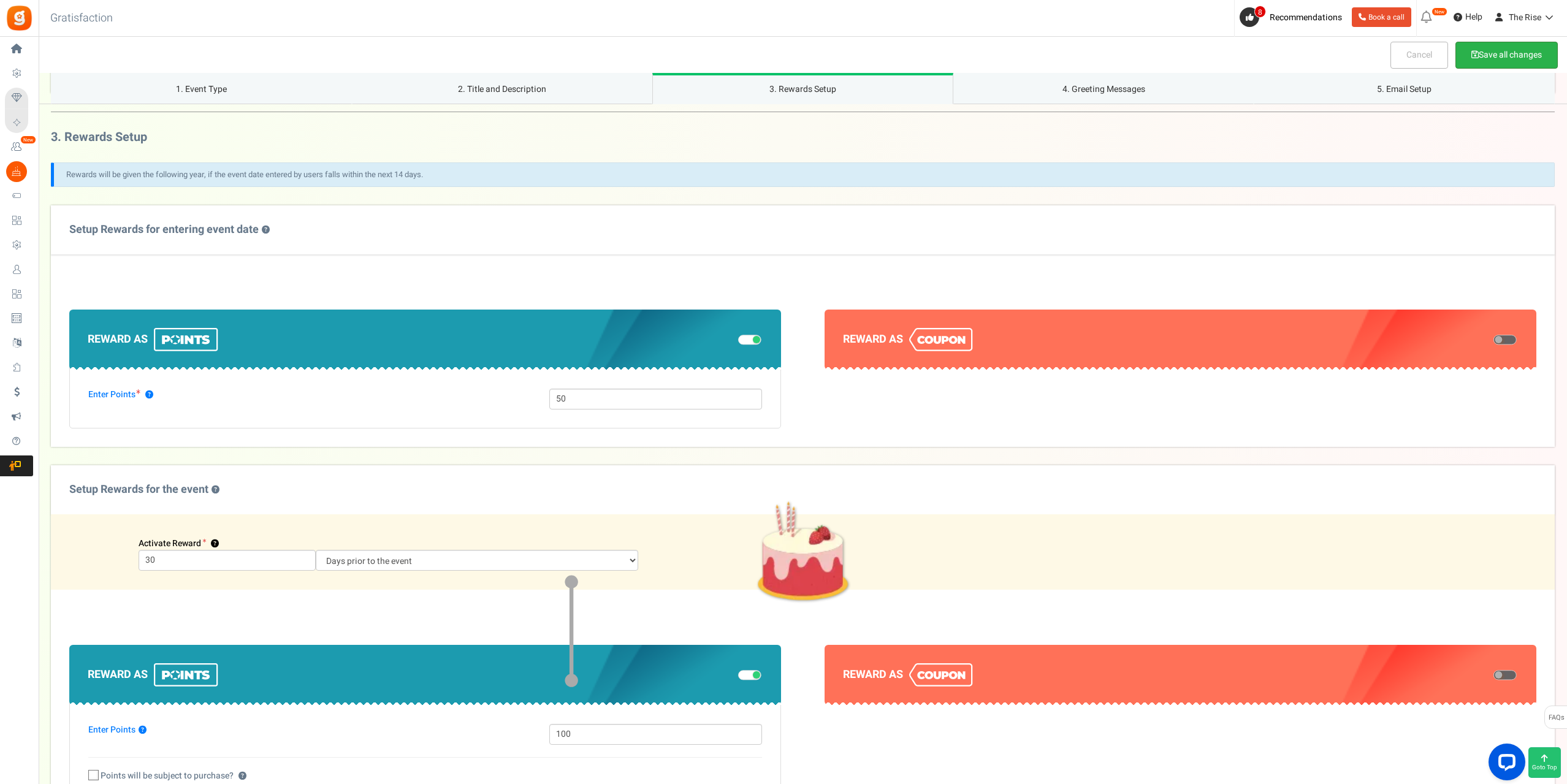
click at [1495, 45] on button "Save all changes" at bounding box center [1506, 56] width 102 height 27
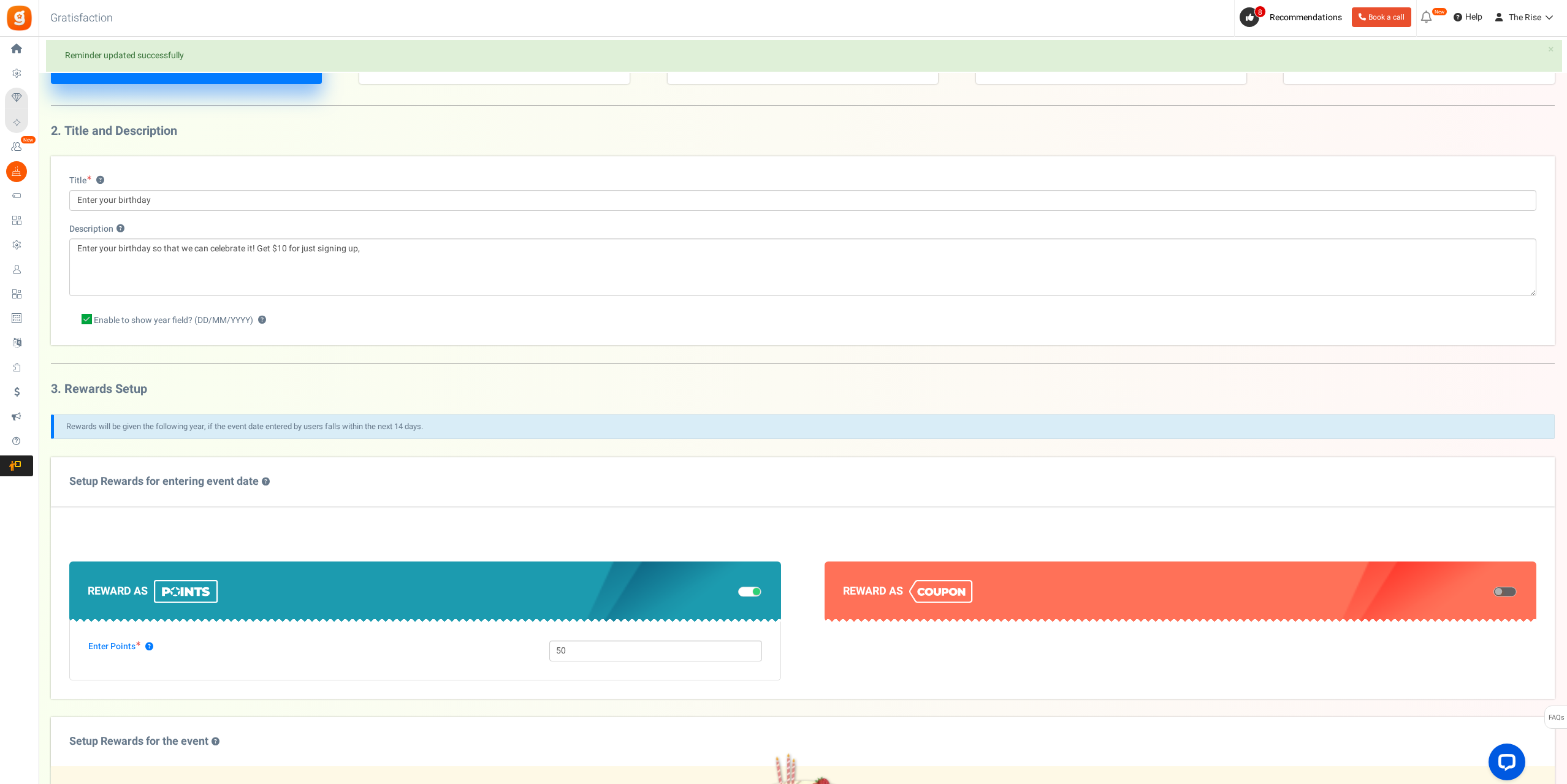
scroll to position [37, 0]
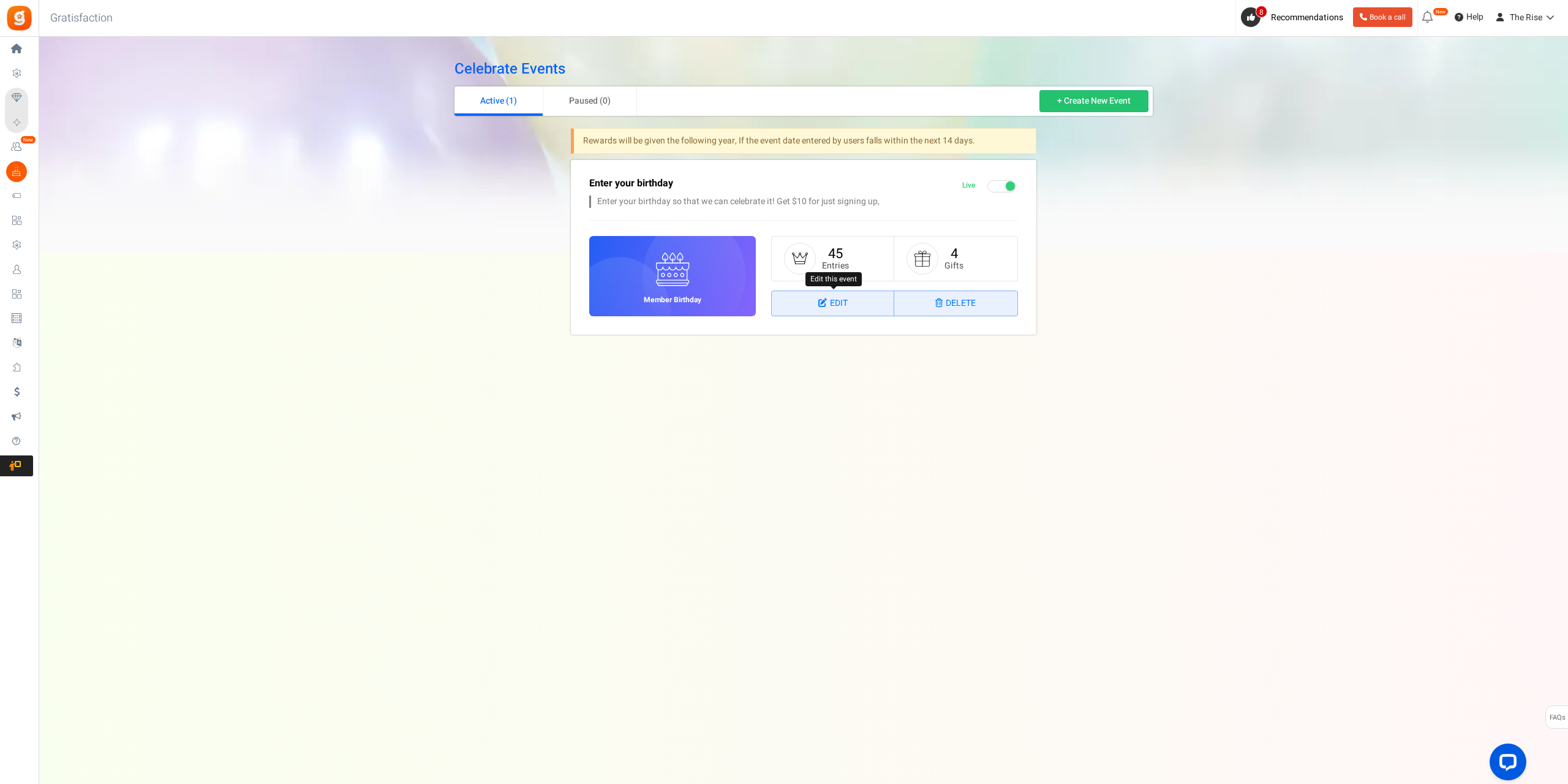
click at [822, 303] on icon at bounding box center [824, 302] width 12 height 8
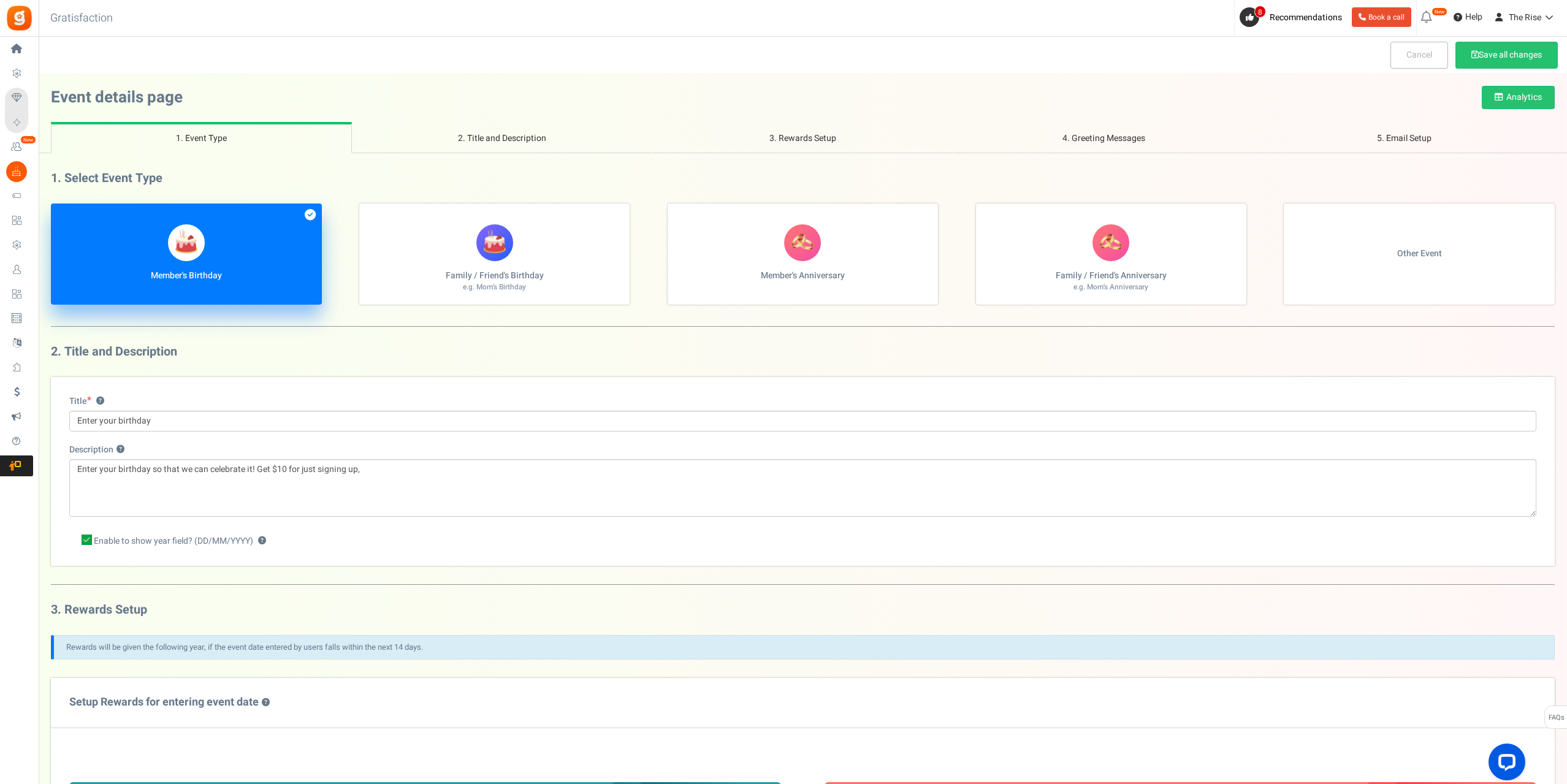
click at [552, 256] on label "Family / Friend's Birthday e.g. Mom's Birthday" at bounding box center [494, 254] width 271 height 101
click at [59, 214] on input "Family / Friend's Birthday e.g. Mom's Birthday" at bounding box center [55, 210] width 8 height 8
radio input "true"
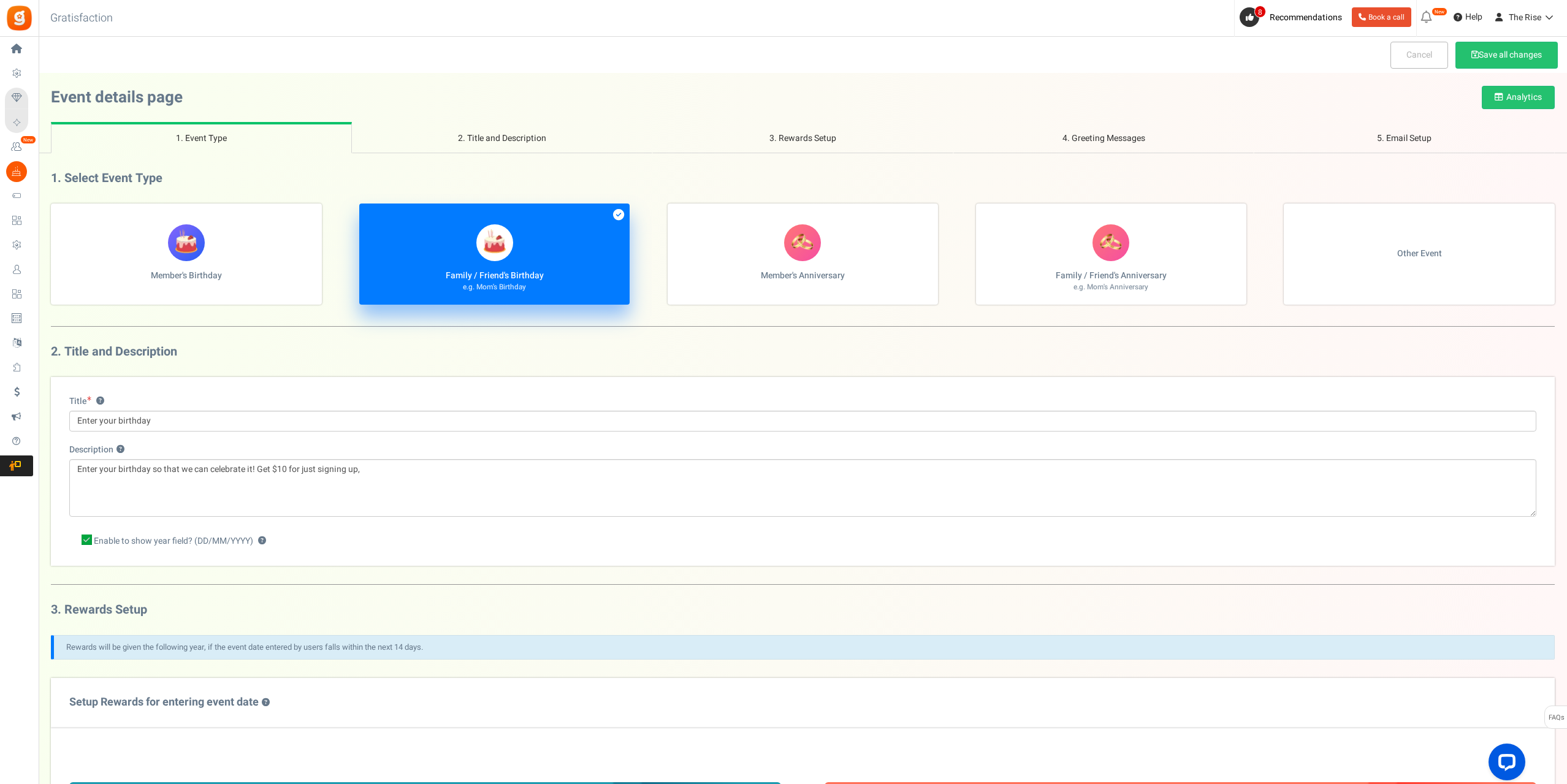
click at [794, 256] on figure at bounding box center [802, 242] width 37 height 37
click at [59, 214] on input "Member's Anniversary" at bounding box center [55, 210] width 8 height 8
radio input "true"
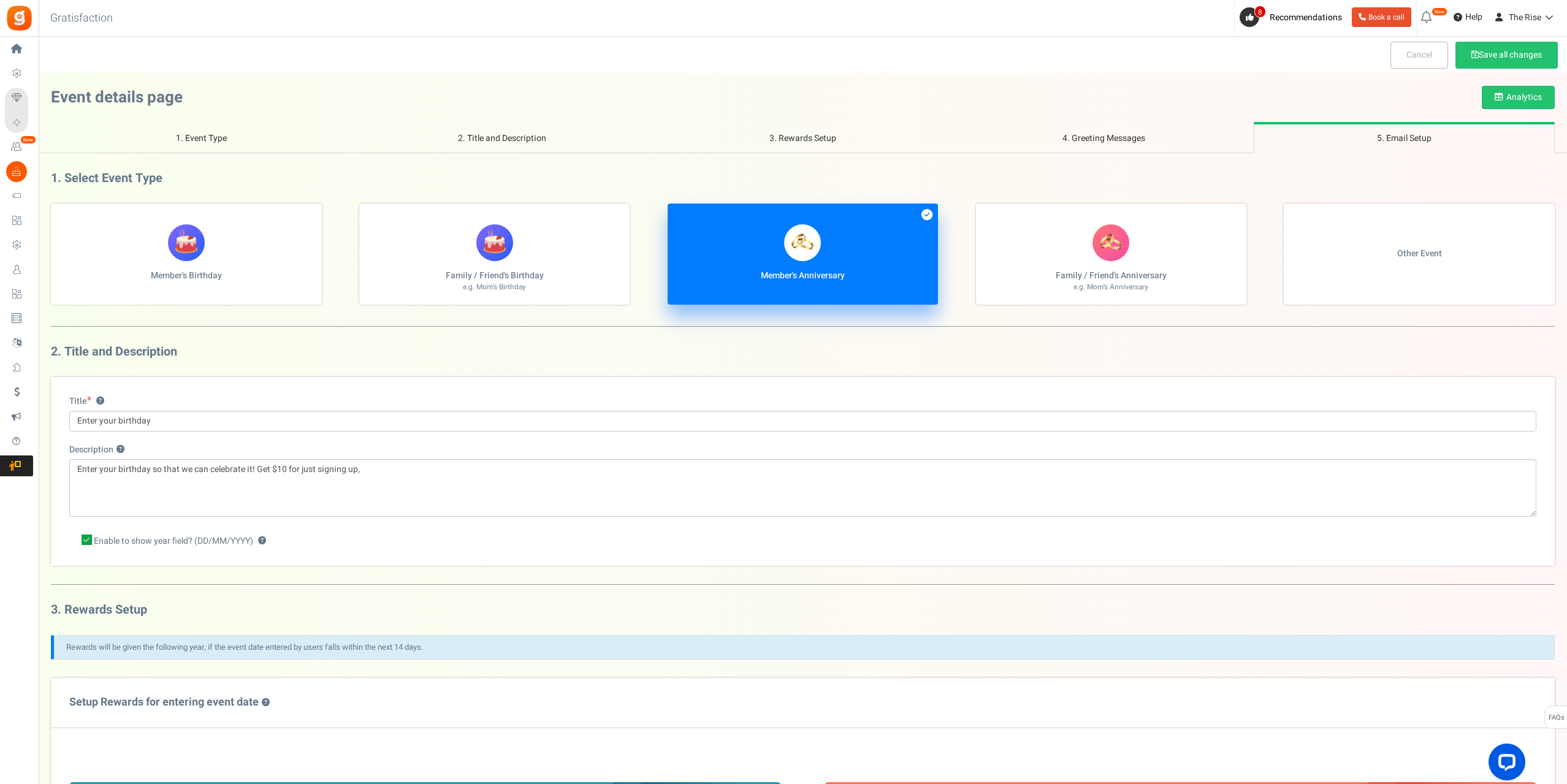
click at [836, 264] on label "Member's Anniversary" at bounding box center [802, 254] width 271 height 101
click at [59, 214] on input "Member's Anniversary" at bounding box center [55, 210] width 8 height 8
click at [836, 264] on label "Member's Anniversary" at bounding box center [802, 254] width 271 height 101
click at [59, 214] on input "Member's Anniversary" at bounding box center [55, 210] width 8 height 8
click at [679, 249] on label "Member's Anniversary" at bounding box center [802, 254] width 271 height 101
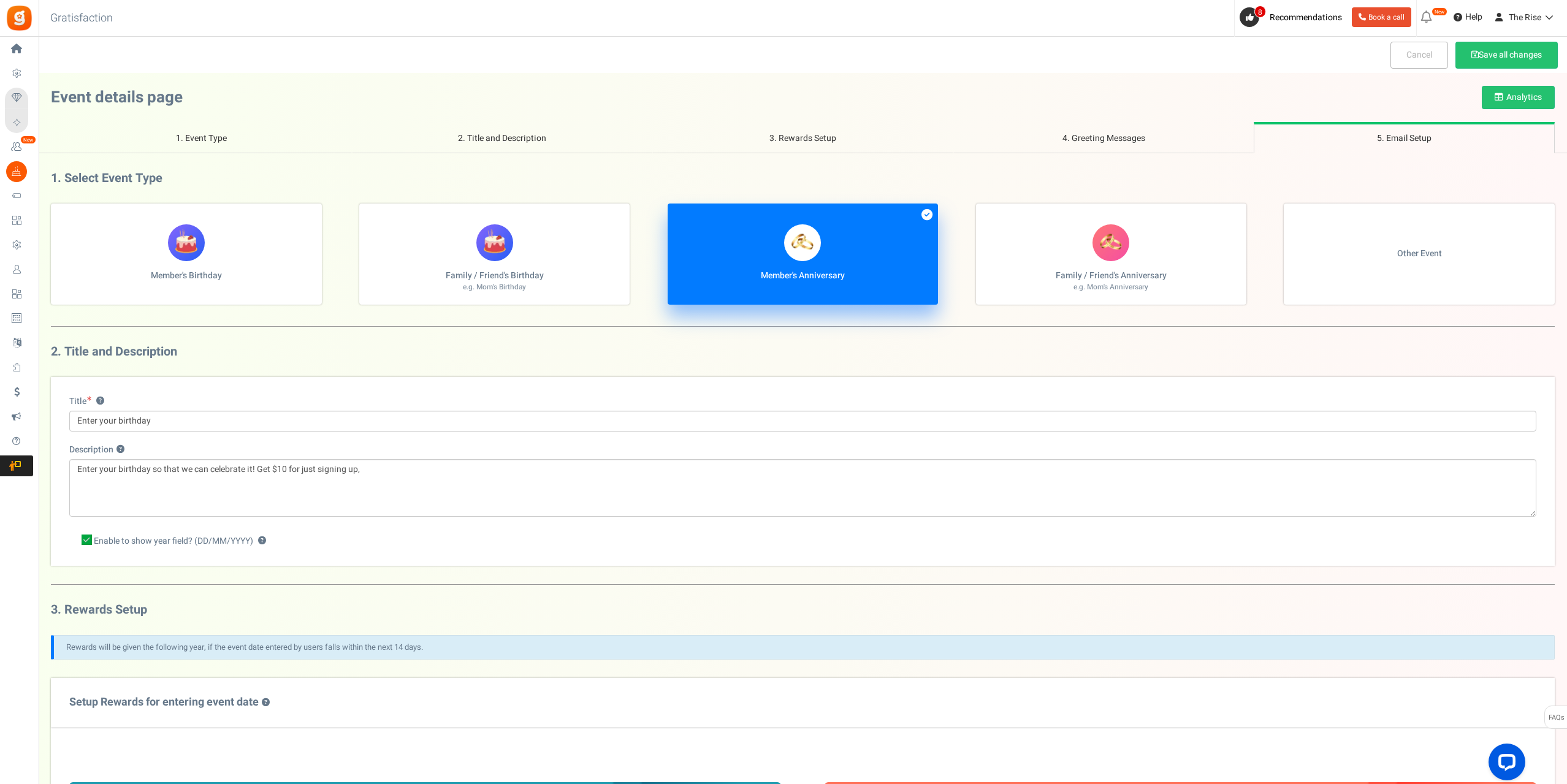
click at [59, 214] on input "Member's Anniversary" at bounding box center [55, 210] width 8 height 8
click at [574, 255] on label "Family / Friend's Birthday e.g. Mom's Birthday" at bounding box center [494, 254] width 271 height 101
click at [59, 214] on input "Family / Friend's Birthday e.g. Mom's Birthday" at bounding box center [55, 210] width 8 height 8
radio input "true"
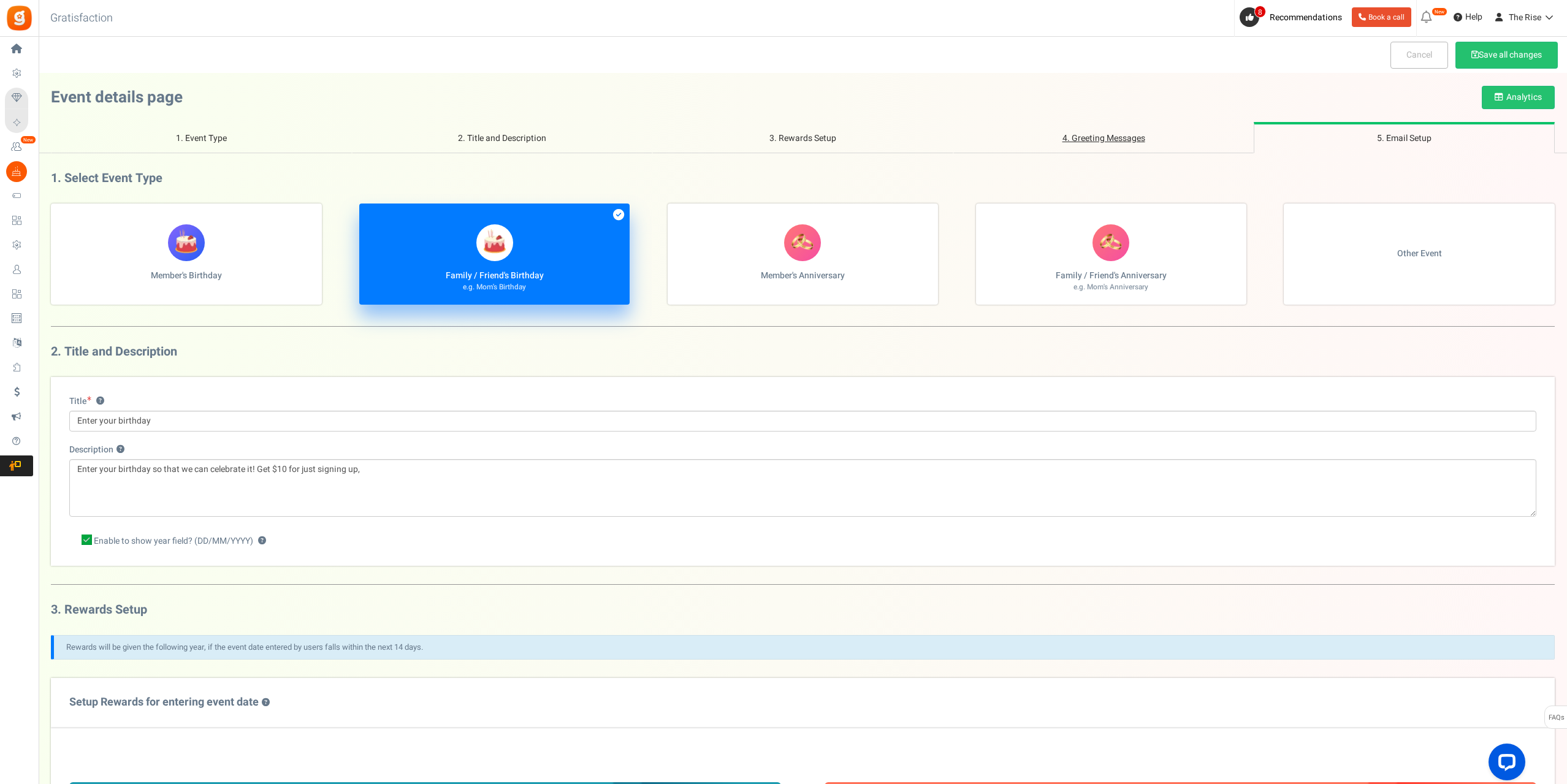
click at [1090, 137] on link "4. Greeting Messages" at bounding box center [1104, 138] width 301 height 31
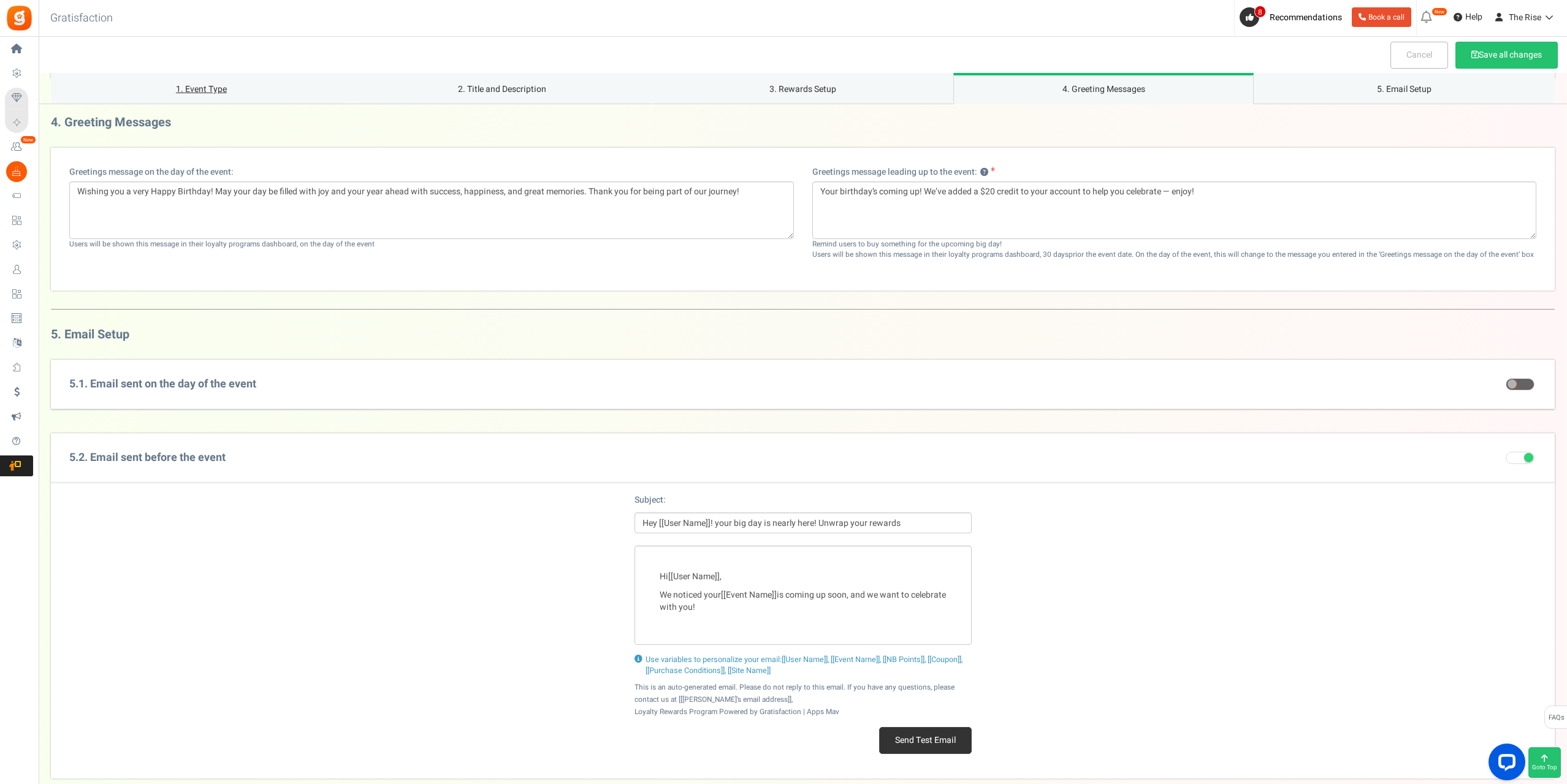
click at [192, 94] on link "1. Event Type" at bounding box center [202, 88] width 301 height 31
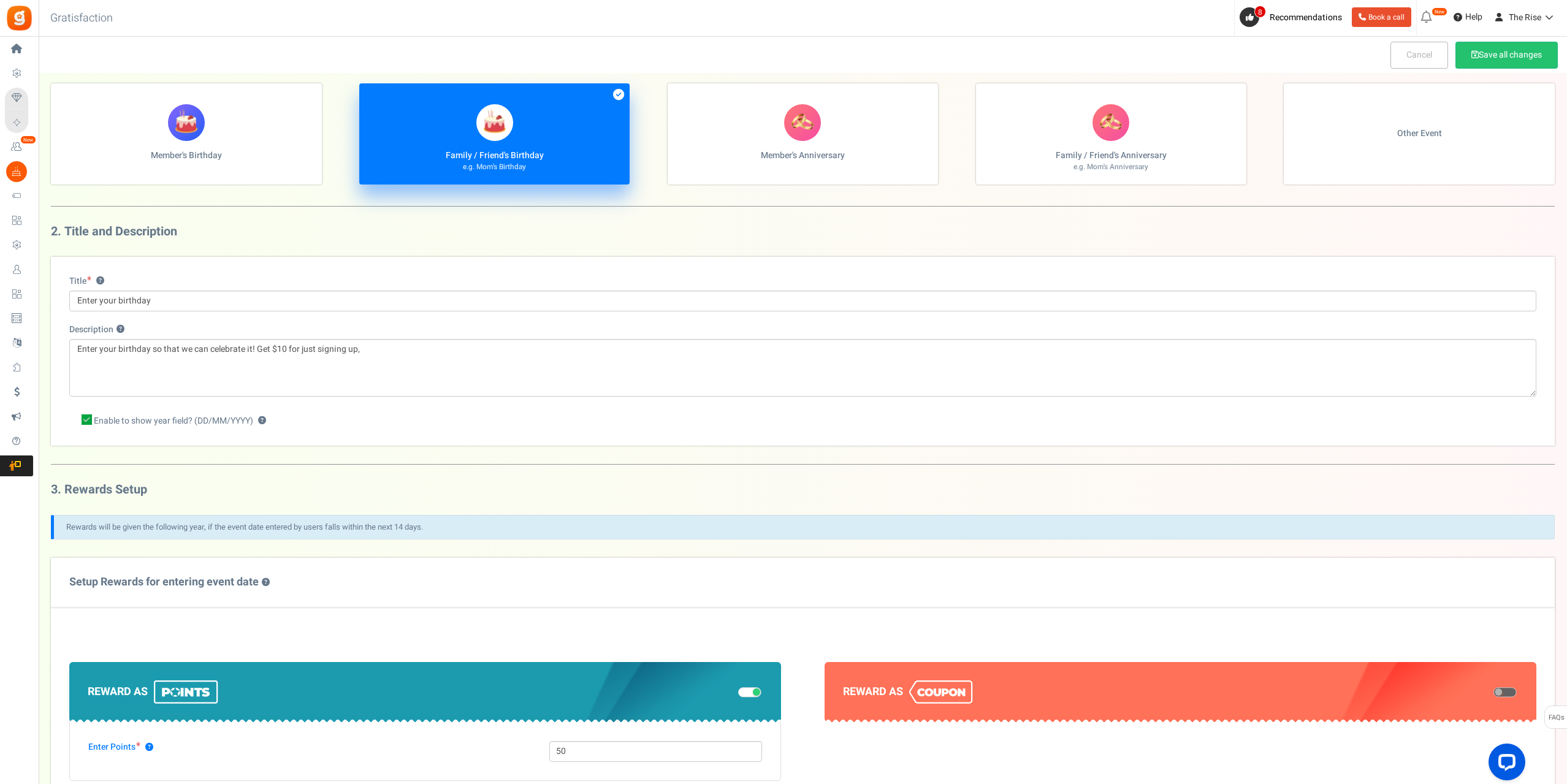
scroll to position [42, 0]
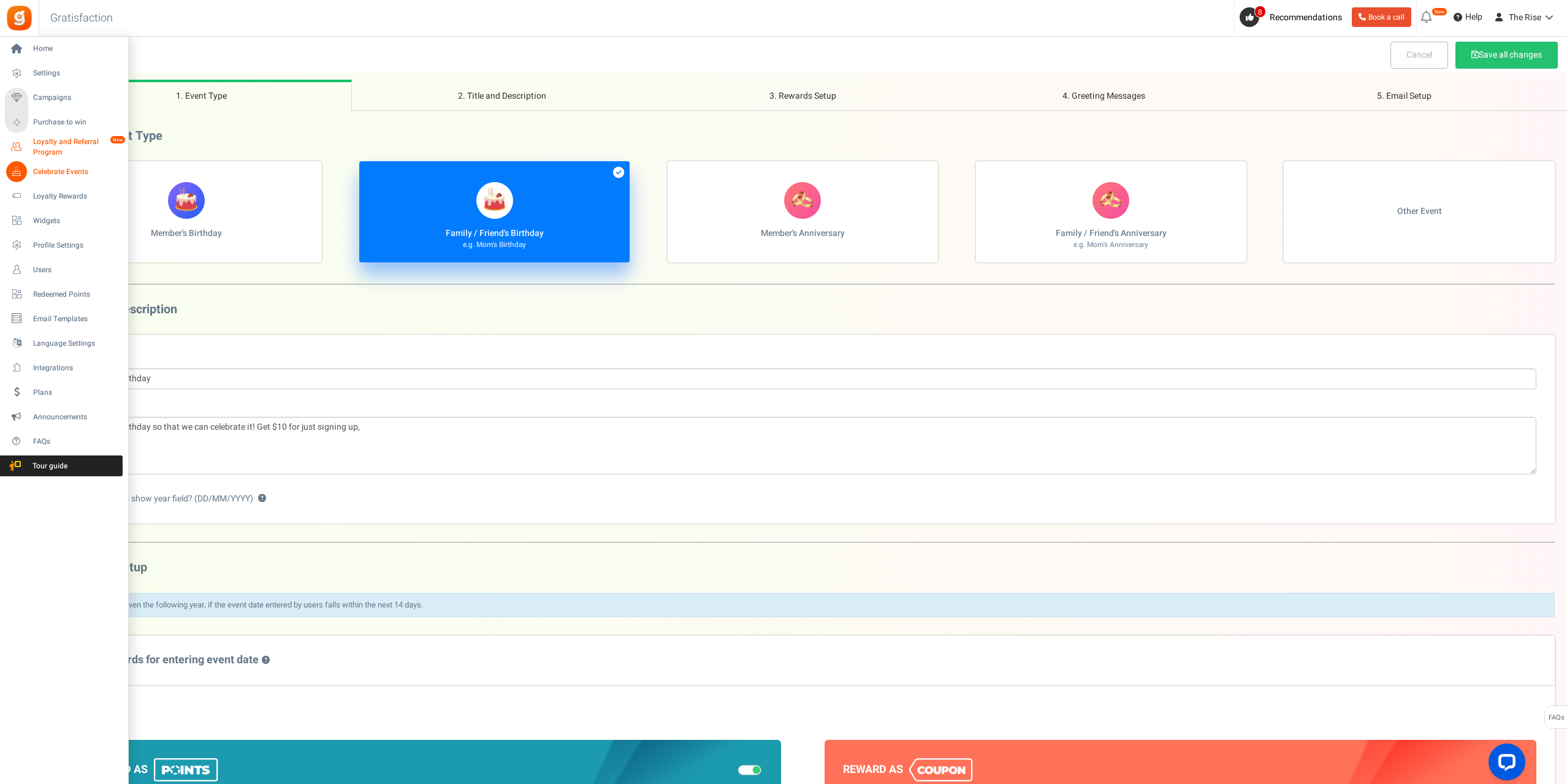
click at [50, 146] on span "Loyalty and Referral Program" at bounding box center [78, 147] width 90 height 21
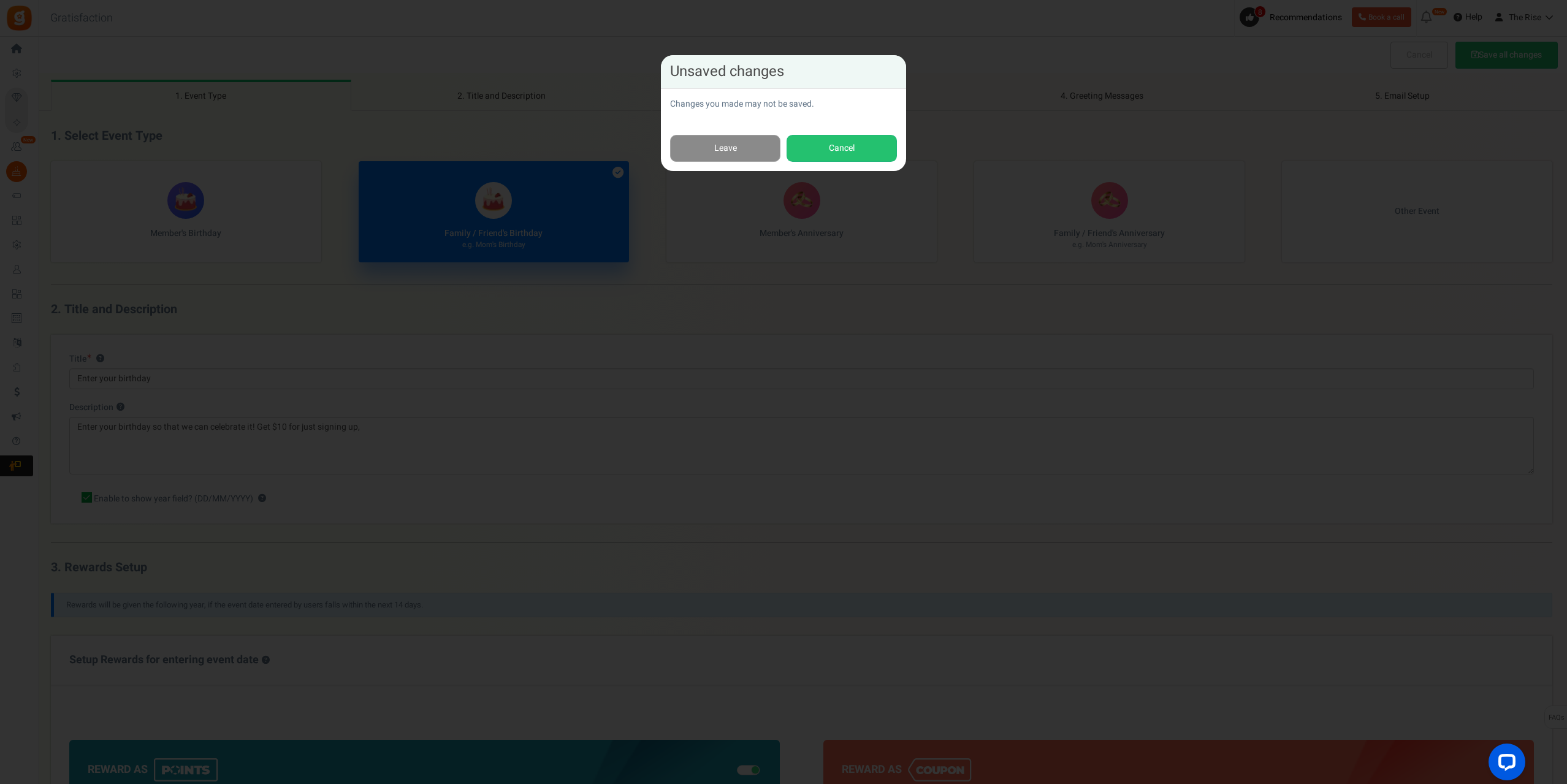
click at [736, 148] on link "Leave" at bounding box center [725, 149] width 110 height 28
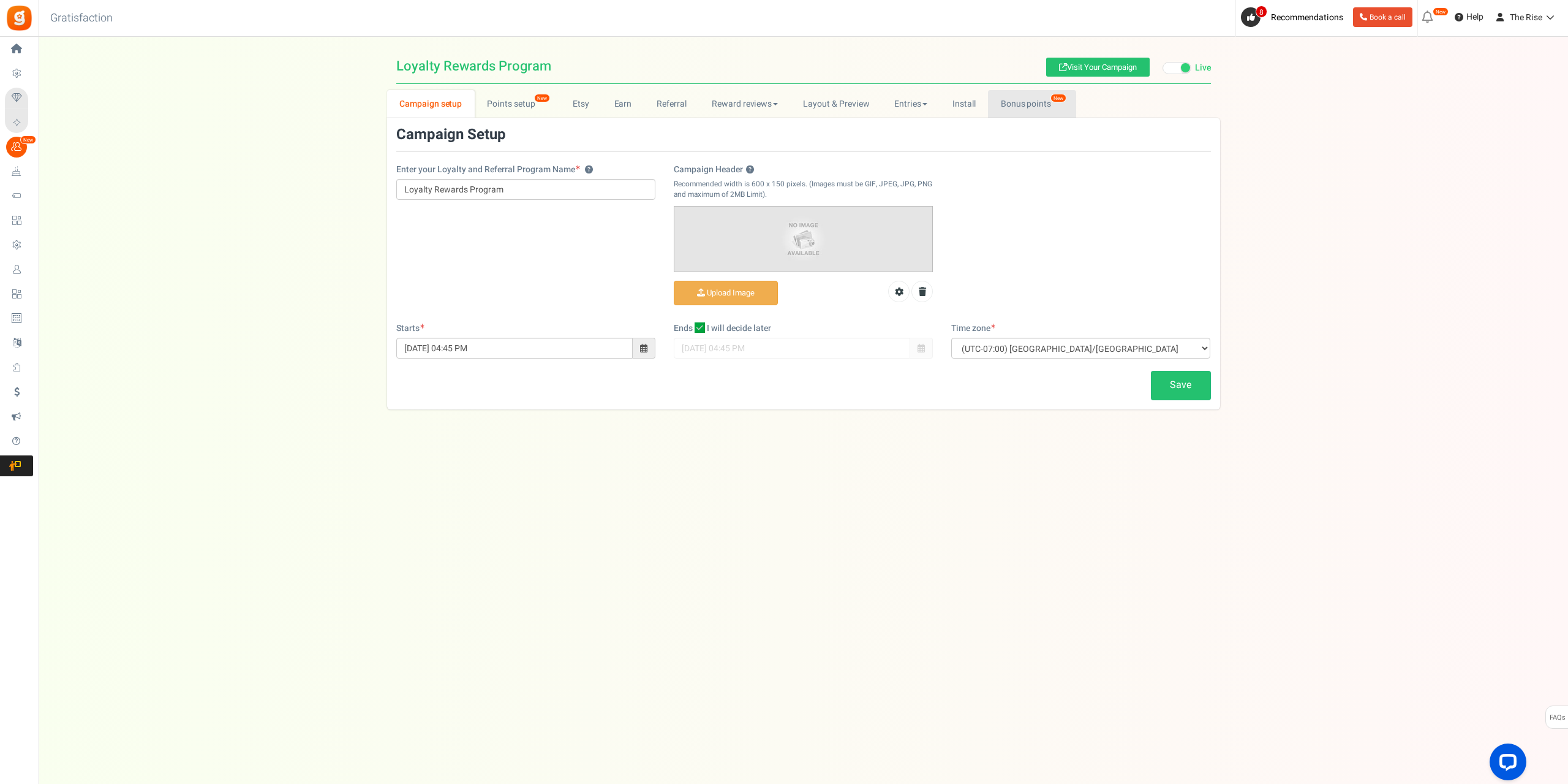
click at [1027, 103] on link "Bonus points New" at bounding box center [1032, 104] width 88 height 28
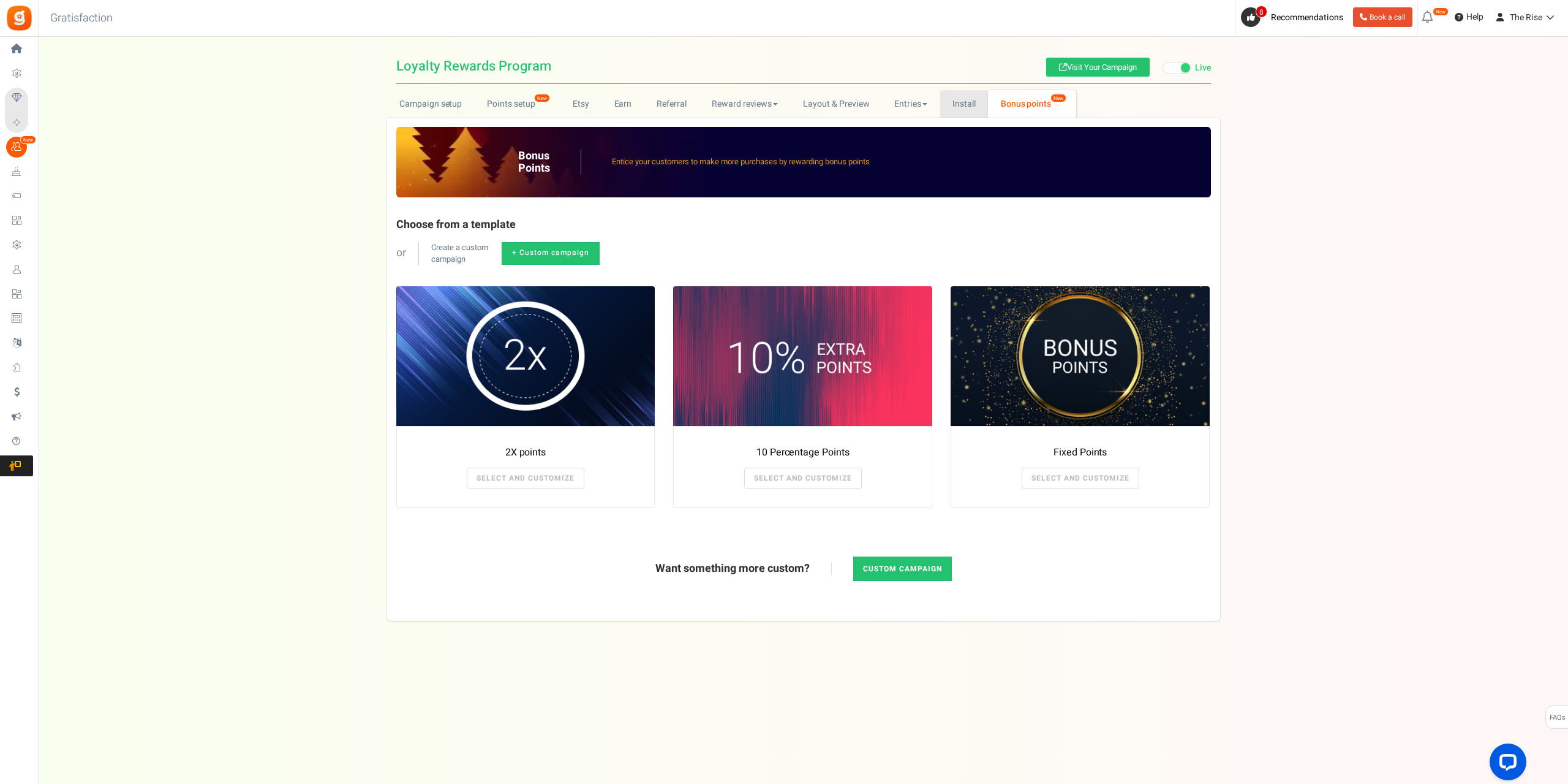
click at [976, 105] on link "Install" at bounding box center [964, 104] width 48 height 28
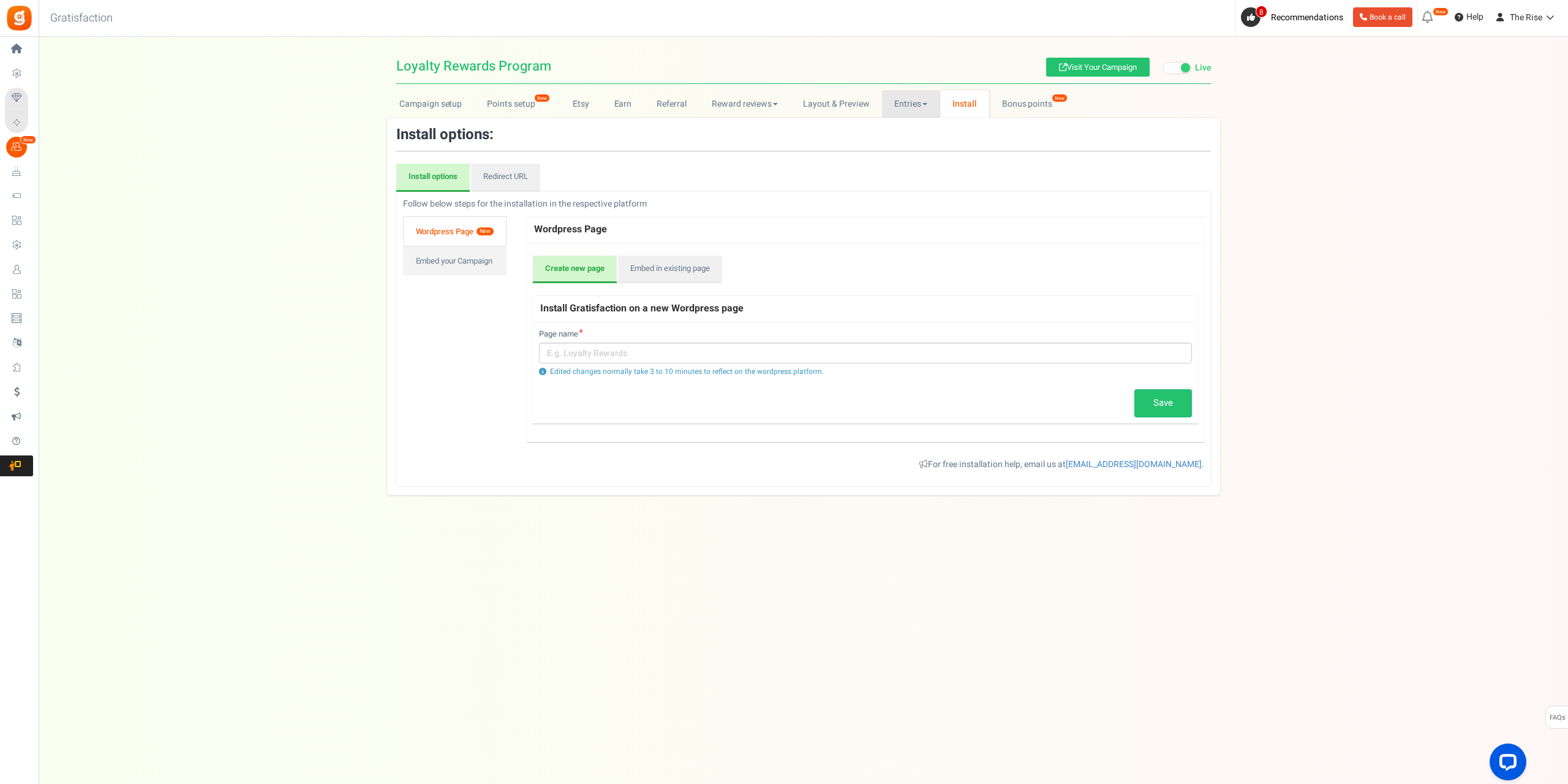
click at [912, 104] on link "Entries" at bounding box center [911, 104] width 58 height 28
click at [474, 231] on link "Wordpress Page New" at bounding box center [454, 231] width 103 height 30
click at [451, 269] on link "Embed your Campaign" at bounding box center [454, 261] width 103 height 30
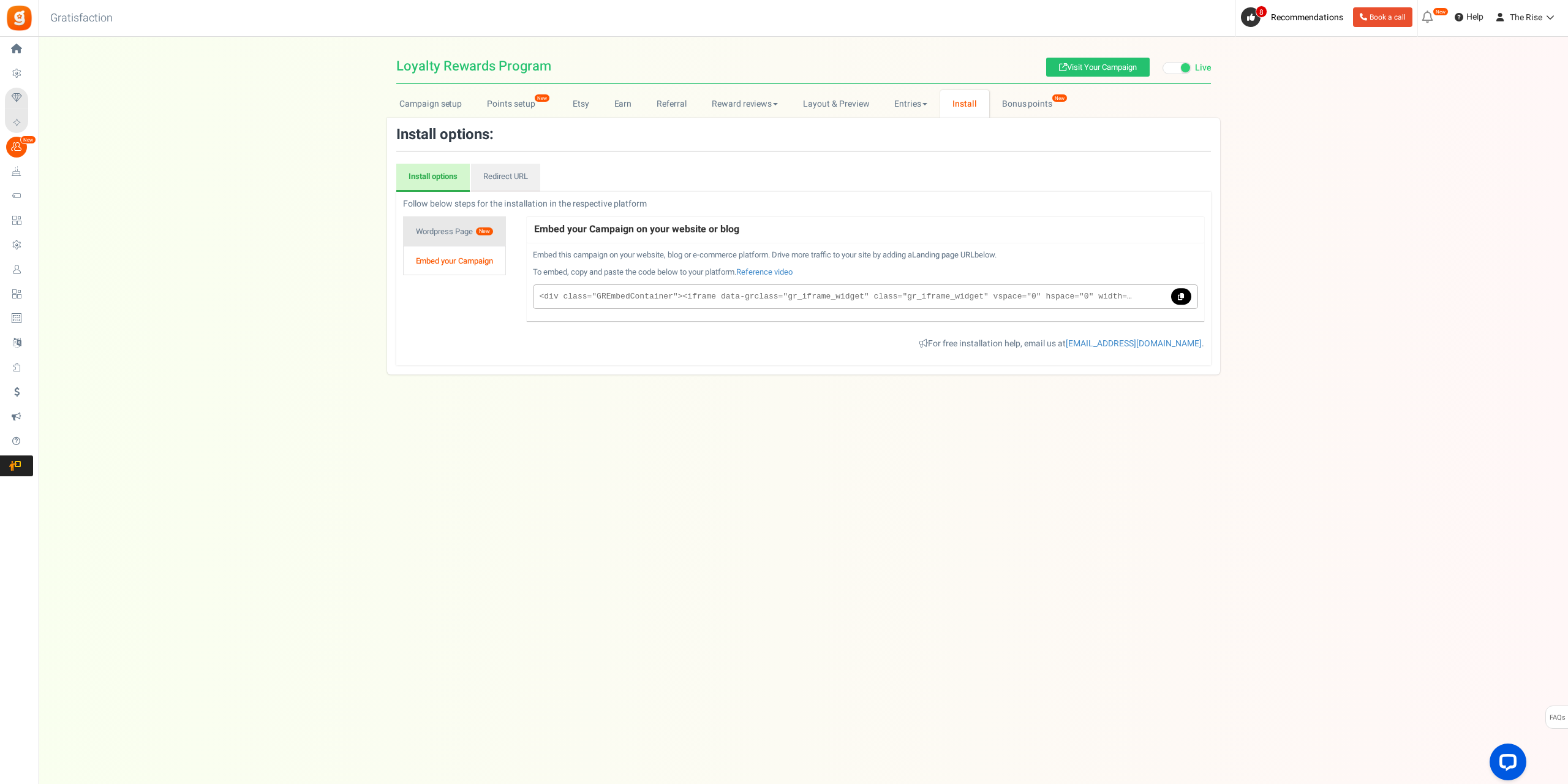
click at [457, 232] on link "Wordpress Page New" at bounding box center [454, 231] width 103 height 30
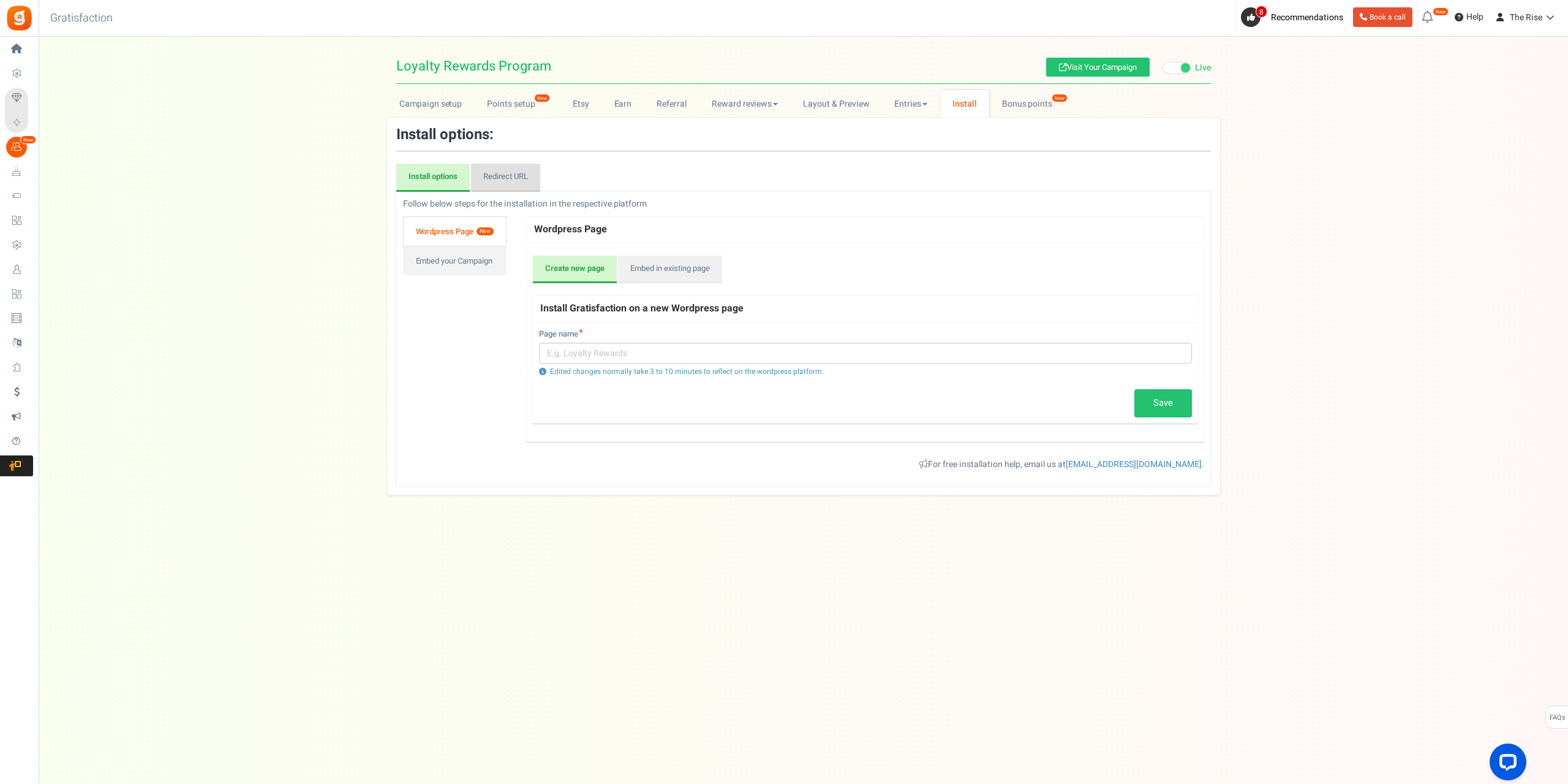
click at [508, 178] on link "Redirect URL" at bounding box center [505, 178] width 69 height 28
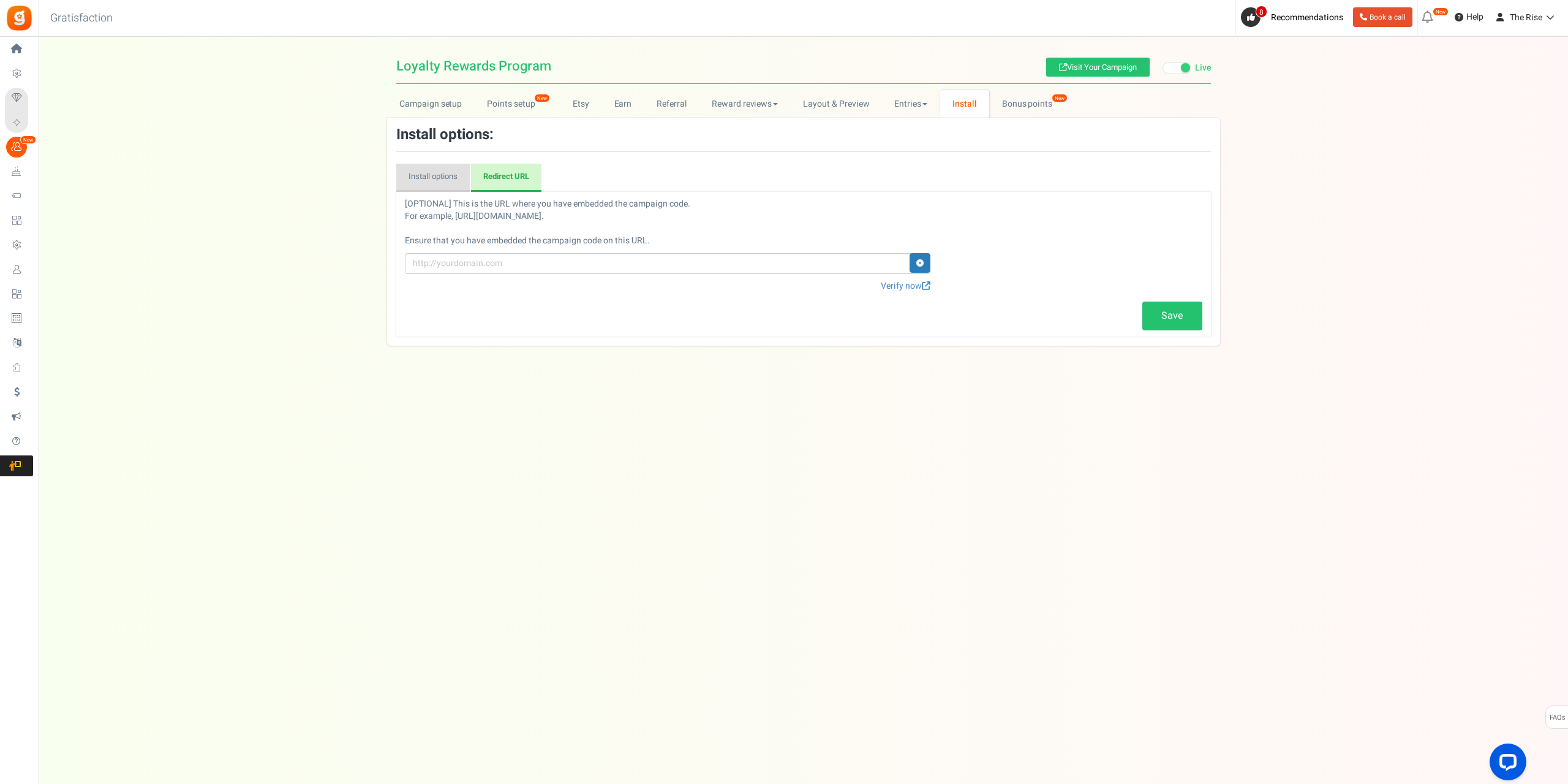
click at [443, 189] on link "Install options" at bounding box center [433, 178] width 74 height 28
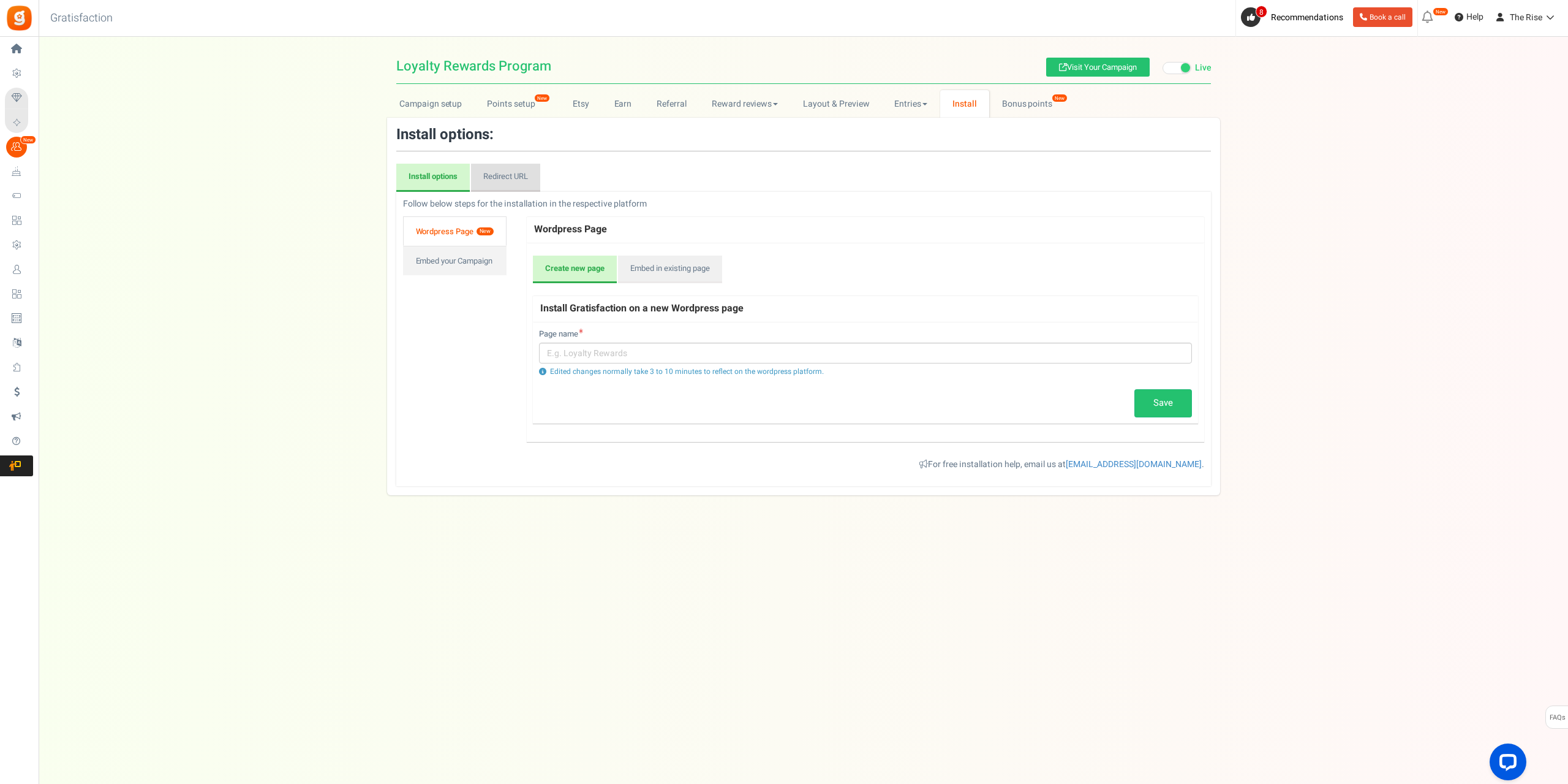
click at [514, 178] on link "Redirect URL" at bounding box center [505, 178] width 69 height 28
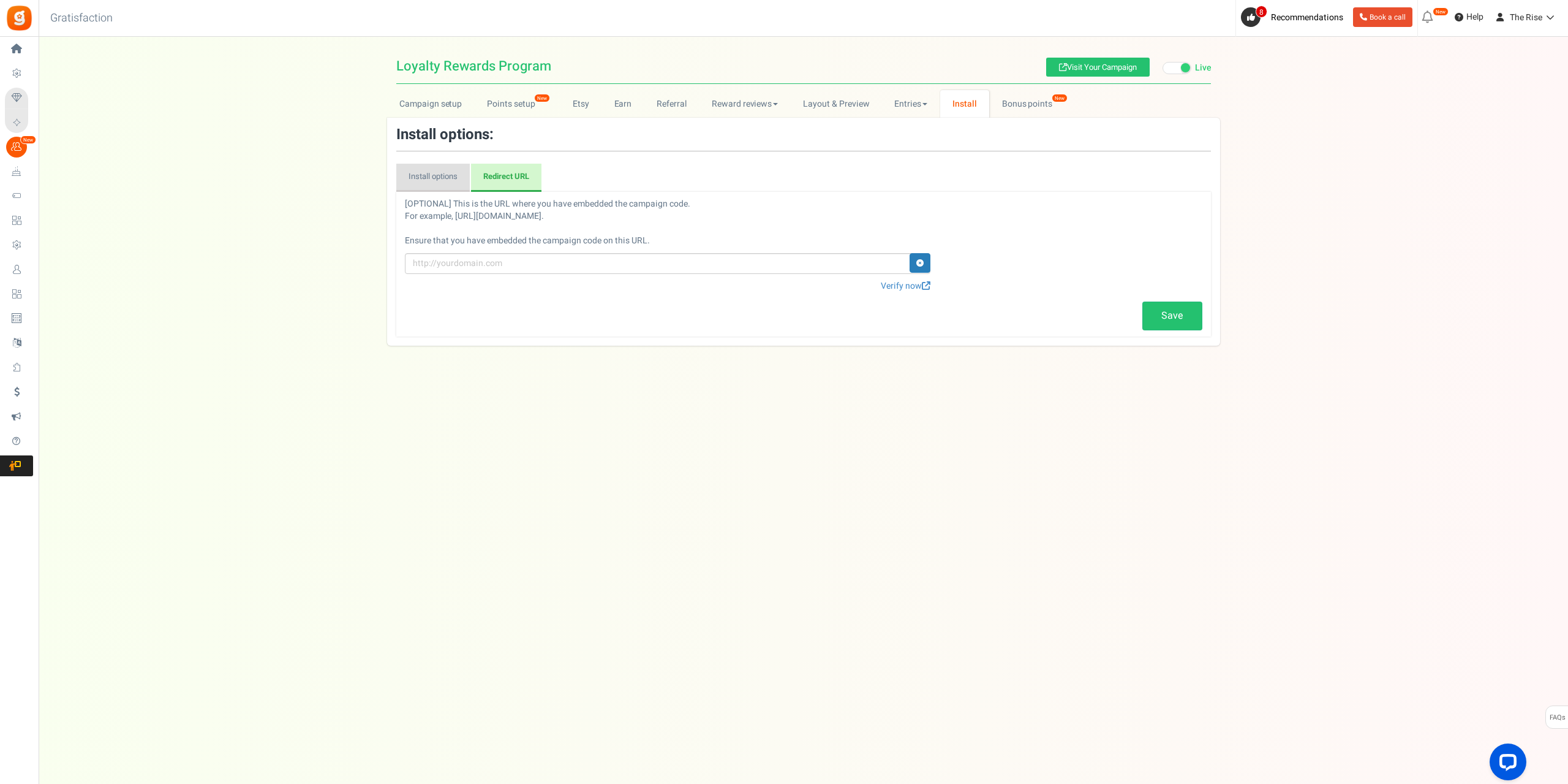
click at [432, 181] on link "Install options" at bounding box center [433, 178] width 74 height 28
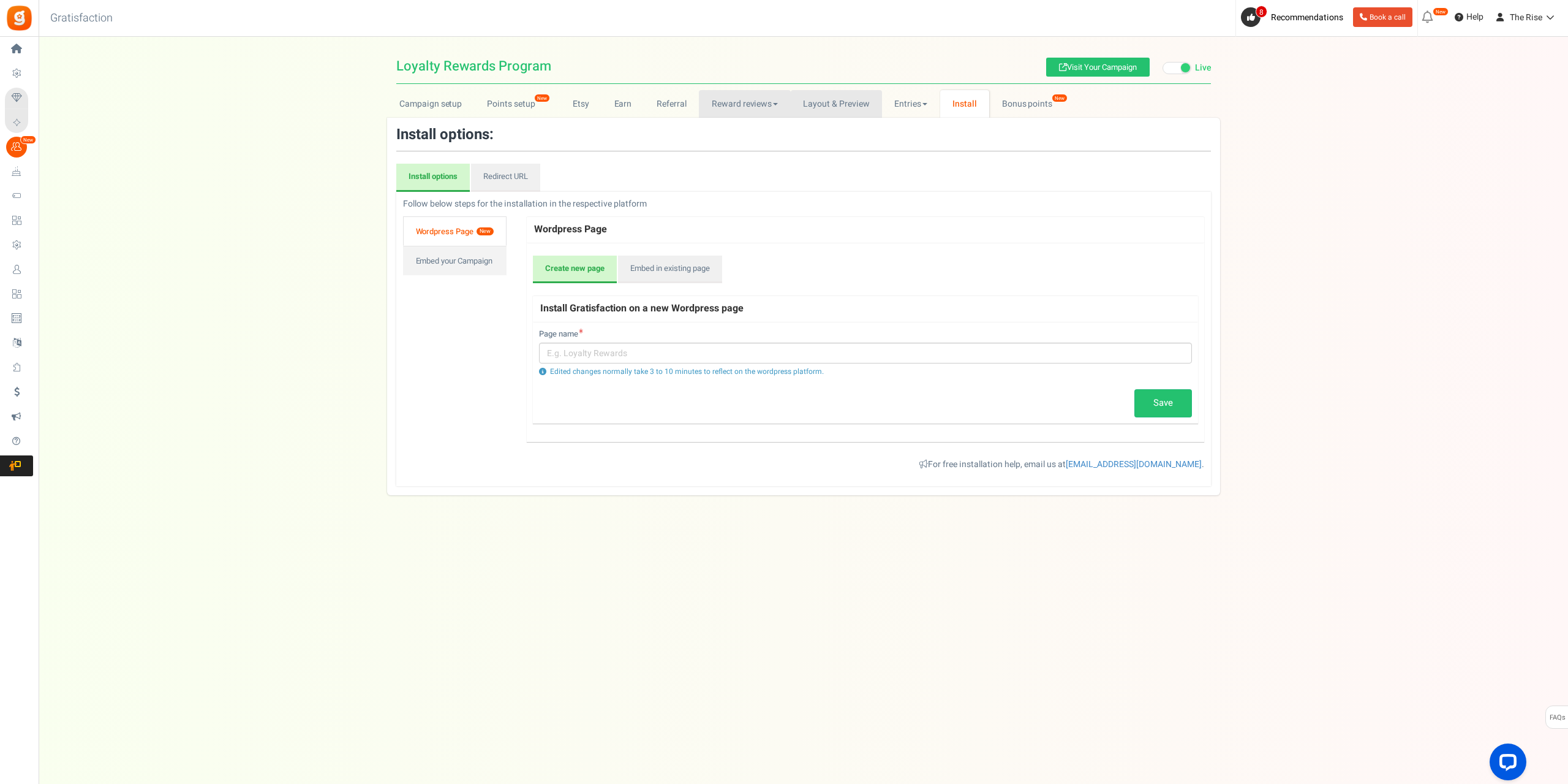
click at [834, 107] on link "Layout & Preview" at bounding box center [836, 104] width 91 height 28
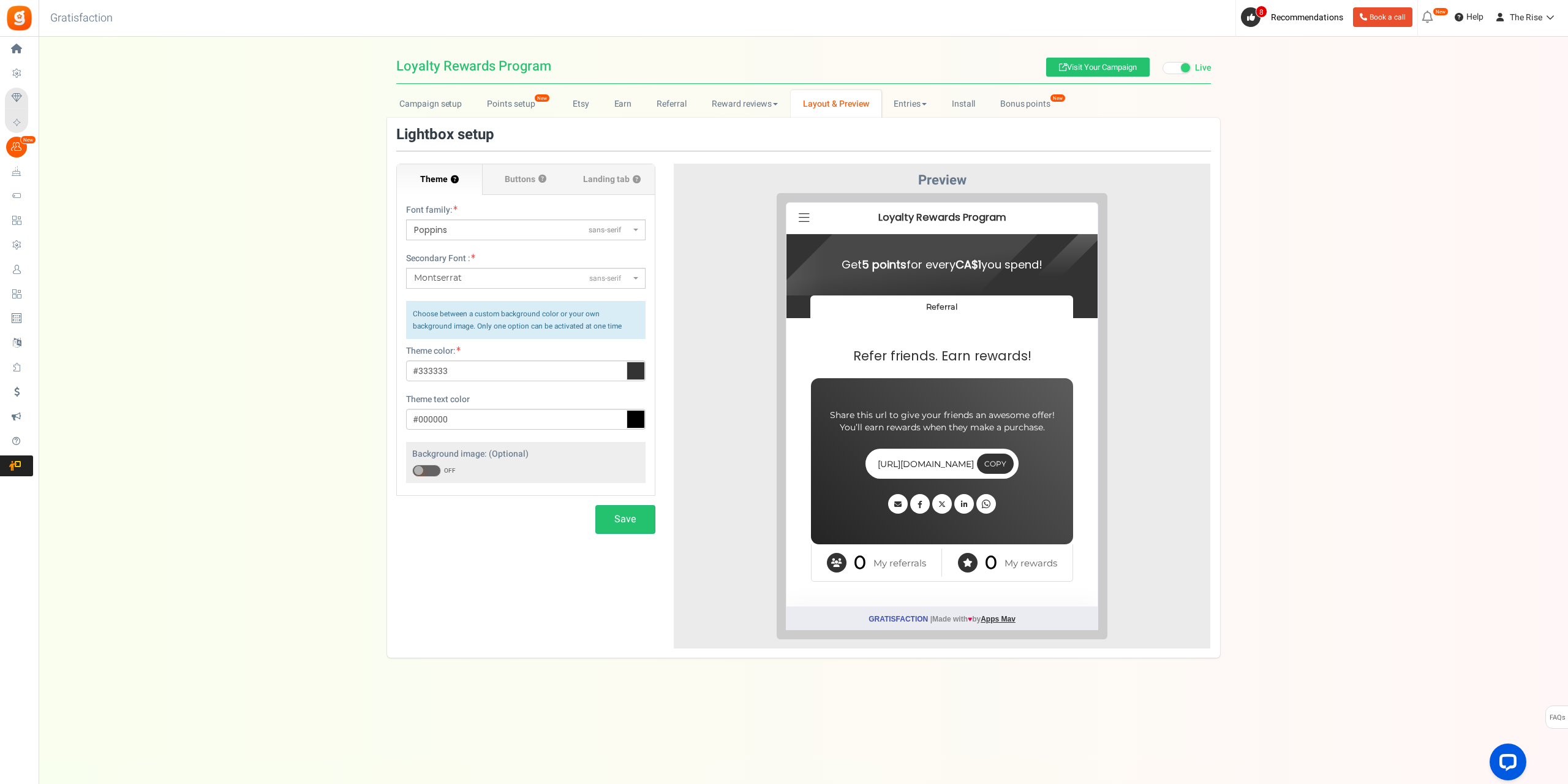
click at [633, 374] on icon at bounding box center [636, 371] width 18 height 18
click at [633, 374] on input "#333333" at bounding box center [525, 371] width 239 height 21
click at [500, 369] on input "#333333" at bounding box center [525, 371] width 239 height 21
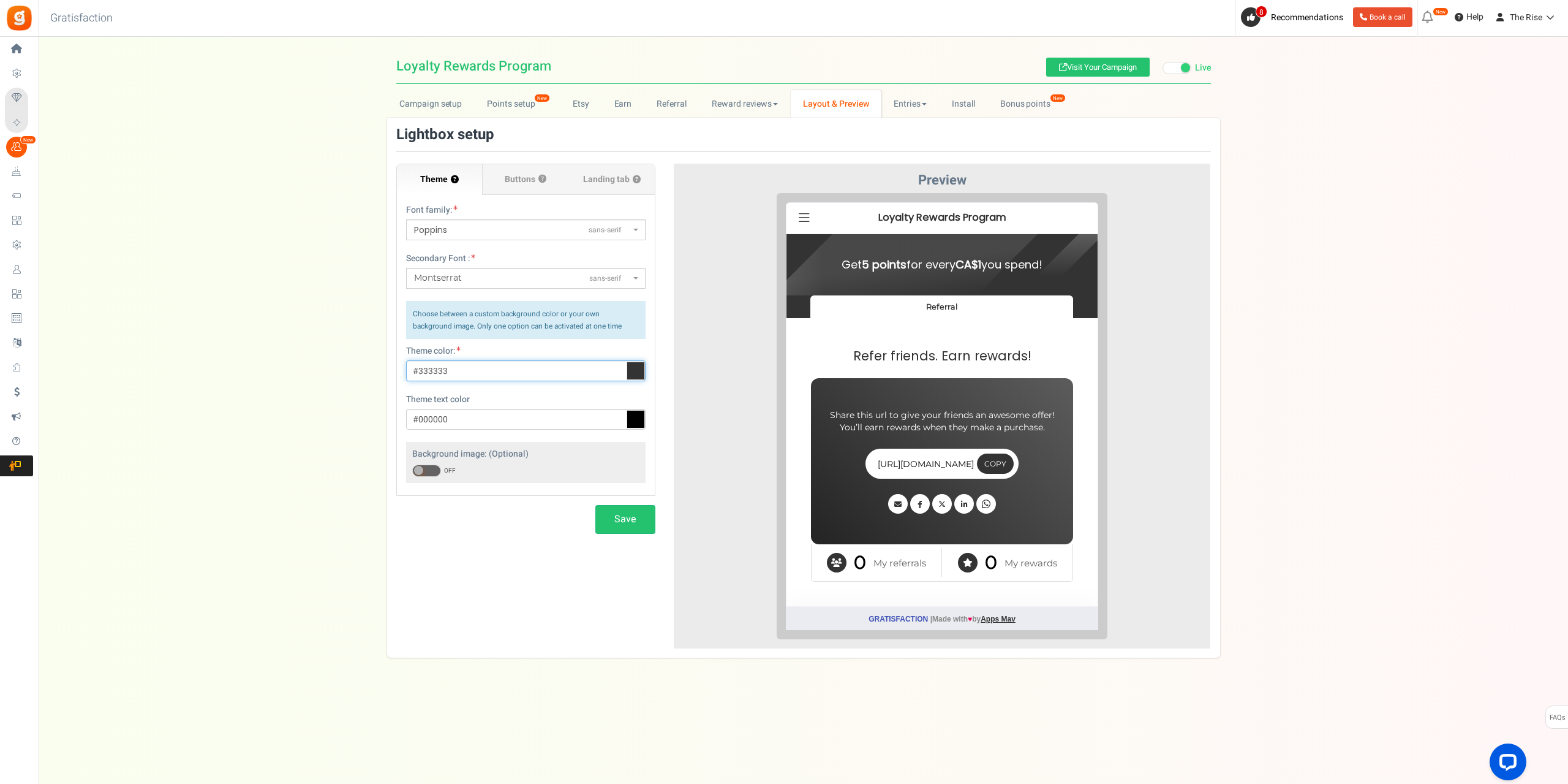
paste input "537692"
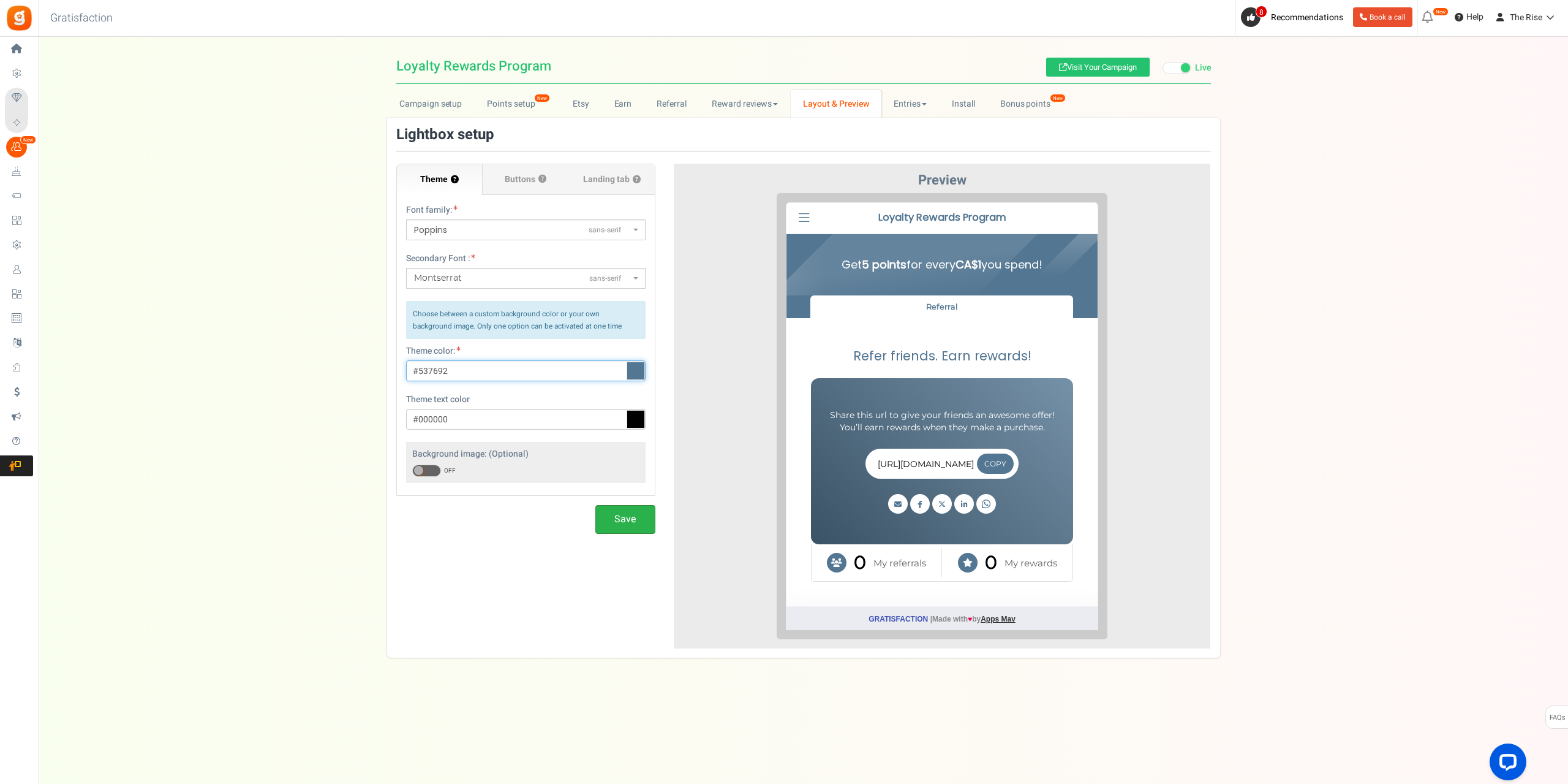
type input "#537692"
click at [619, 523] on button "Save" at bounding box center [625, 519] width 60 height 29
click at [524, 183] on span "Buttons" at bounding box center [520, 180] width 30 height 12
click at [0, 0] on input "Buttons ?" at bounding box center [0, 0] width 0 height 0
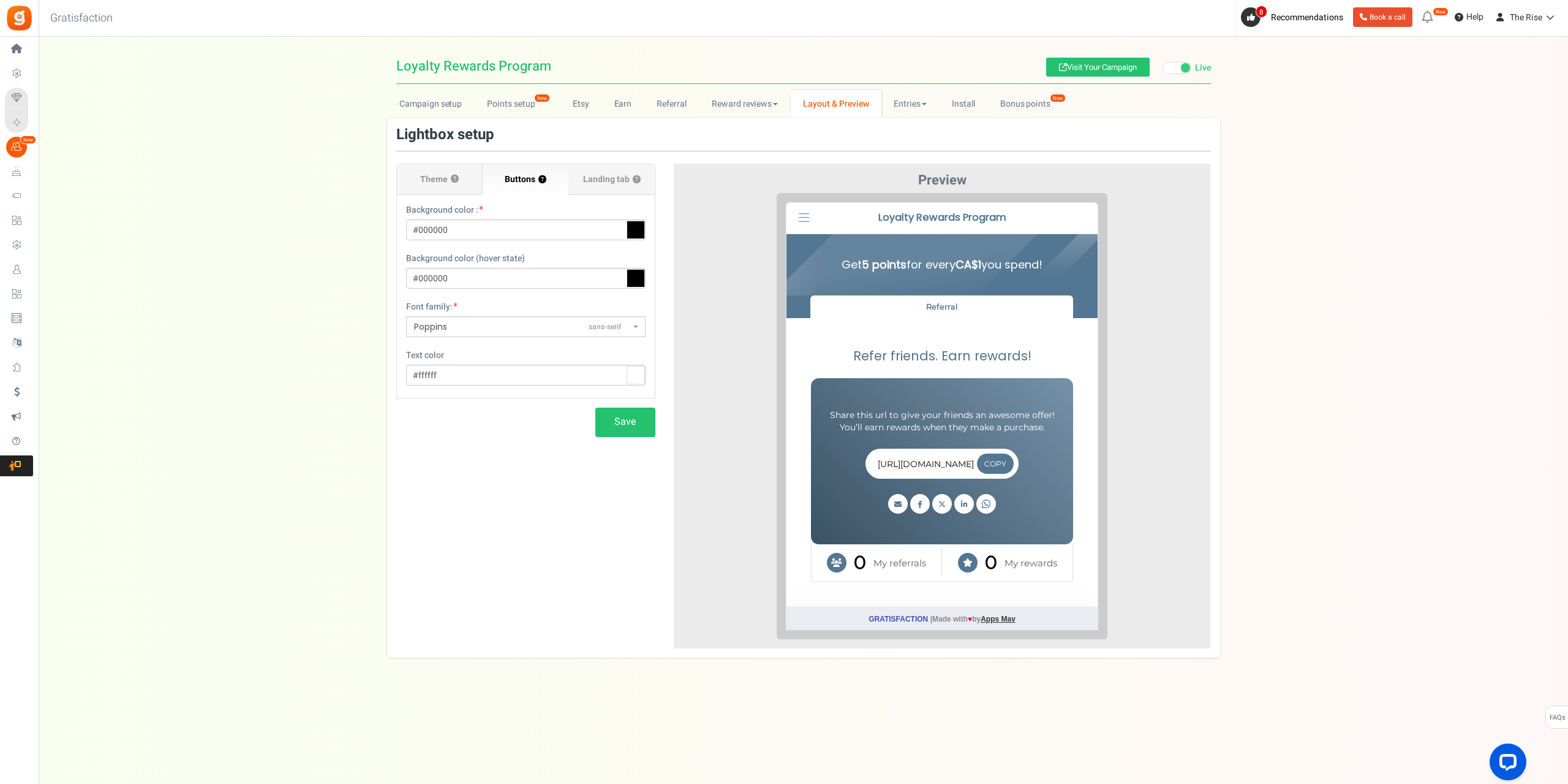
click at [794, 207] on icon at bounding box center [795, 208] width 11 height 12
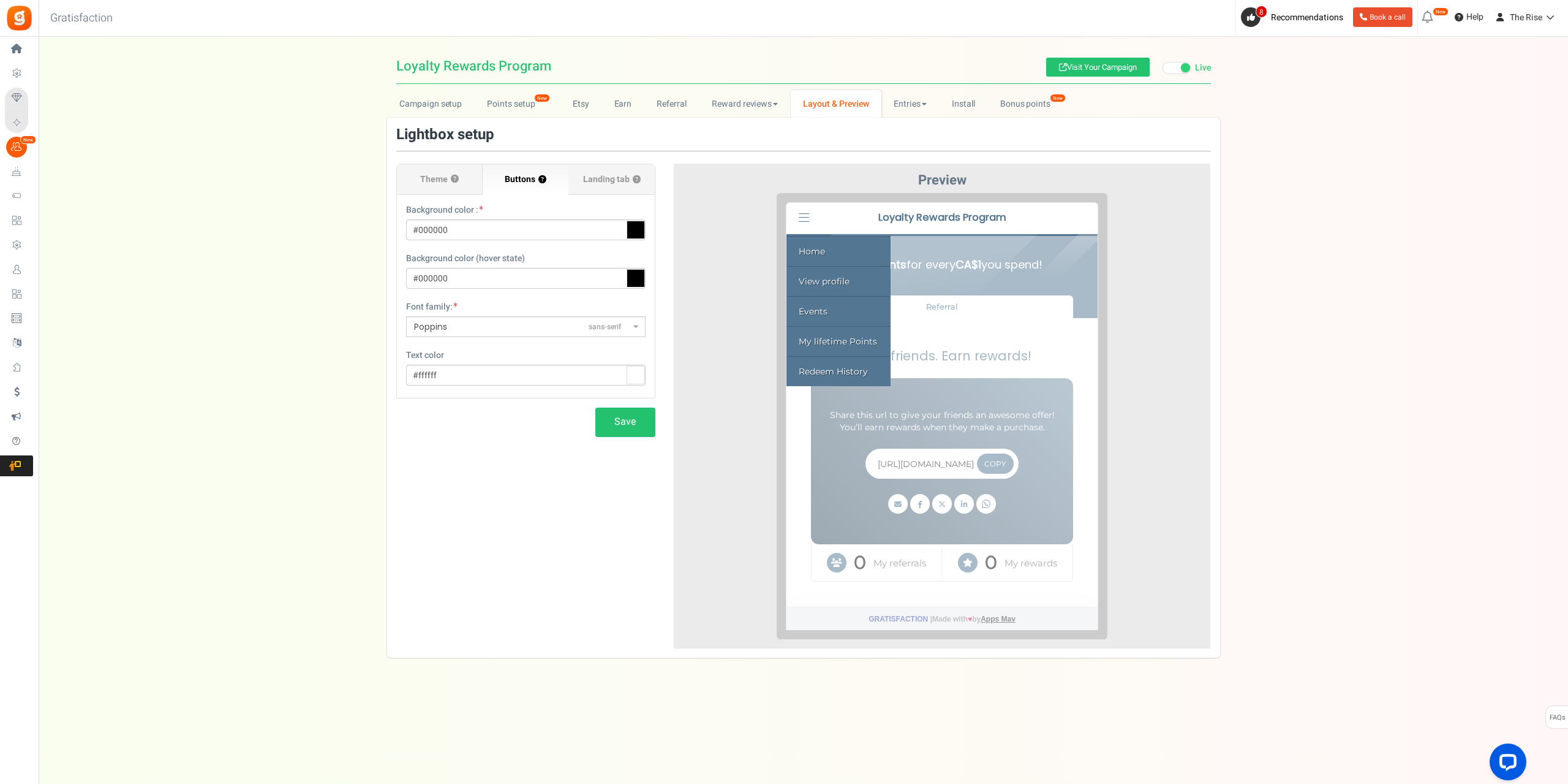
click at [794, 207] on icon at bounding box center [795, 208] width 11 height 12
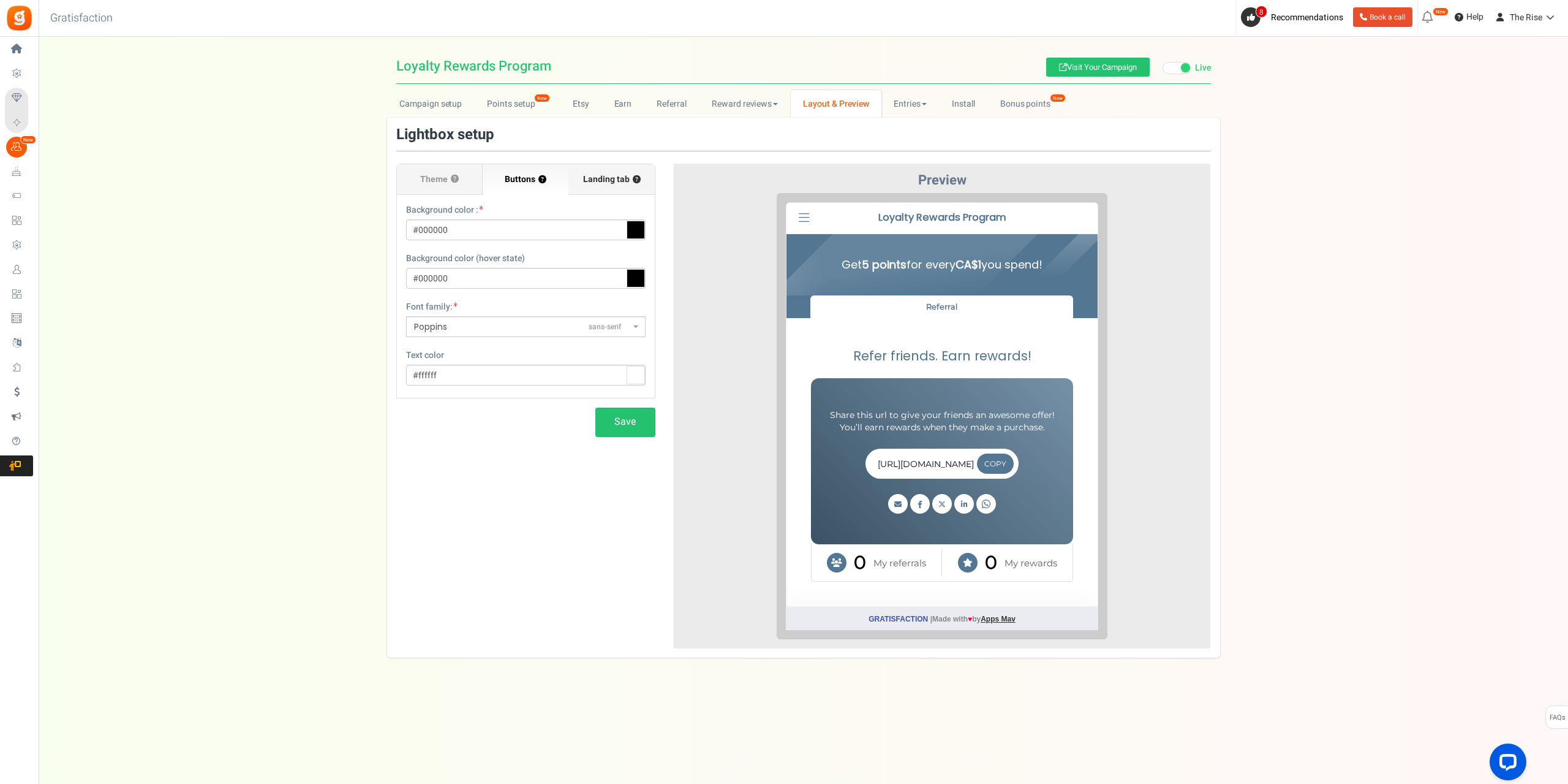
click at [608, 184] on span "Landing tab ?" at bounding box center [611, 180] width 57 height 12
click at [0, 0] on input "Landing tab ?" at bounding box center [0, 0] width 0 height 0
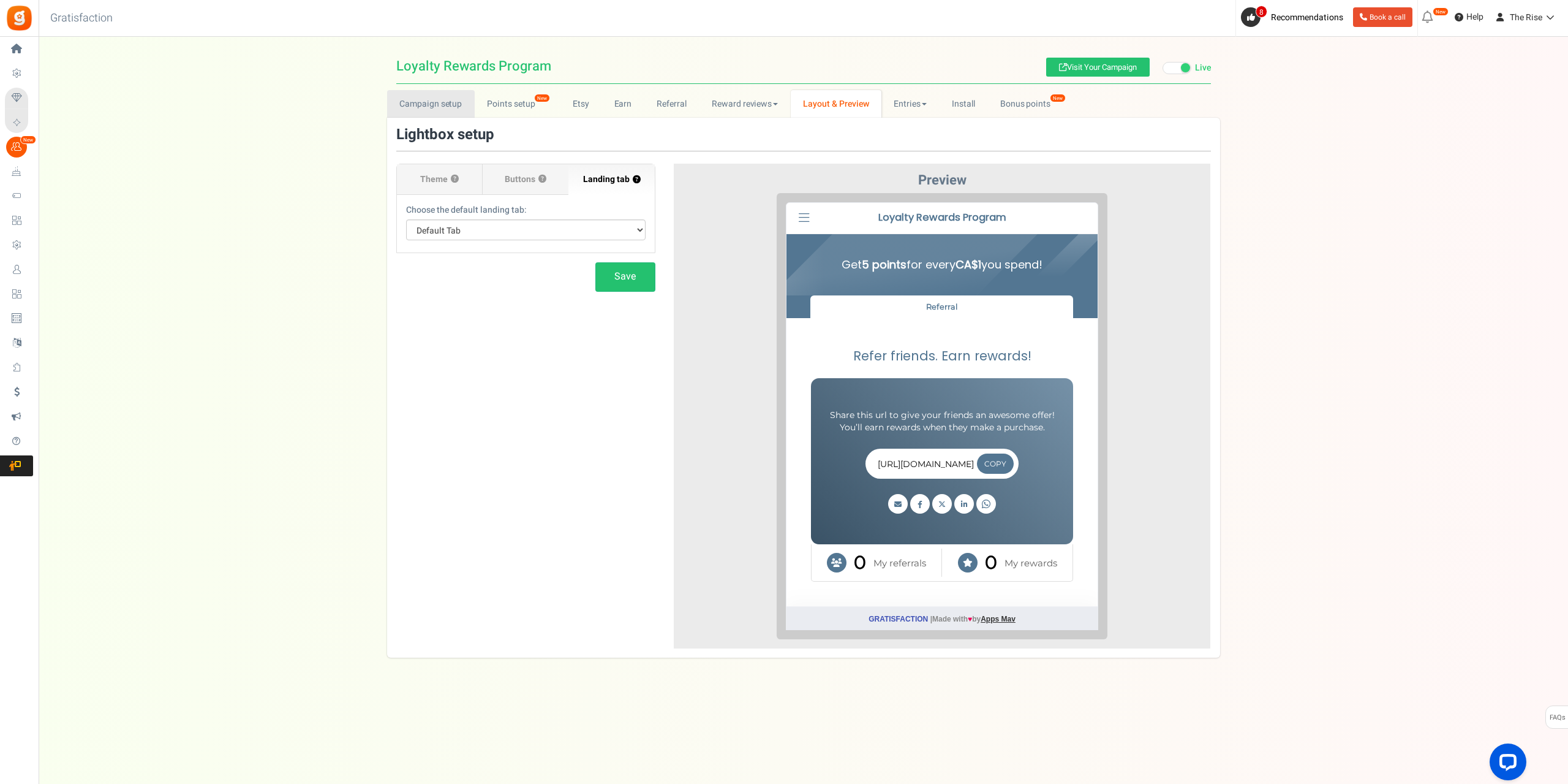
click at [436, 106] on link "Campaign setup" at bounding box center [431, 104] width 88 height 28
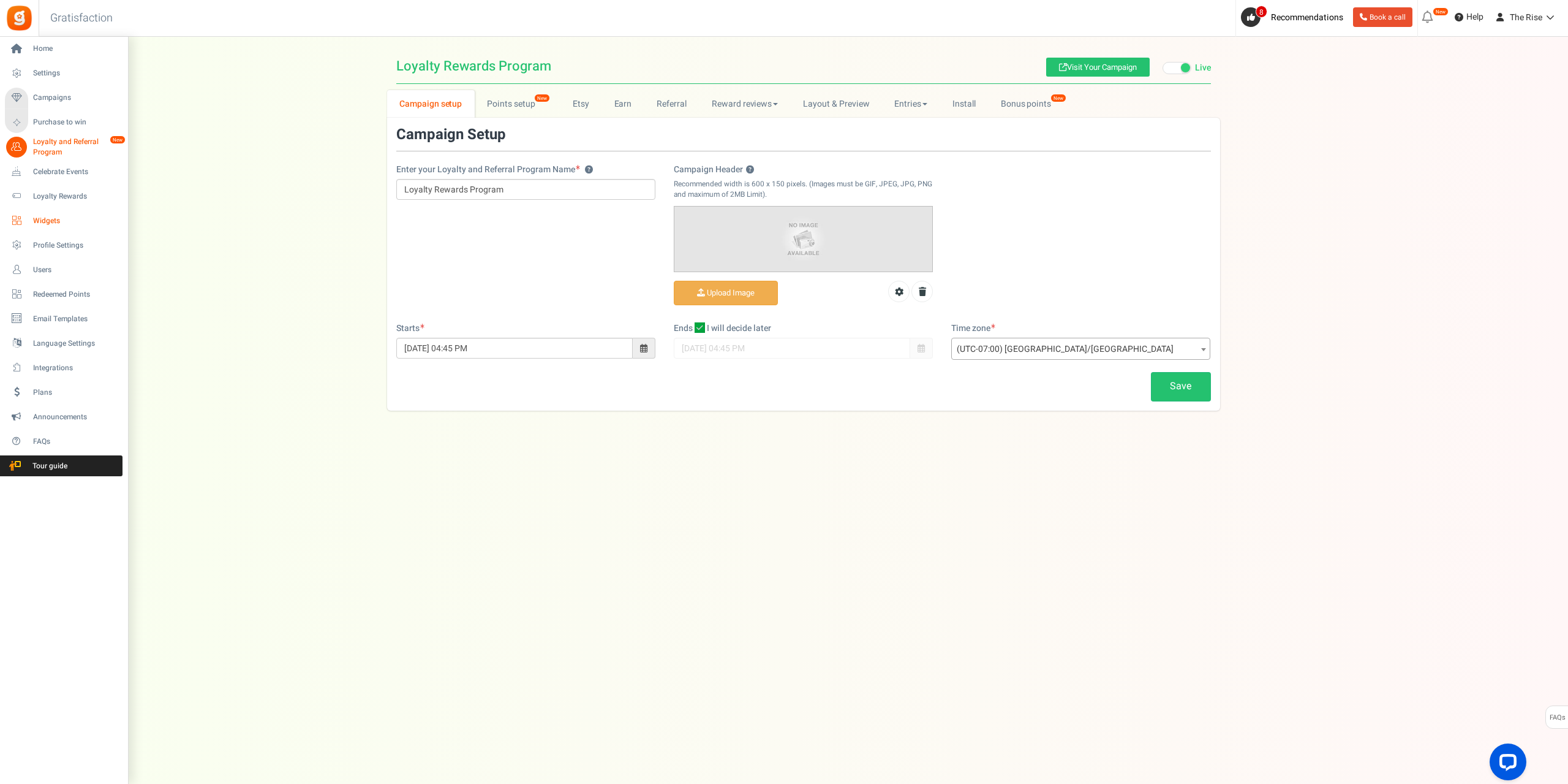
click at [56, 218] on span "Widgets" at bounding box center [76, 221] width 86 height 10
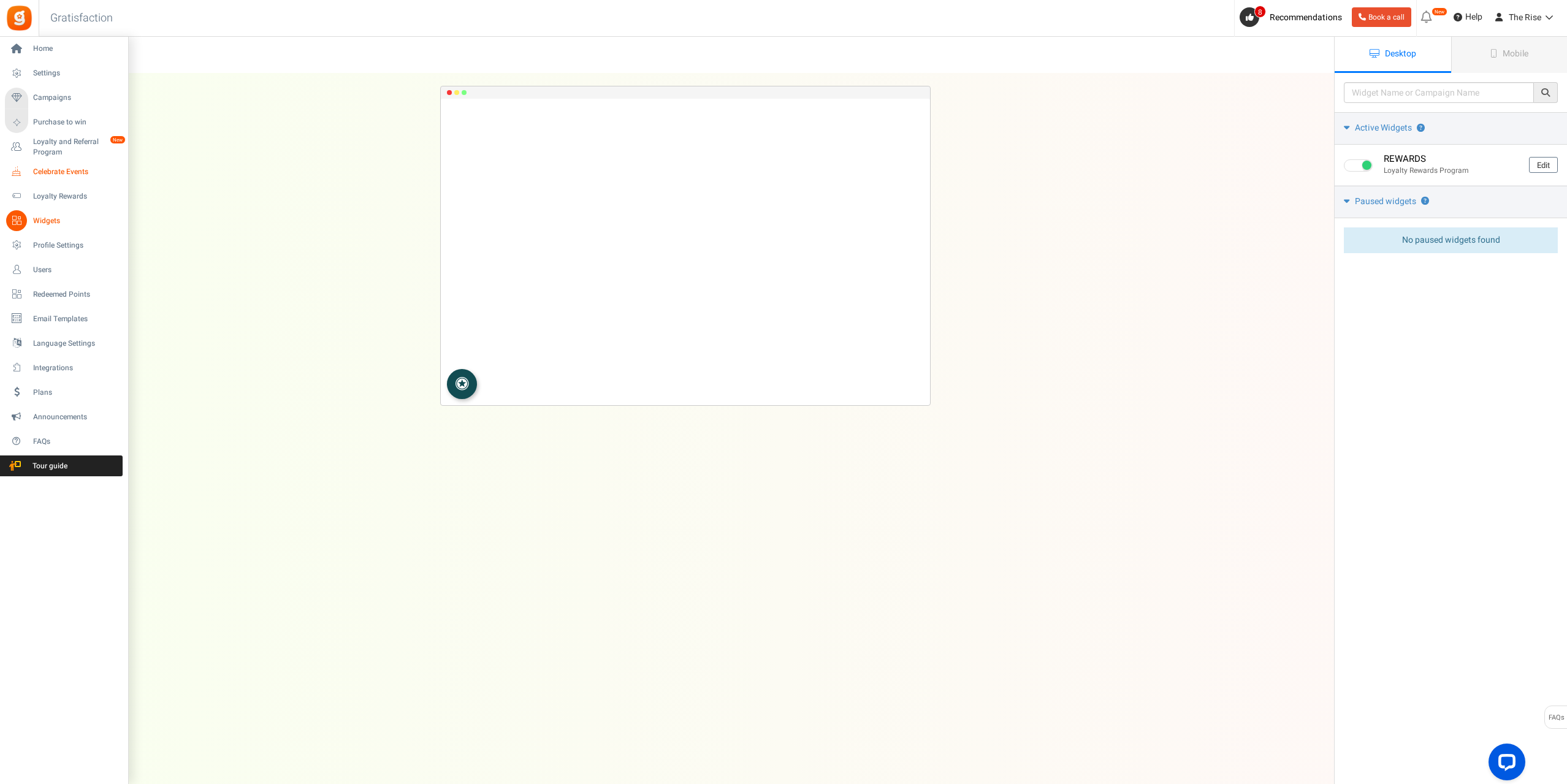
click at [51, 171] on span "Celebrate Events" at bounding box center [76, 172] width 86 height 10
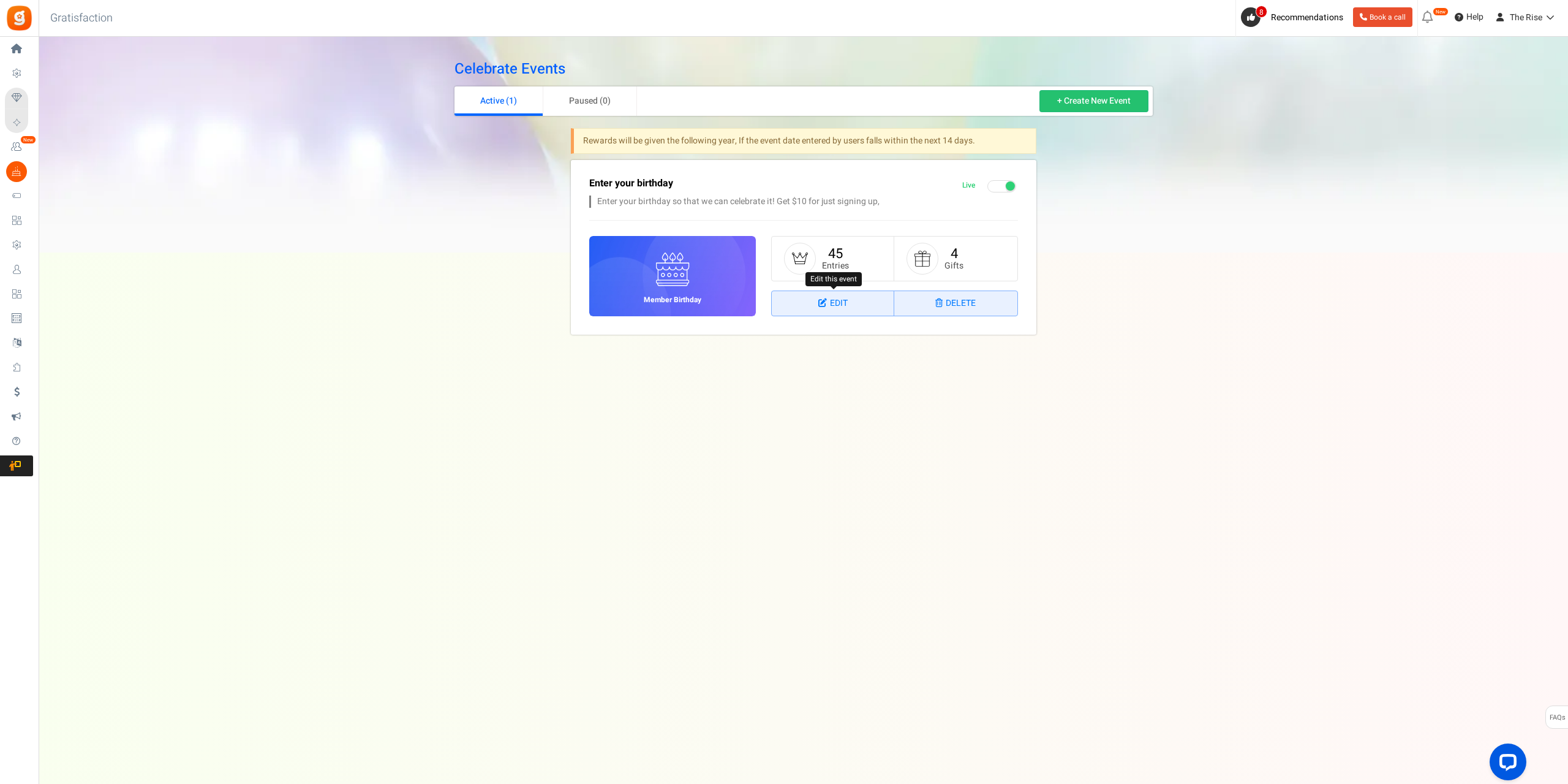
click at [831, 309] on link "Edit" at bounding box center [833, 304] width 123 height 25
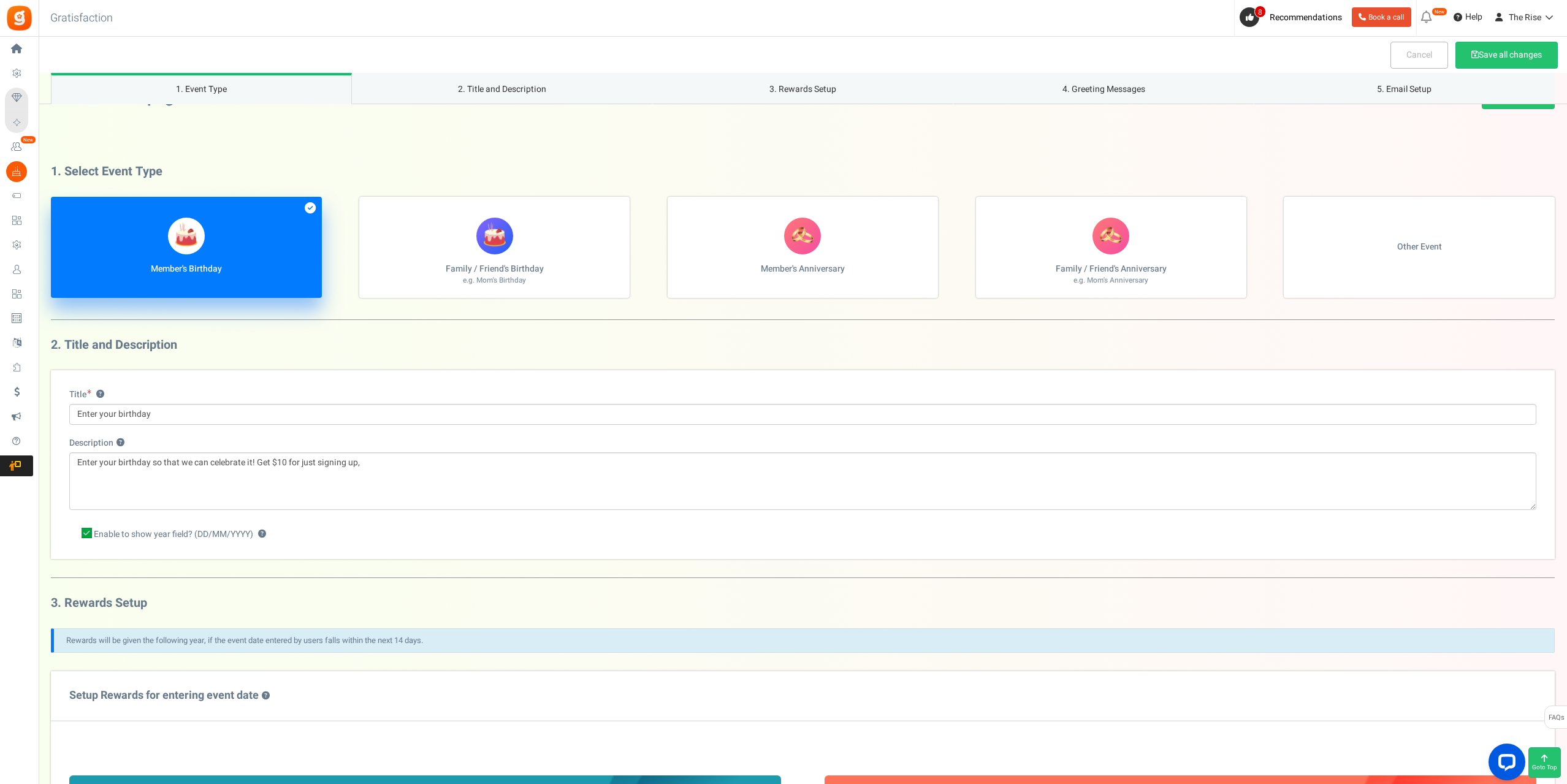
scroll to position [306, 0]
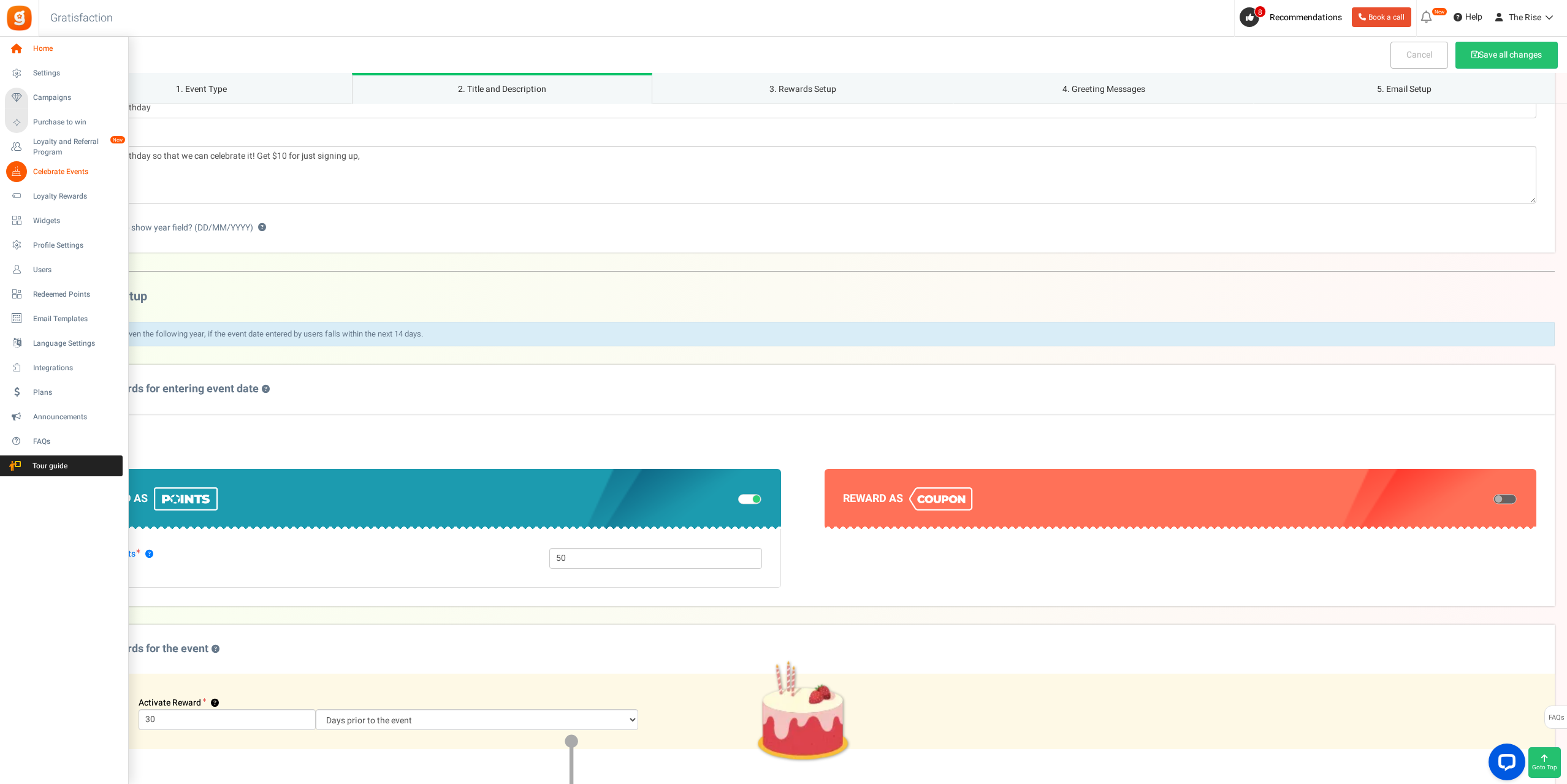
click at [16, 48] on icon at bounding box center [16, 49] width 21 height 21
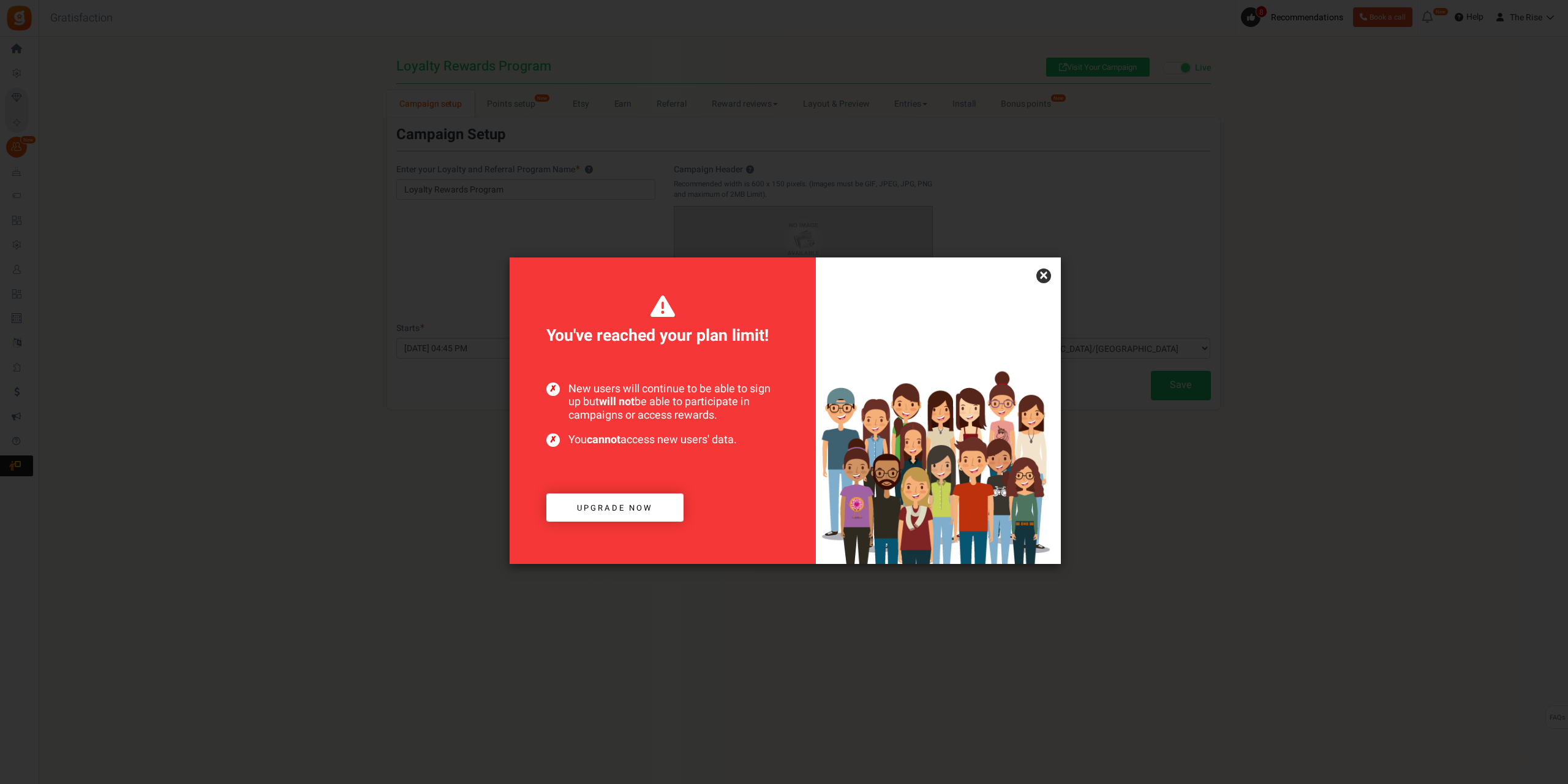
click at [1041, 273] on link "×" at bounding box center [1044, 276] width 15 height 15
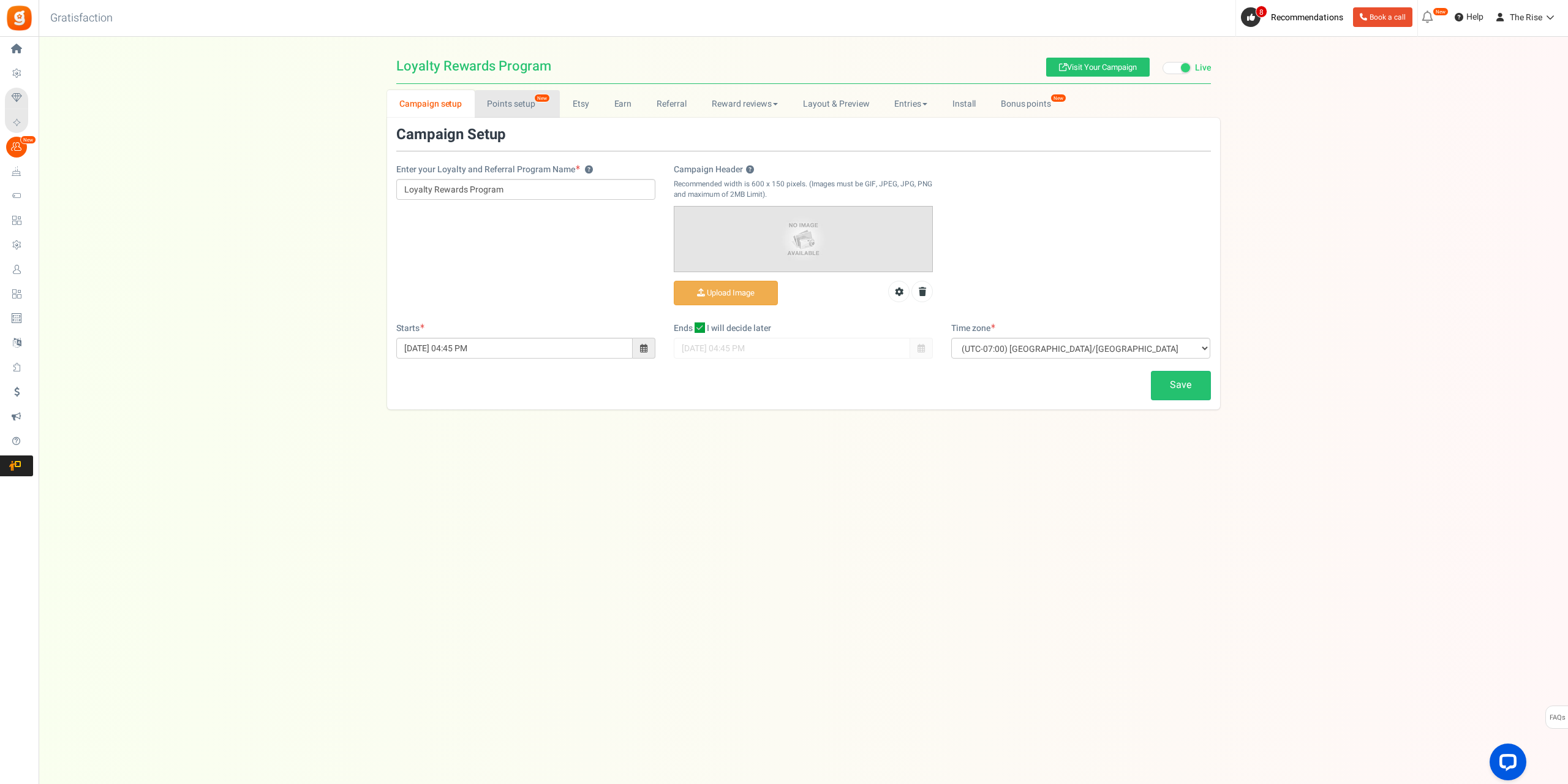
click at [522, 104] on link "Points setup New" at bounding box center [517, 104] width 85 height 28
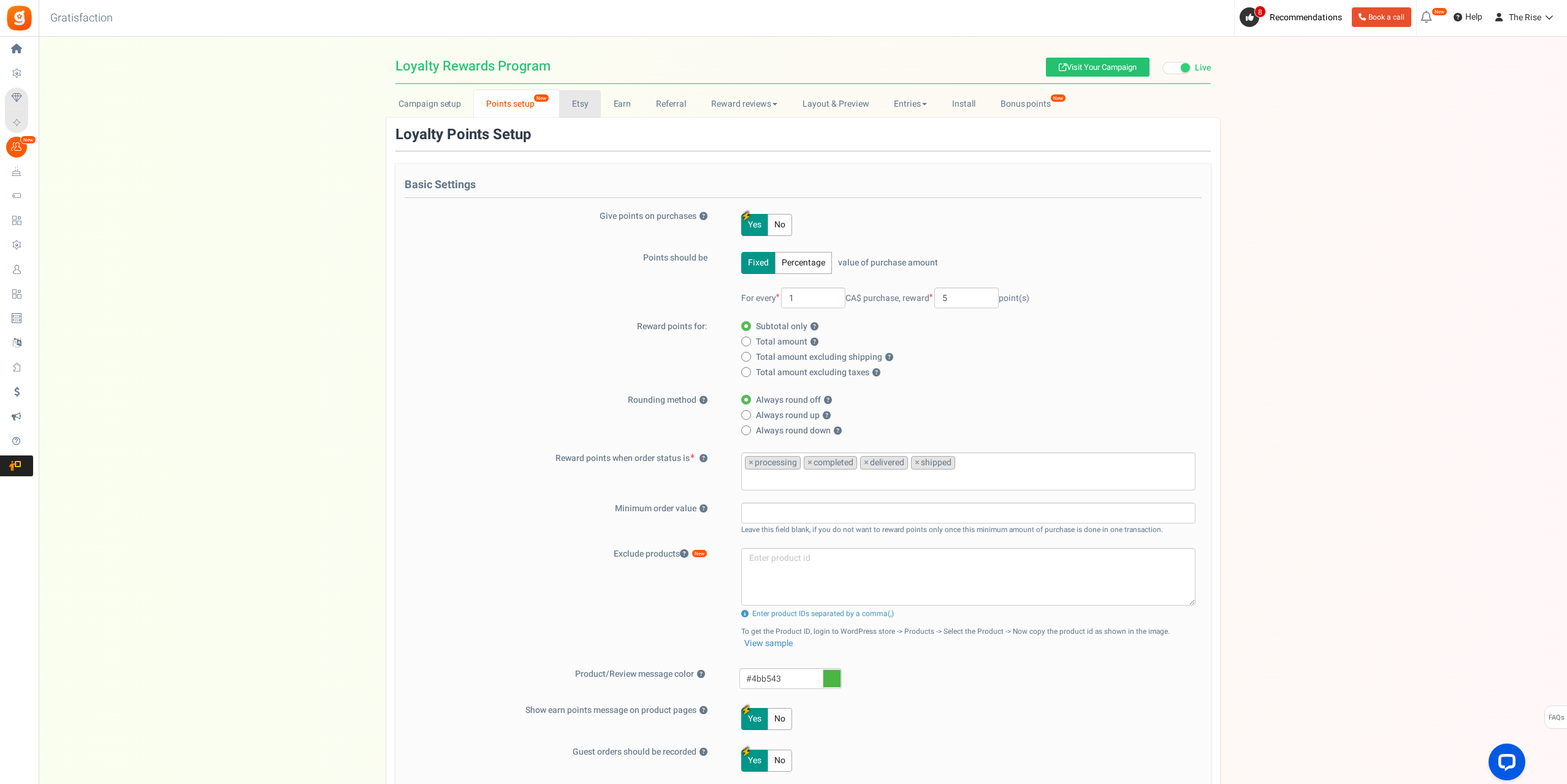
click at [576, 102] on link "Etsy" at bounding box center [579, 104] width 42 height 28
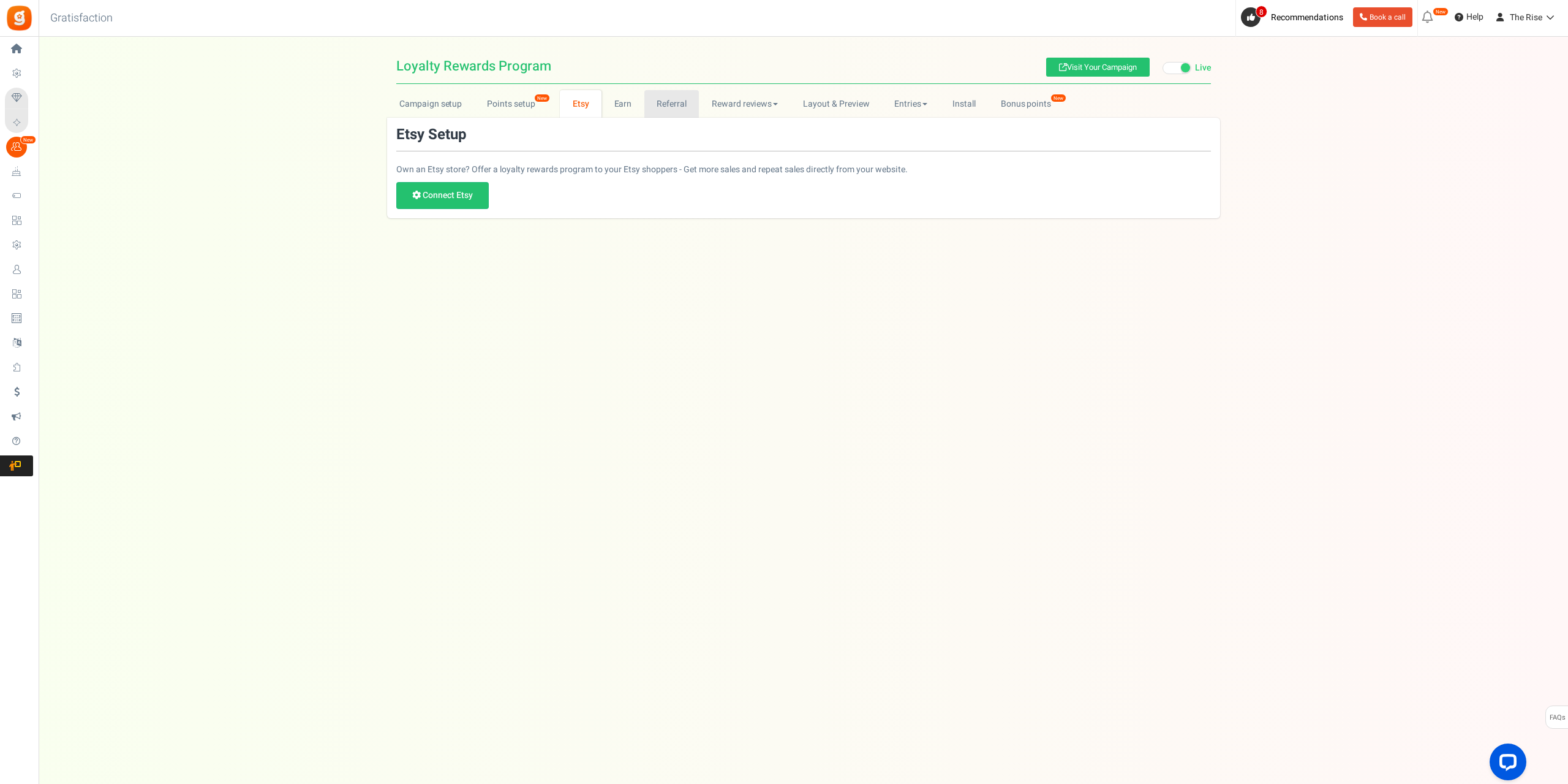
click at [669, 101] on link "Referral" at bounding box center [671, 104] width 55 height 28
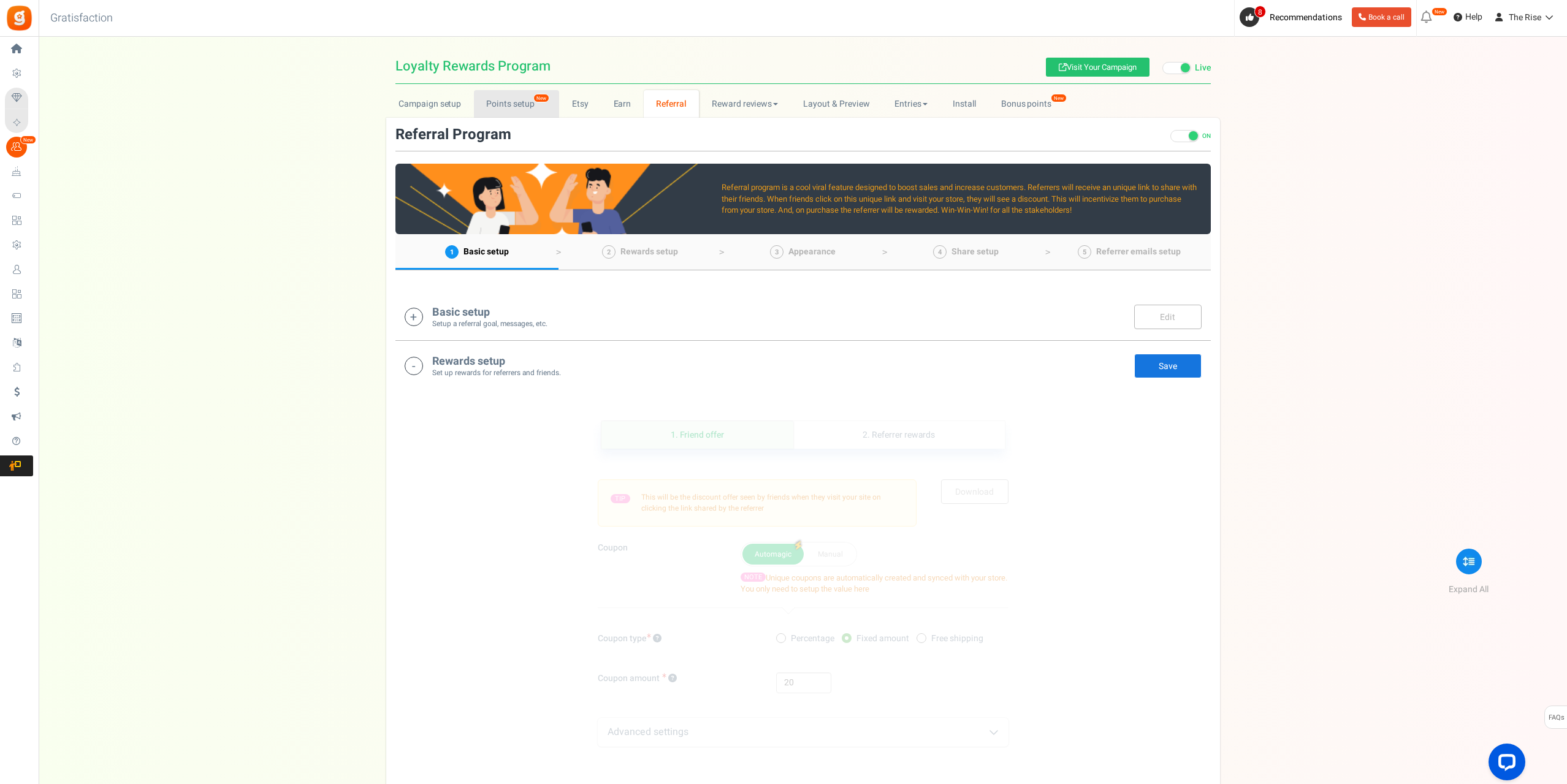
click at [519, 105] on link "Points setup New" at bounding box center [517, 104] width 85 height 28
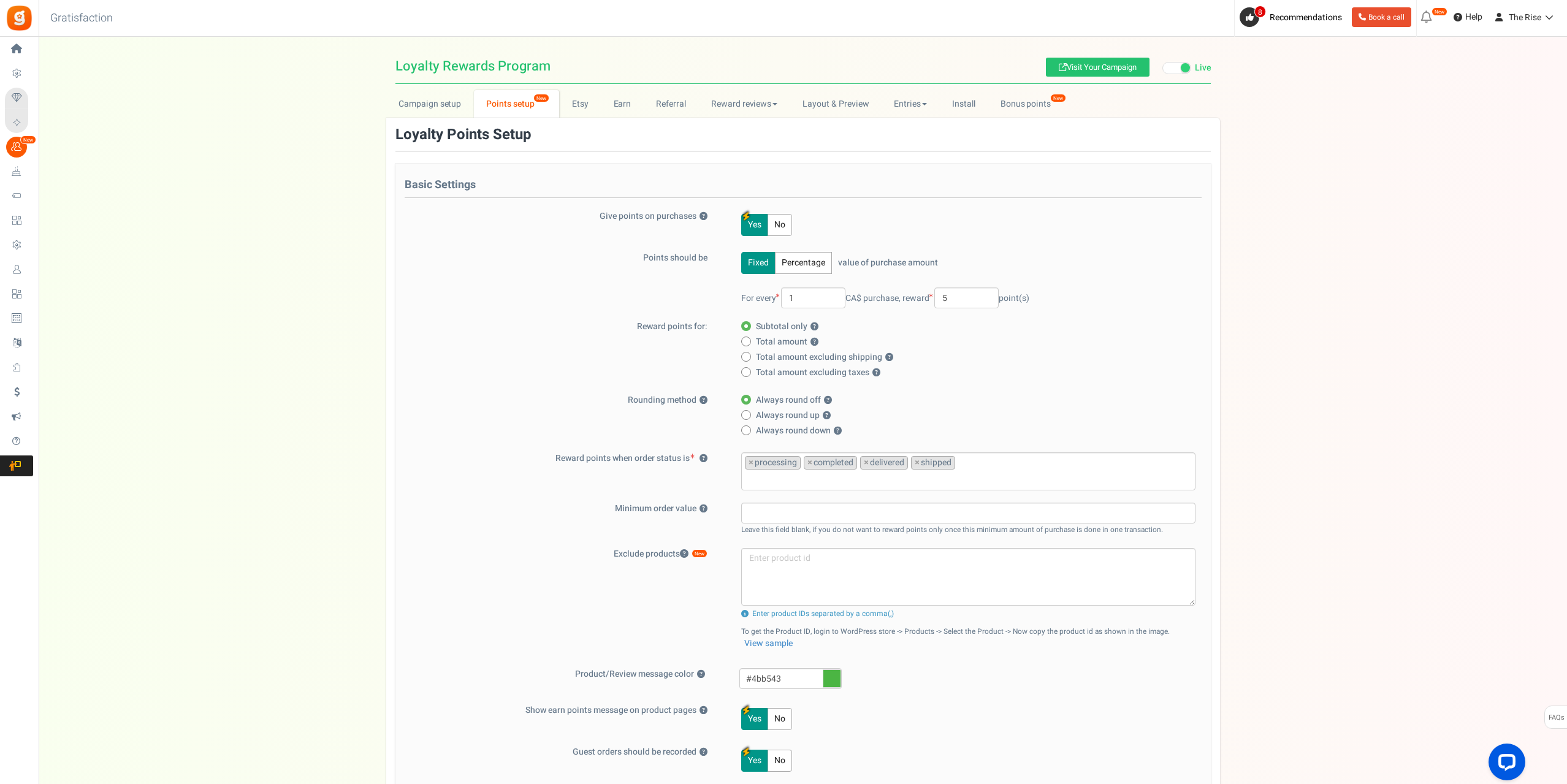
scroll to position [220, 0]
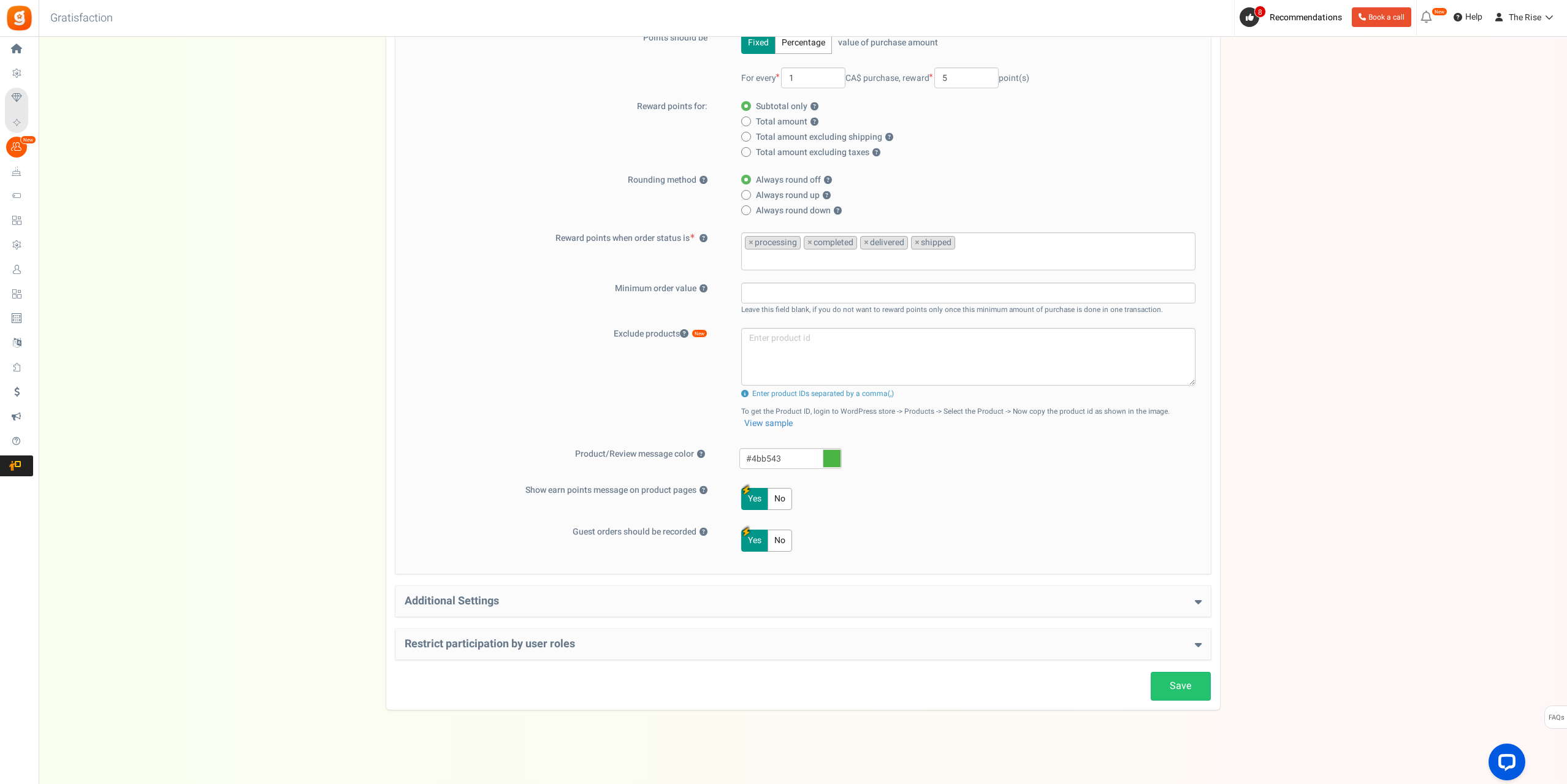
click at [546, 609] on div "Additional Settings Welcome Bonus ? Yes No Enter Welcome Points 50 Welcome Note…" at bounding box center [803, 601] width 815 height 30
click at [582, 601] on h4 "Additional Settings" at bounding box center [803, 601] width 797 height 12
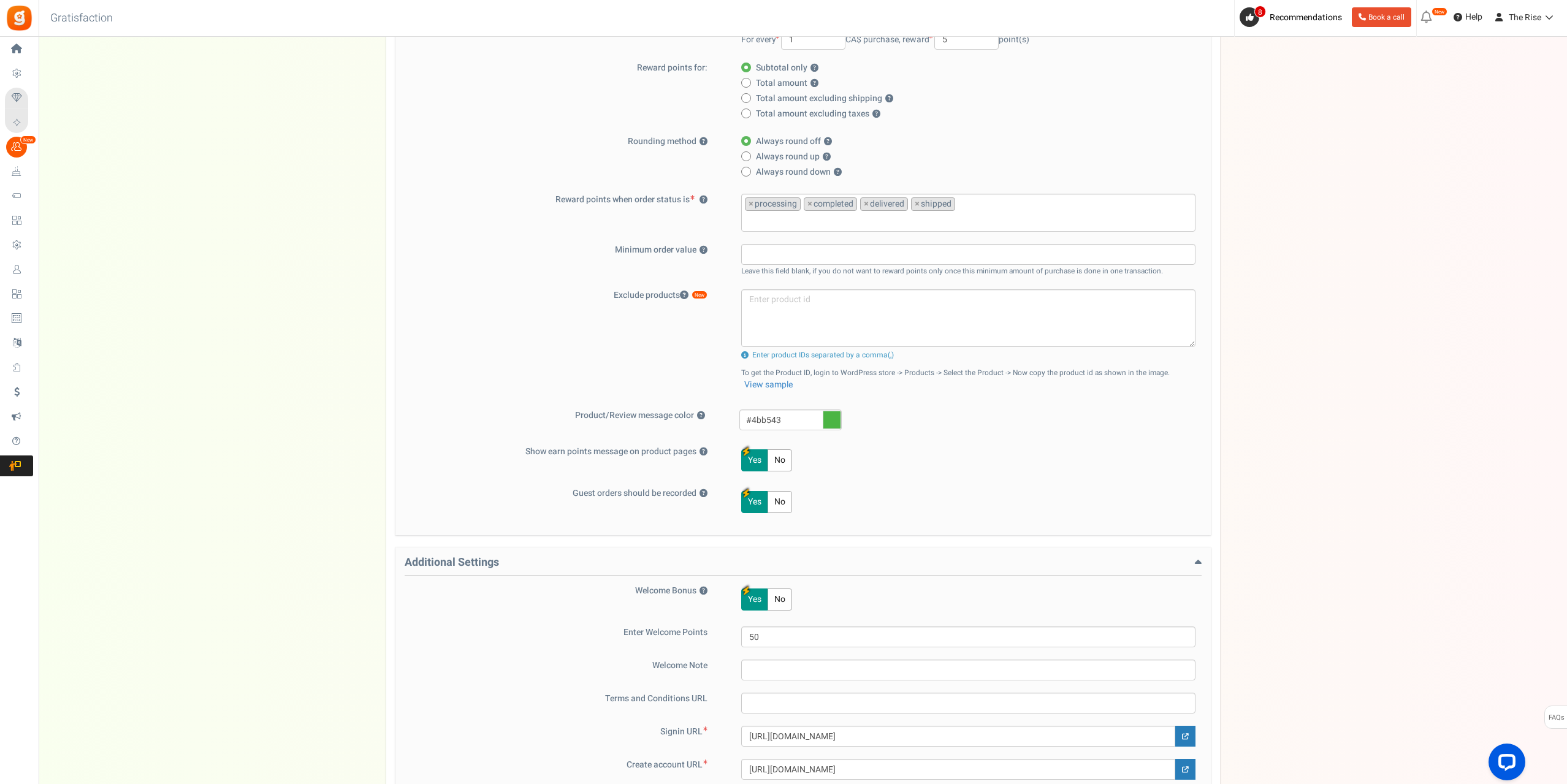
scroll to position [504, 0]
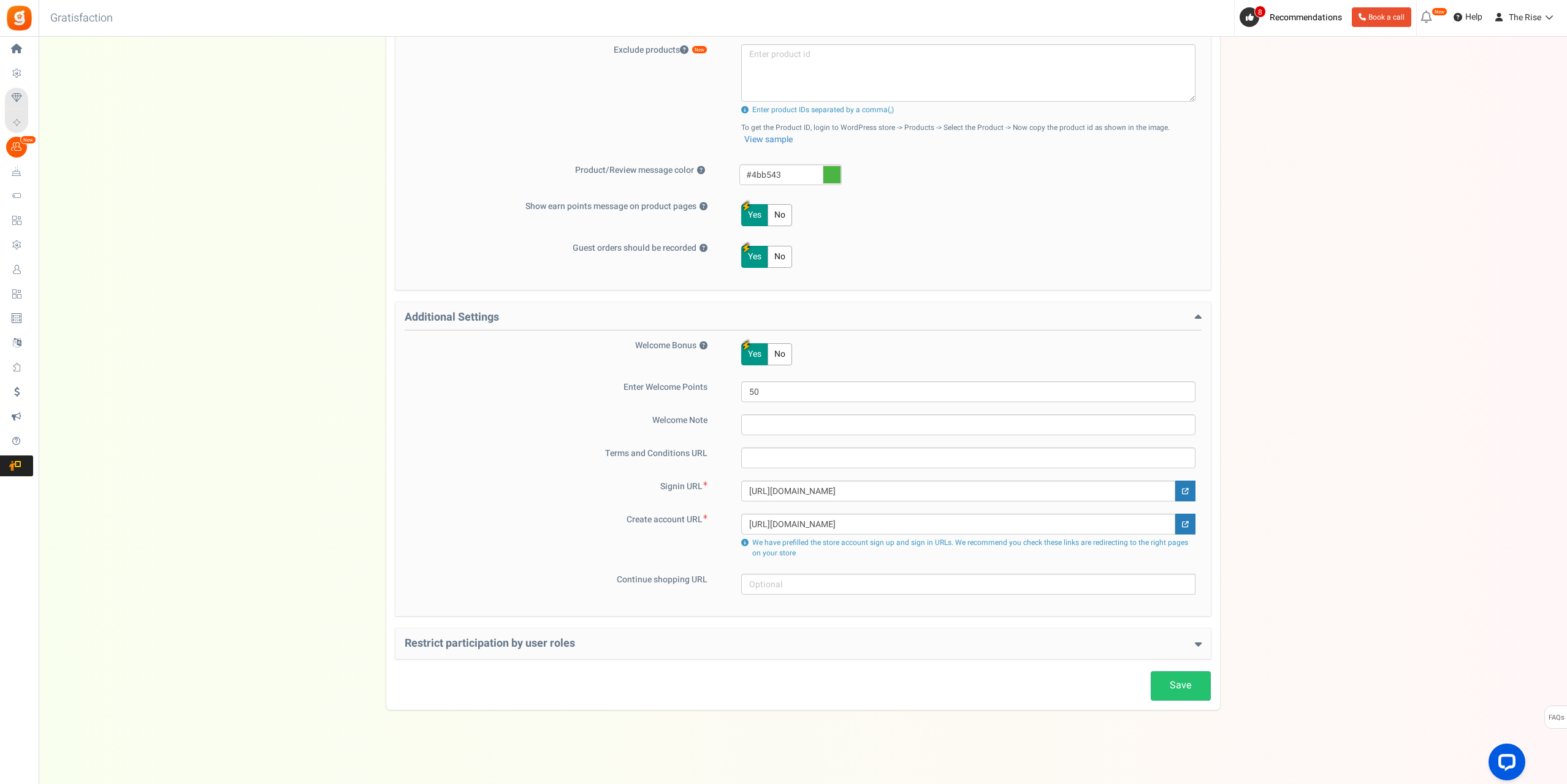
click at [651, 645] on h4 "Restrict participation by user roles" at bounding box center [803, 643] width 797 height 12
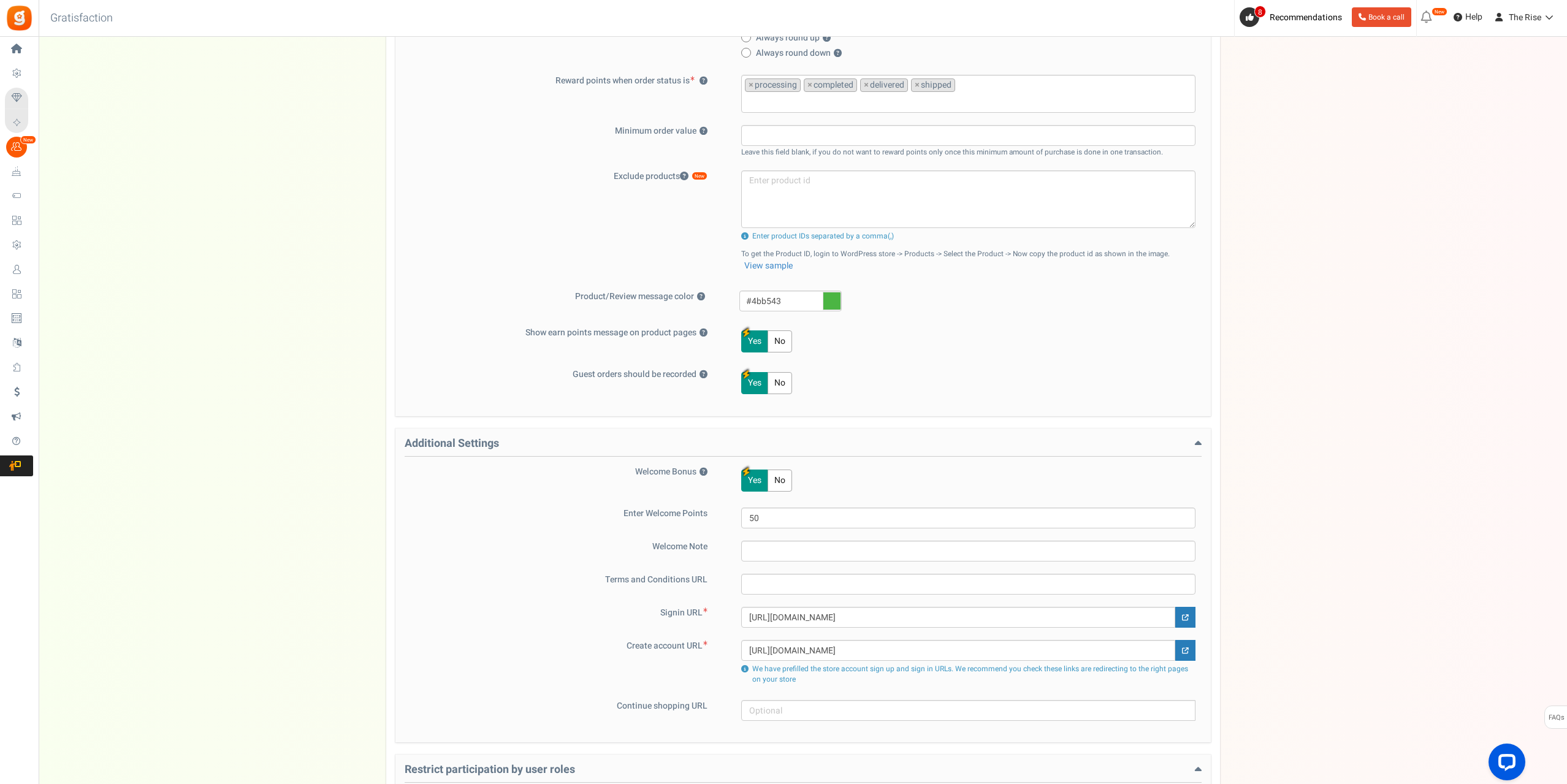
scroll to position [438, 0]
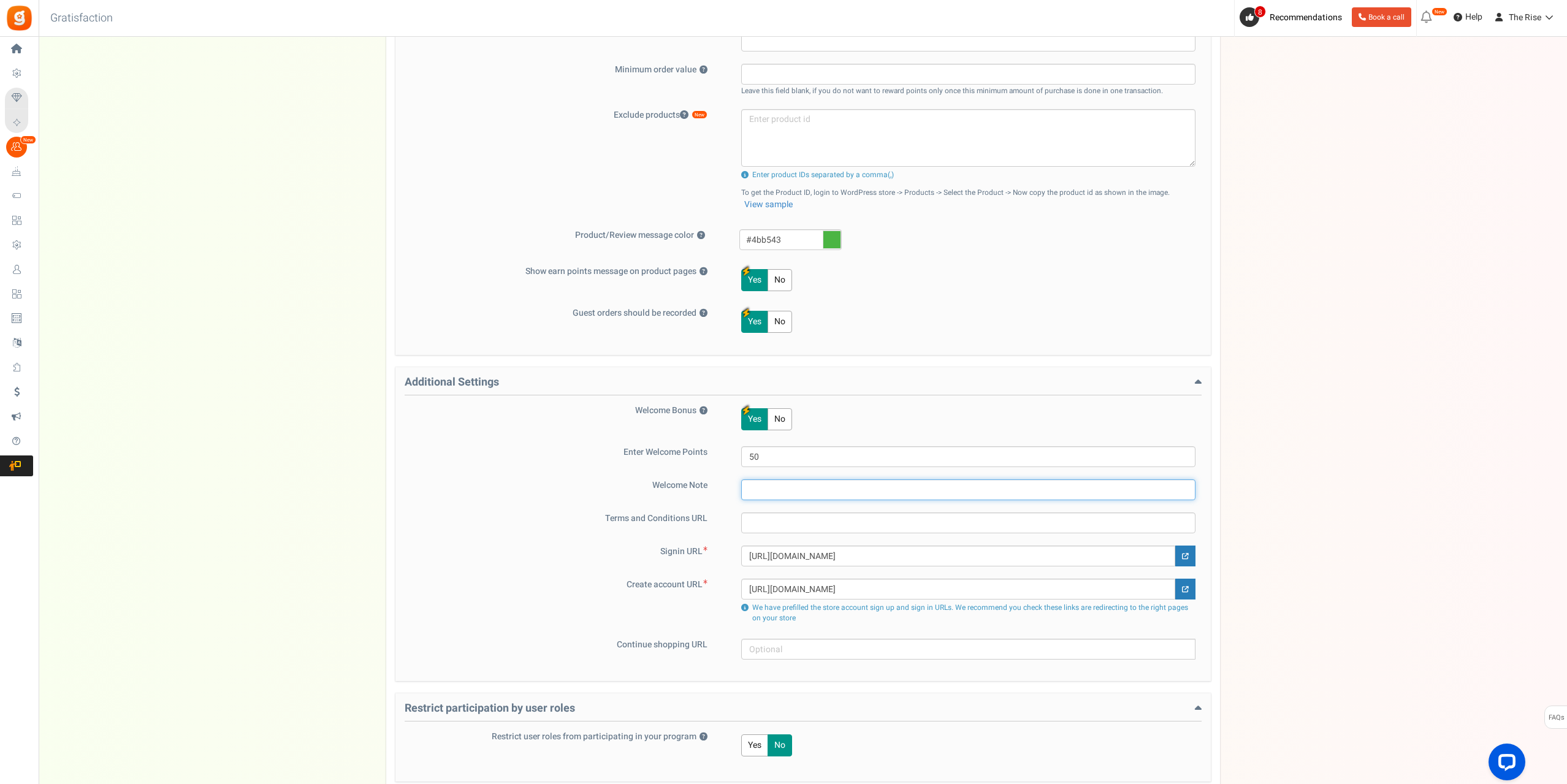
click at [827, 480] on input "text" at bounding box center [968, 490] width 454 height 21
click at [804, 484] on input "text" at bounding box center [968, 490] width 454 height 21
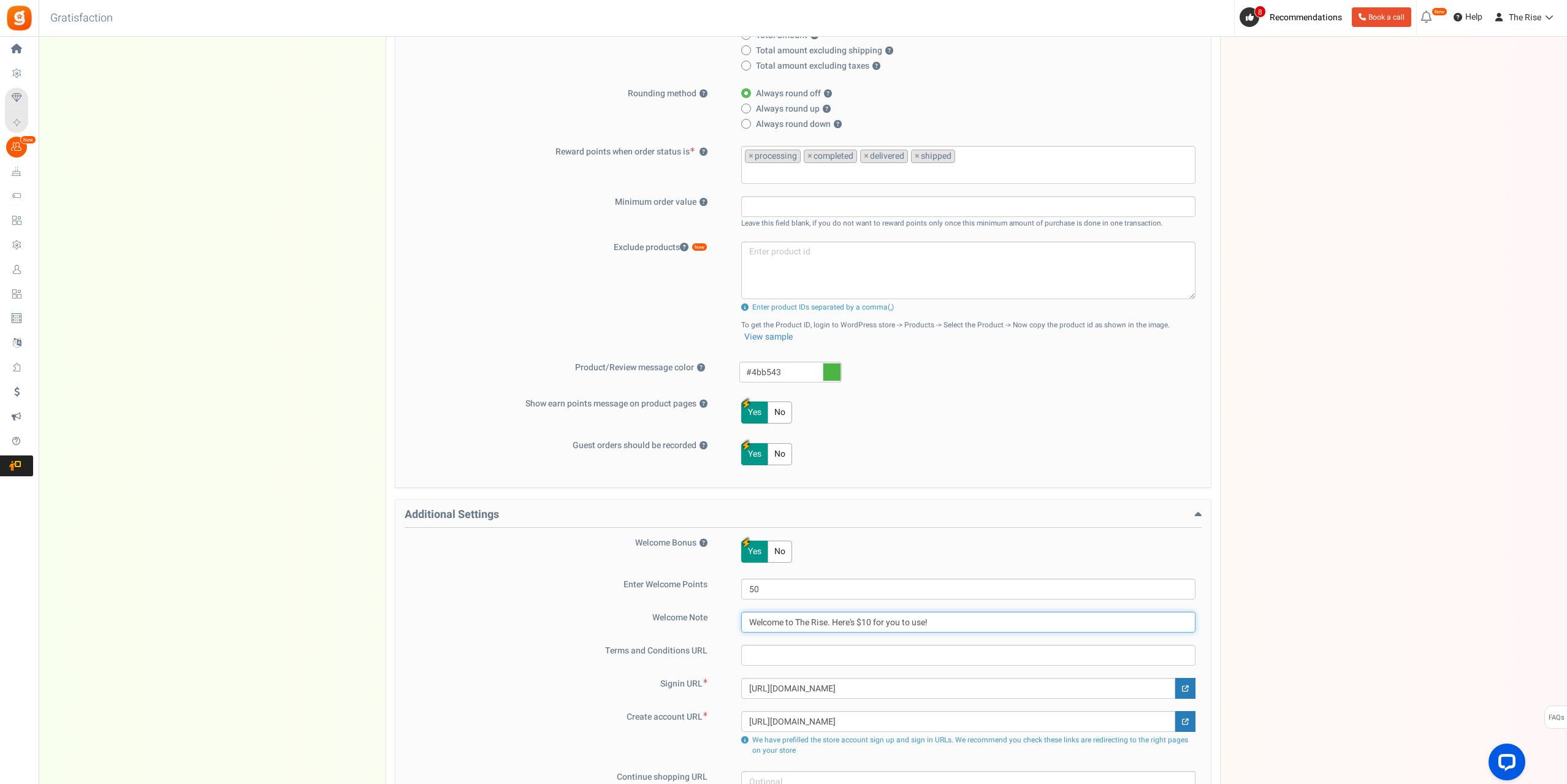
scroll to position [552, 0]
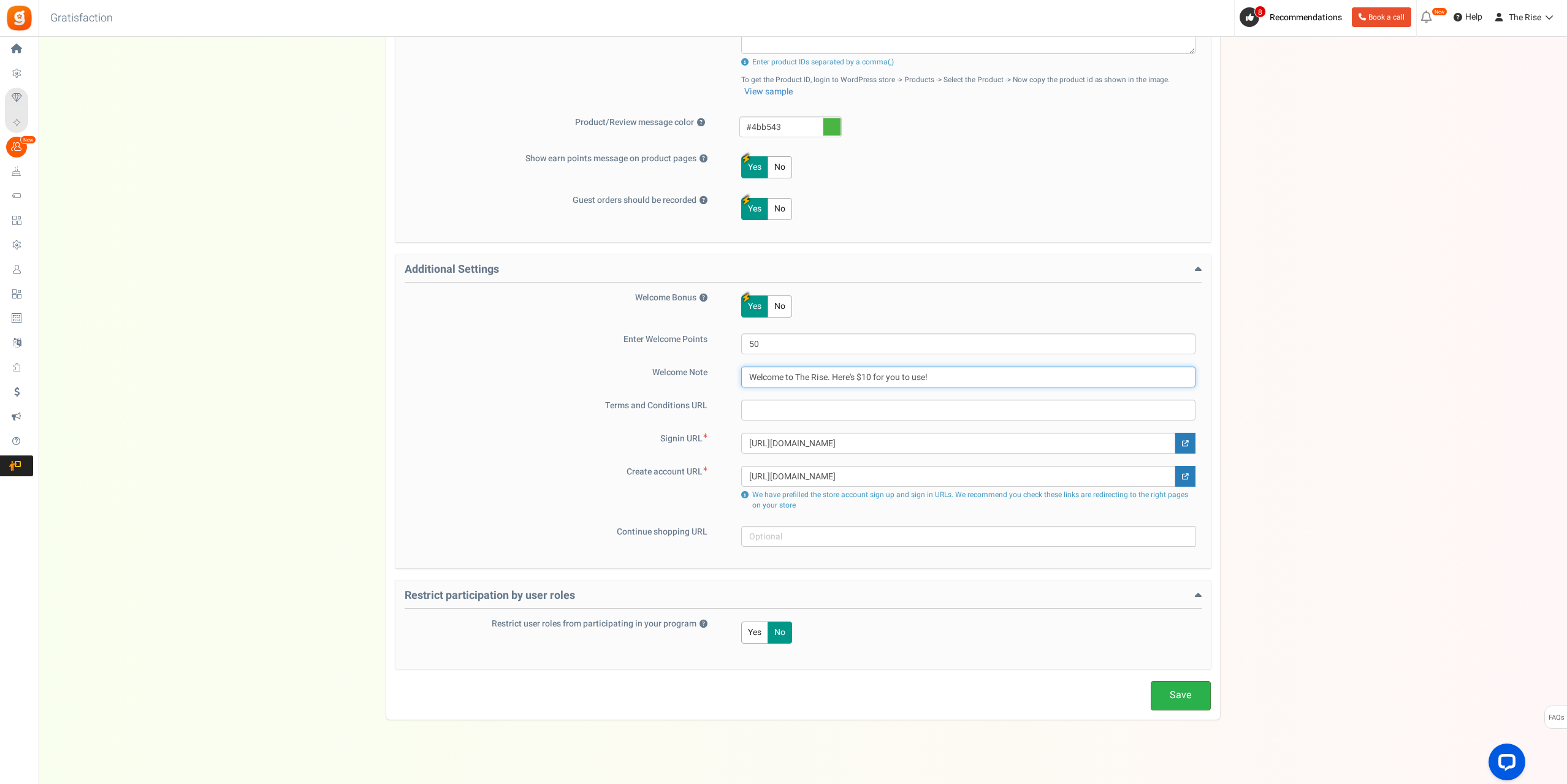
type input "Welcome to The Rise. Here's $10 for you to use!"
click at [1189, 695] on link "Save" at bounding box center [1180, 695] width 60 height 29
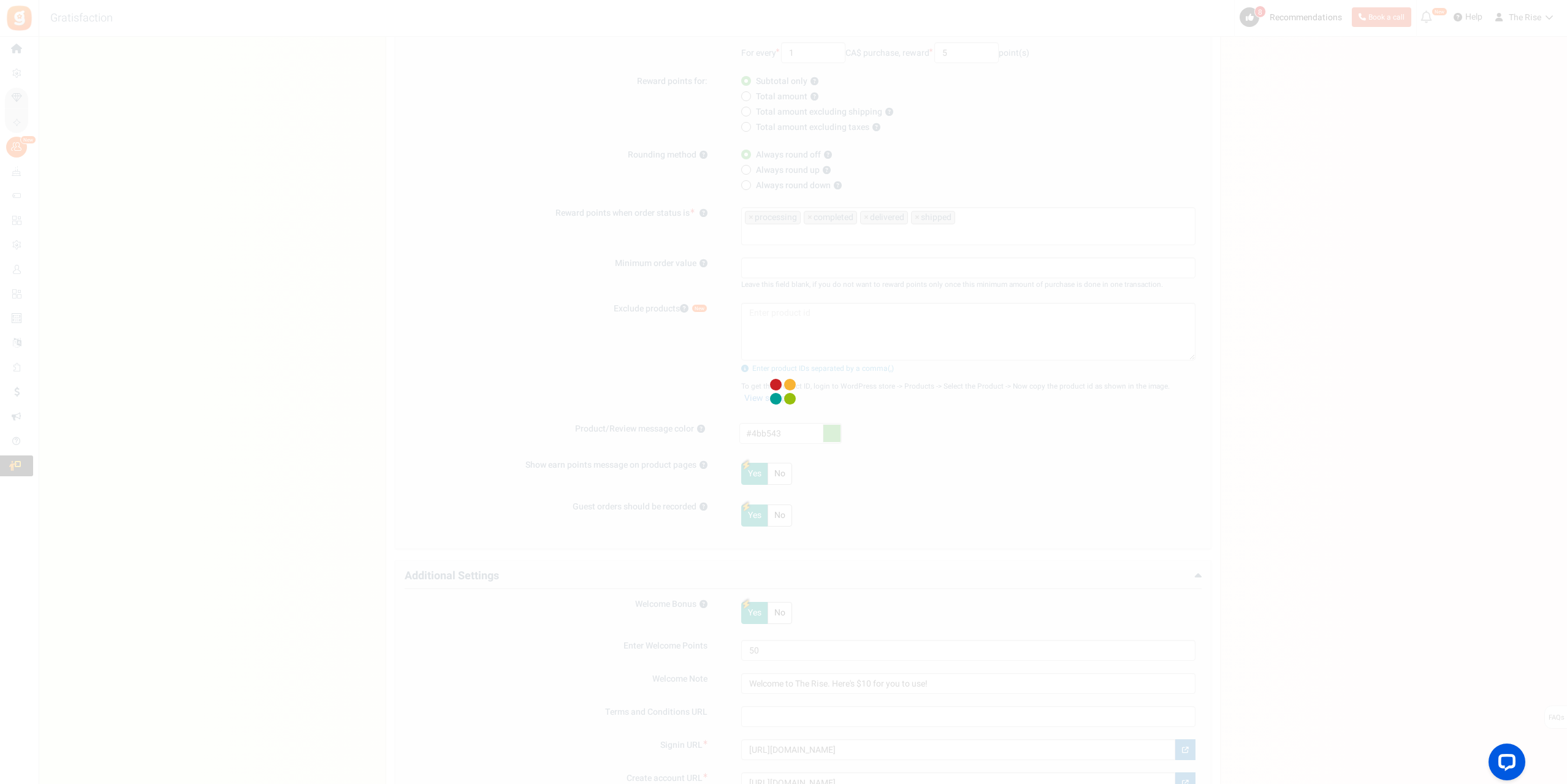
scroll to position [0, 0]
